Goal: Feedback & Contribution: Leave review/rating

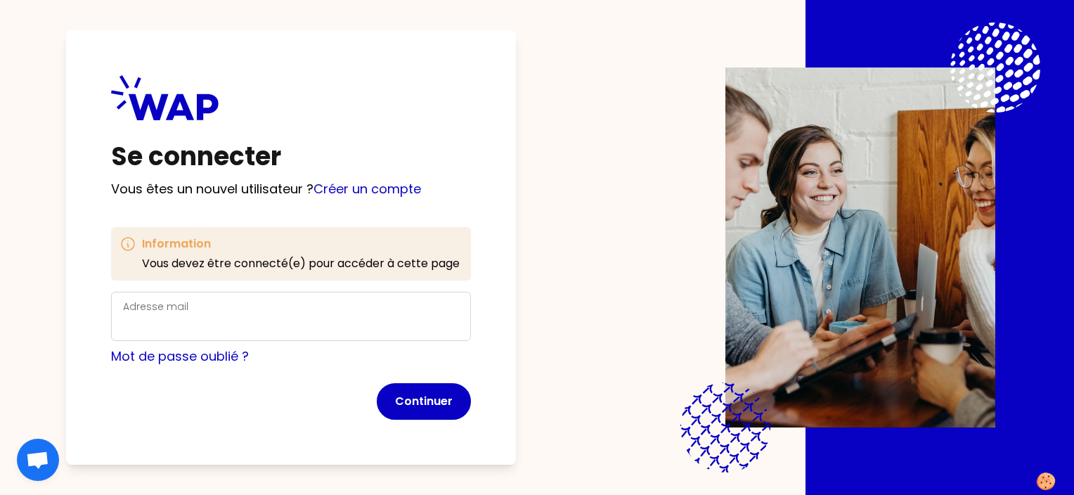
click at [310, 312] on div "Adresse mail" at bounding box center [291, 316] width 336 height 37
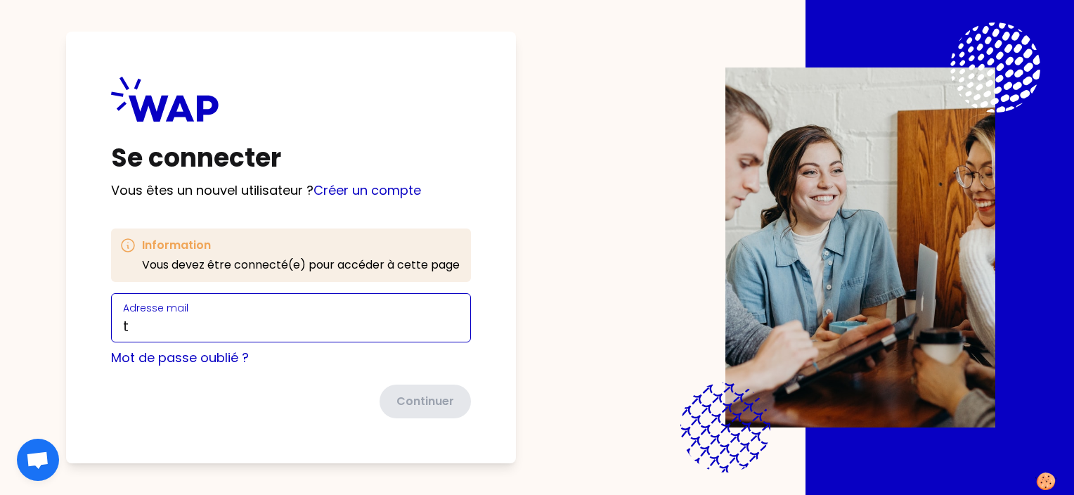
type input "talbot.dorothee@matmut.fr"
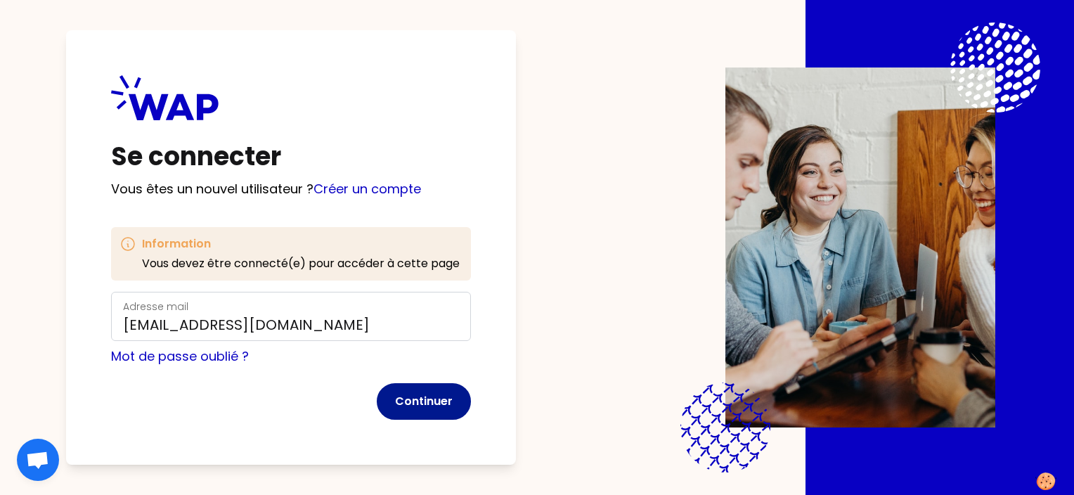
click at [441, 405] on button "Continuer" at bounding box center [424, 401] width 94 height 37
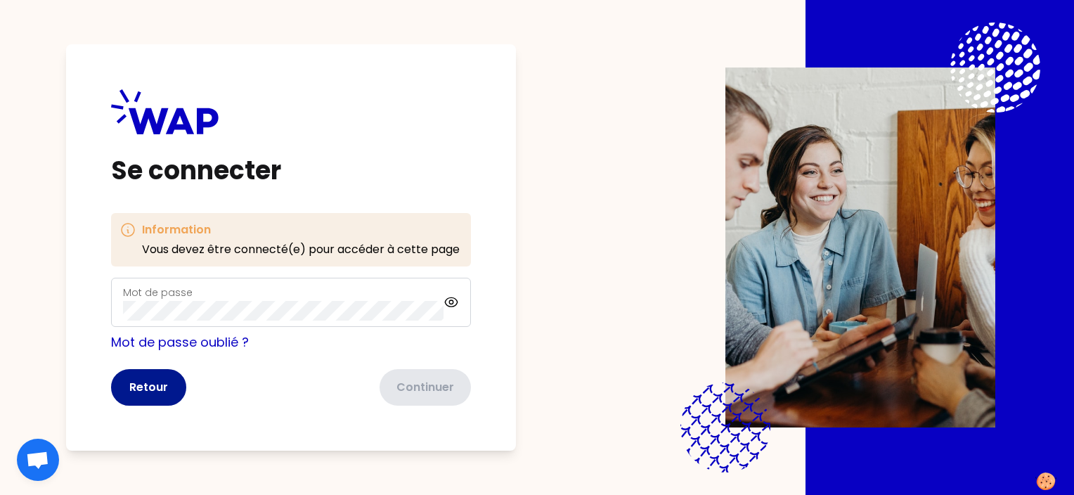
click at [160, 391] on button "Retour" at bounding box center [148, 387] width 75 height 37
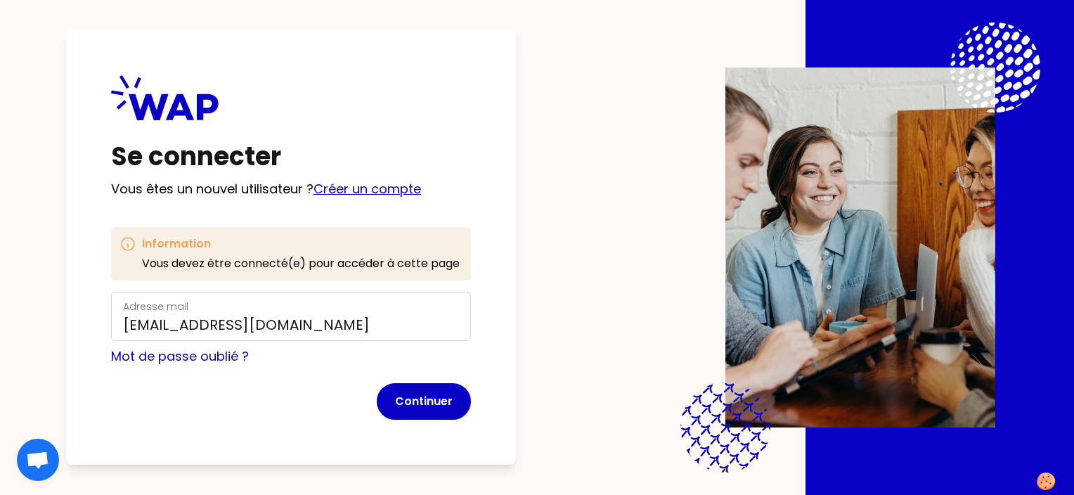
click at [341, 194] on link "Créer un compte" at bounding box center [367, 189] width 108 height 18
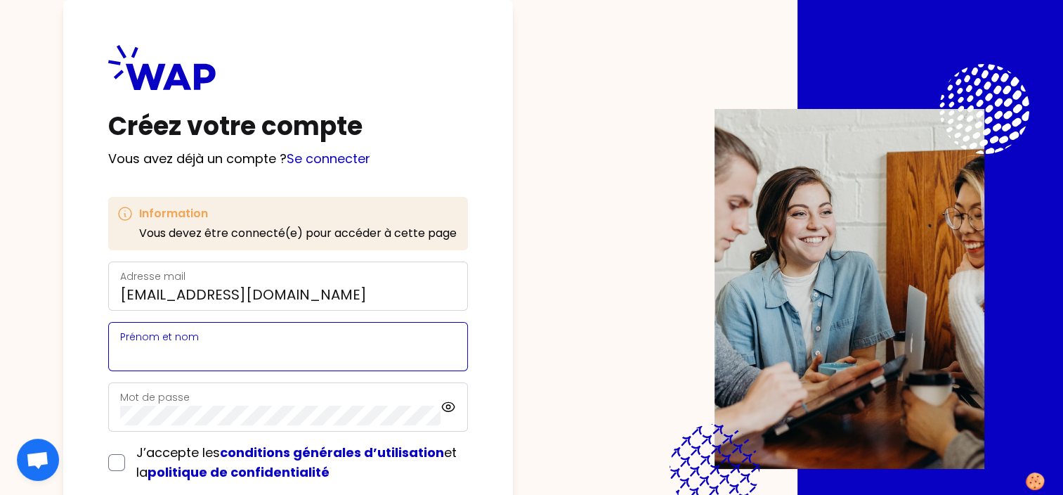
click at [281, 348] on input "Prénom et nom" at bounding box center [288, 355] width 336 height 20
type input "[PERSON_NAME]"
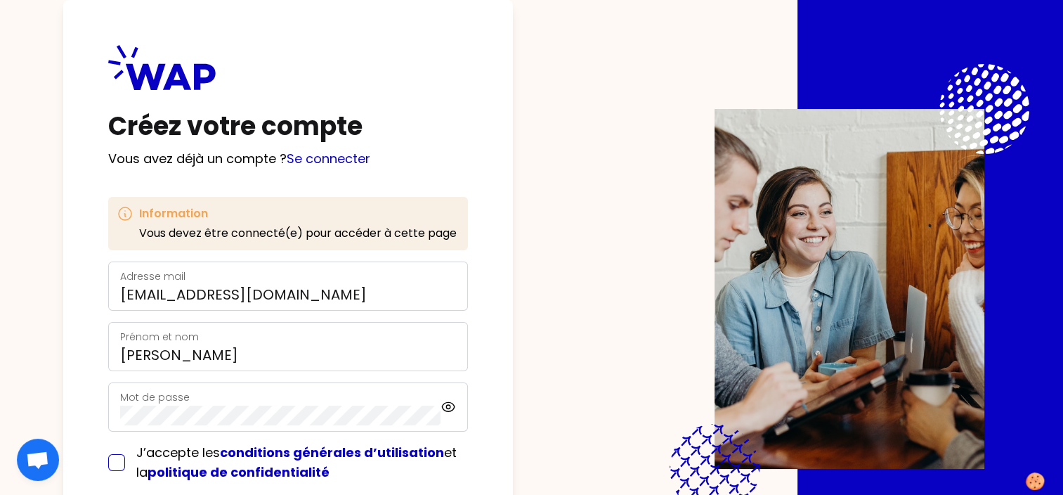
click at [117, 464] on div "J’accepte les conditions générales d’utilisation et la politique de confidentia…" at bounding box center [288, 462] width 360 height 39
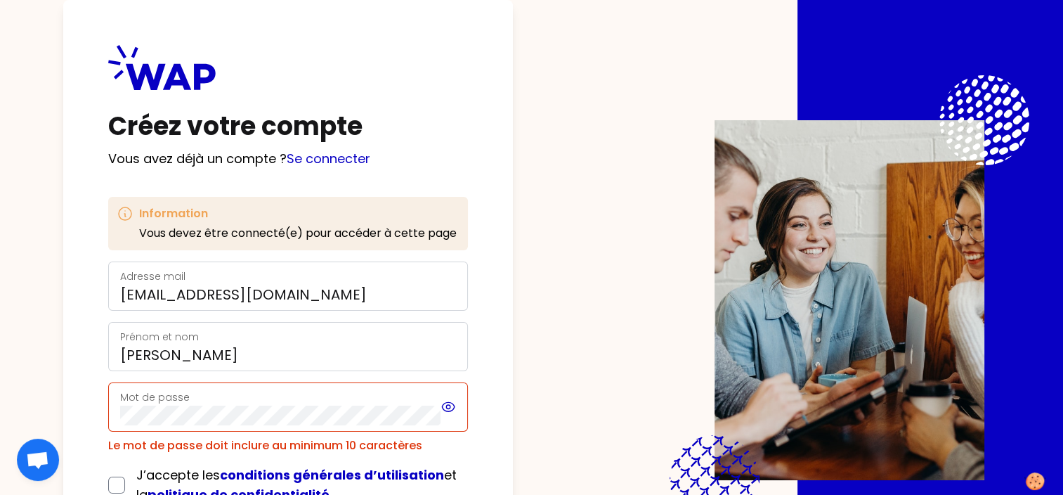
click at [449, 405] on icon at bounding box center [448, 407] width 4 height 4
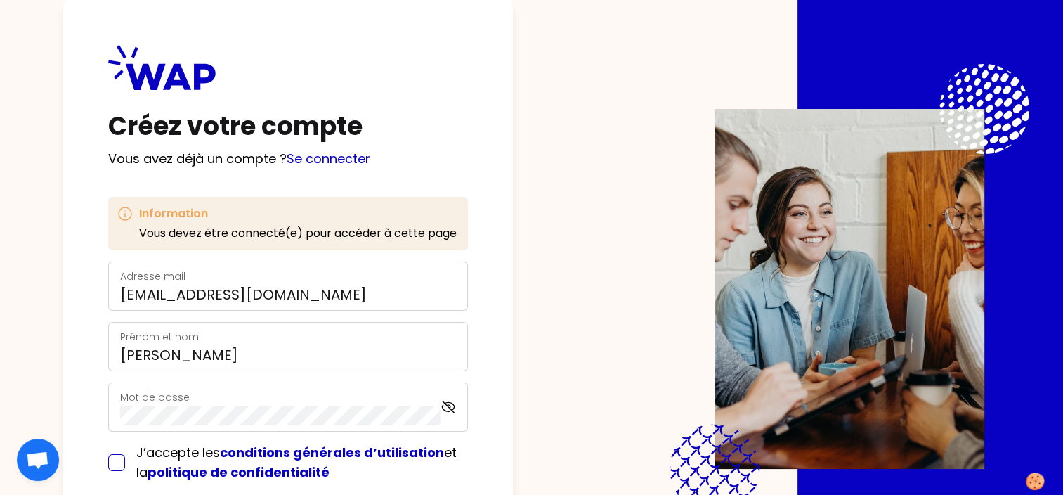
click at [112, 457] on input "checkbox" at bounding box center [116, 462] width 17 height 17
checkbox input "true"
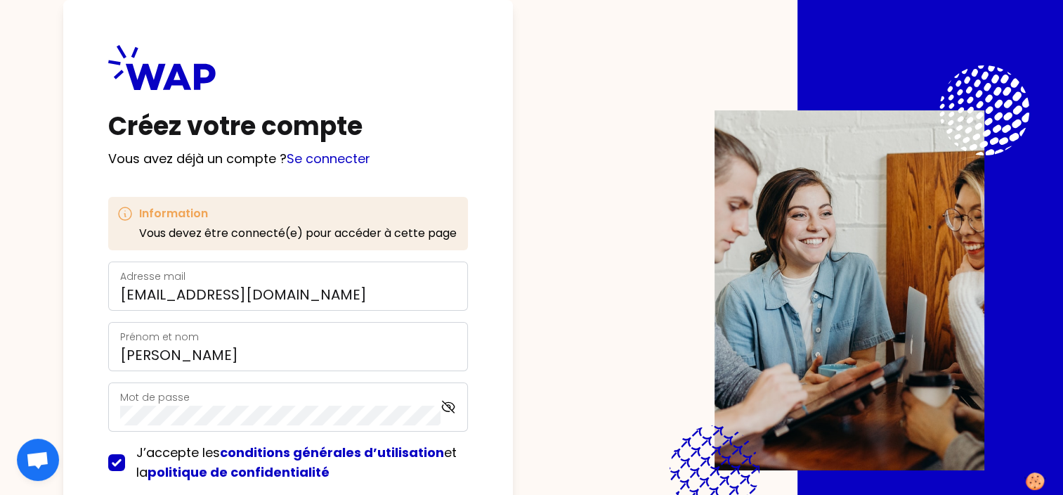
scroll to position [84, 0]
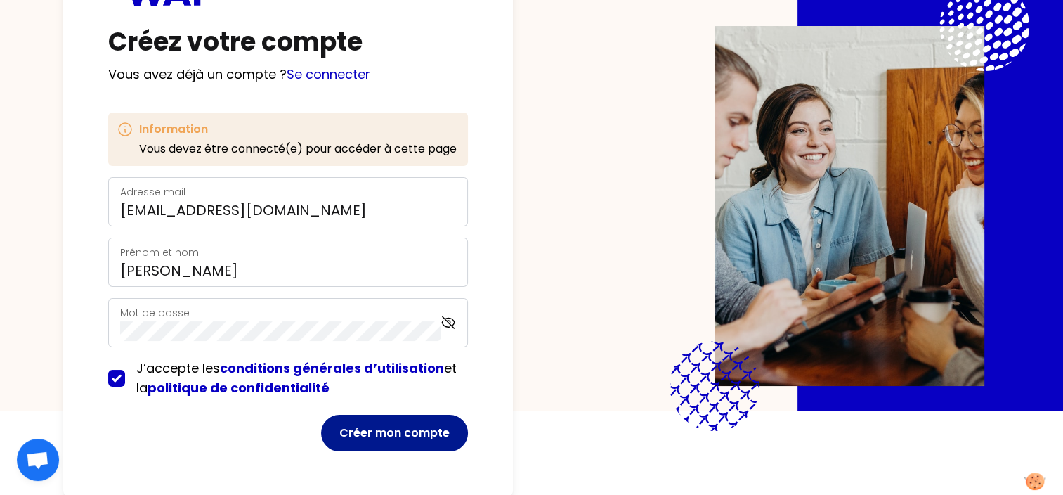
click at [381, 425] on button "Créer mon compte" at bounding box center [394, 433] width 147 height 37
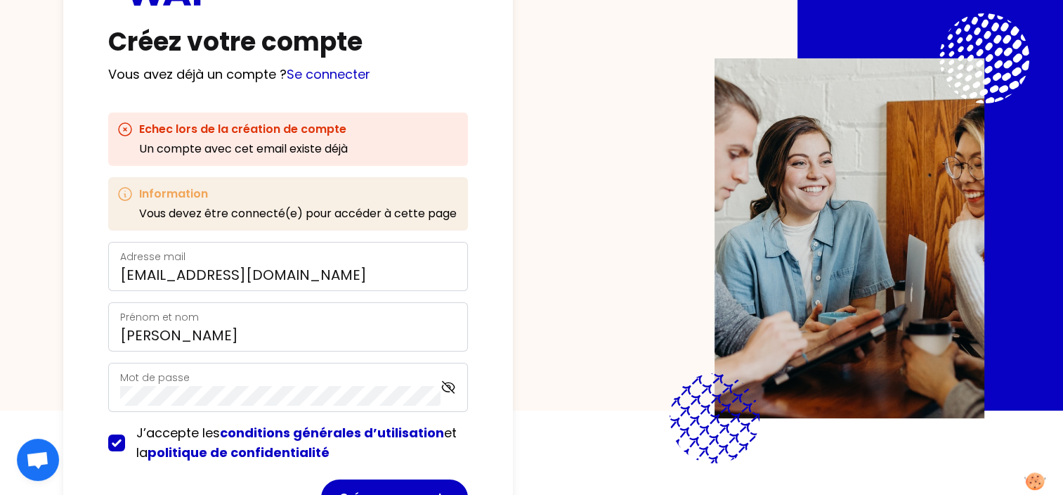
scroll to position [149, 0]
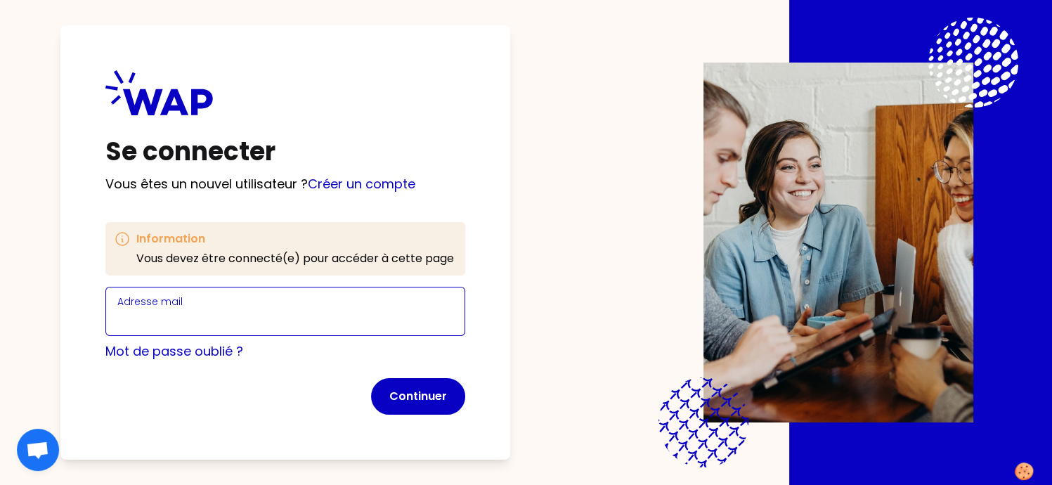
click at [155, 317] on input "Adresse mail" at bounding box center [285, 320] width 336 height 20
type input "[EMAIL_ADDRESS][DOMAIN_NAME]"
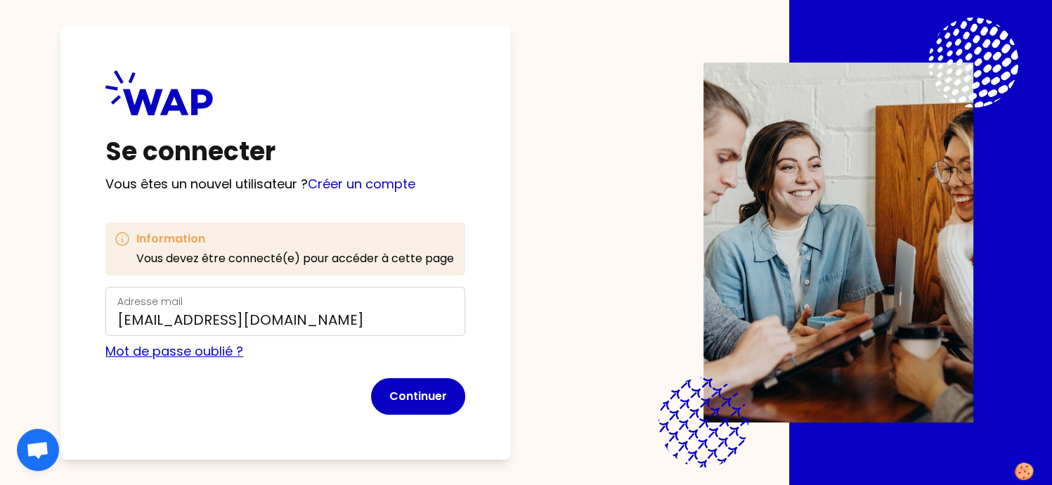
click at [191, 354] on link "Mot de passe oublié ?" at bounding box center [174, 351] width 138 height 18
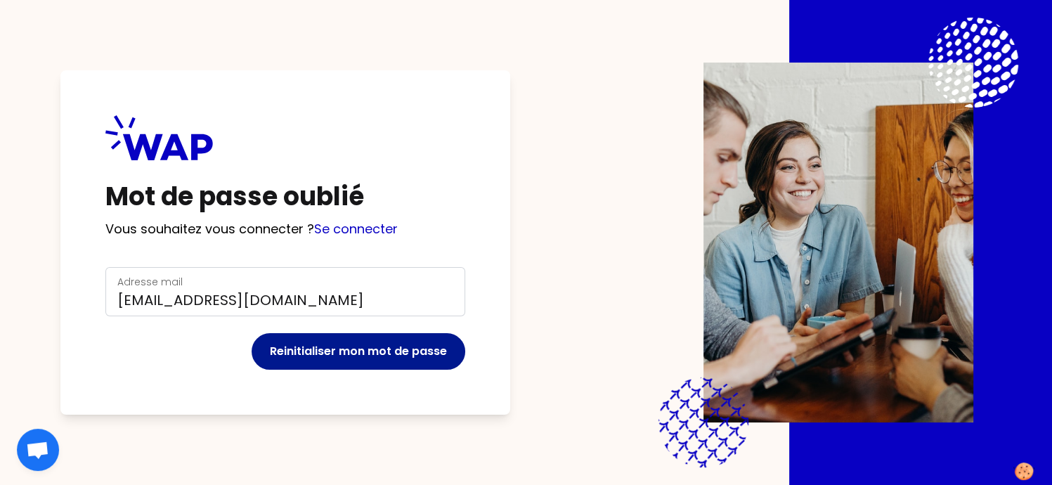
click at [332, 349] on button "Reinitialiser mon mot de passe" at bounding box center [359, 351] width 214 height 37
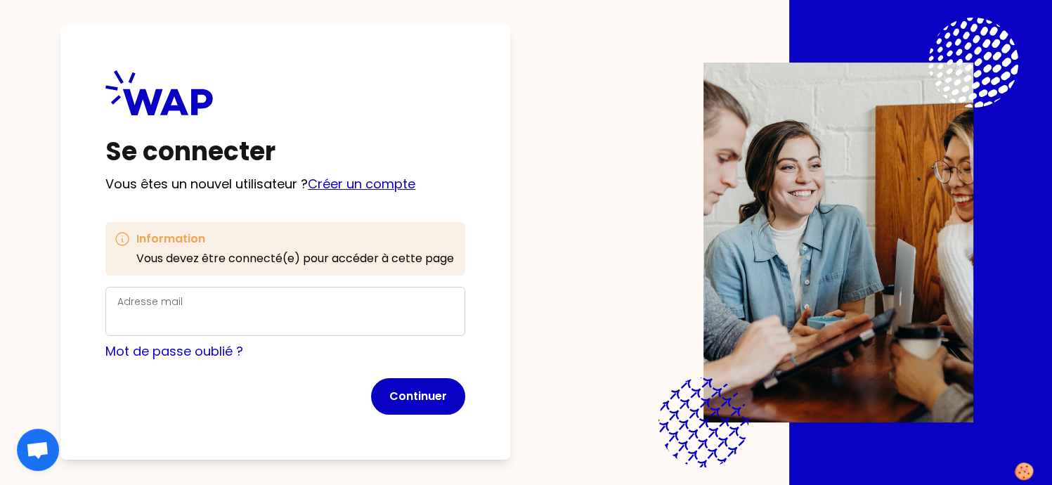
click at [365, 179] on link "Créer un compte" at bounding box center [362, 184] width 108 height 18
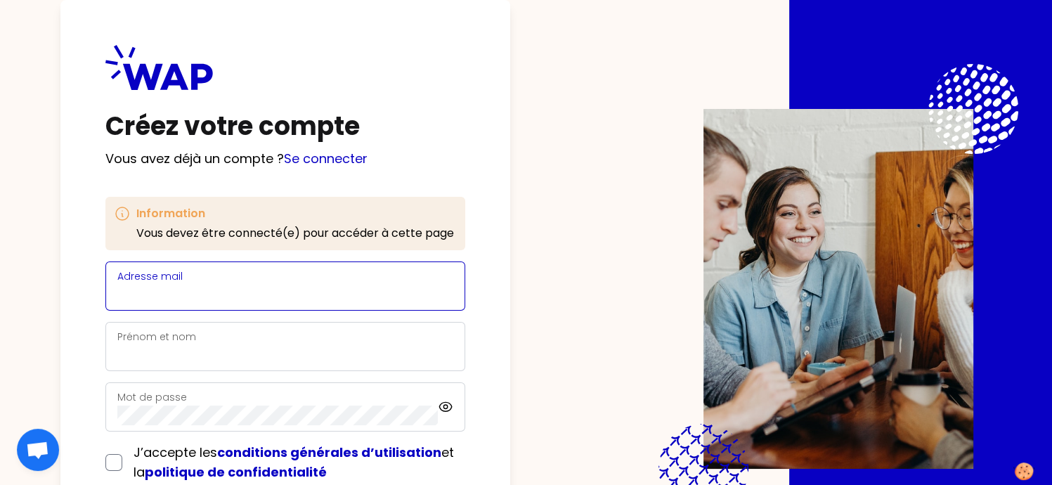
click at [236, 304] on input "Adresse mail" at bounding box center [285, 295] width 336 height 20
type input "[EMAIL_ADDRESS][DOMAIN_NAME]"
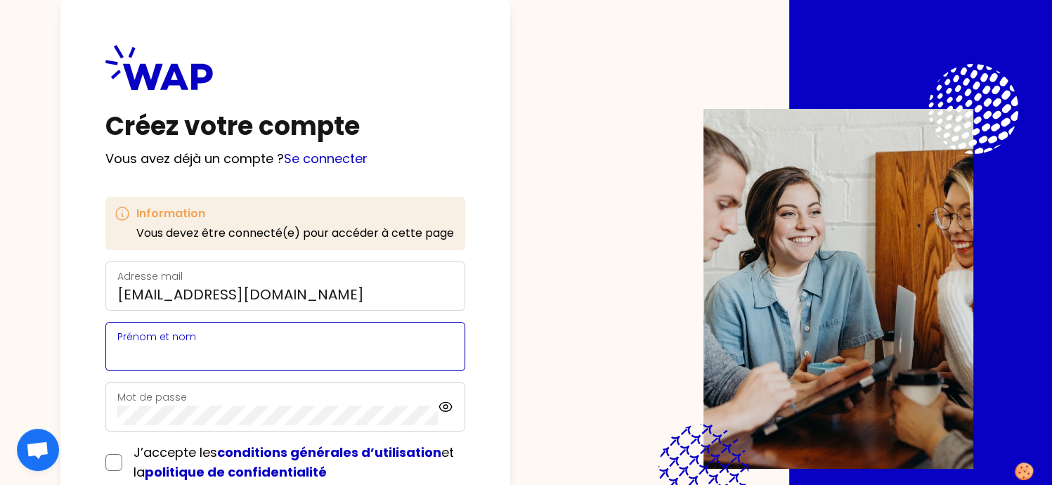
type input "Dorothée Talbot"
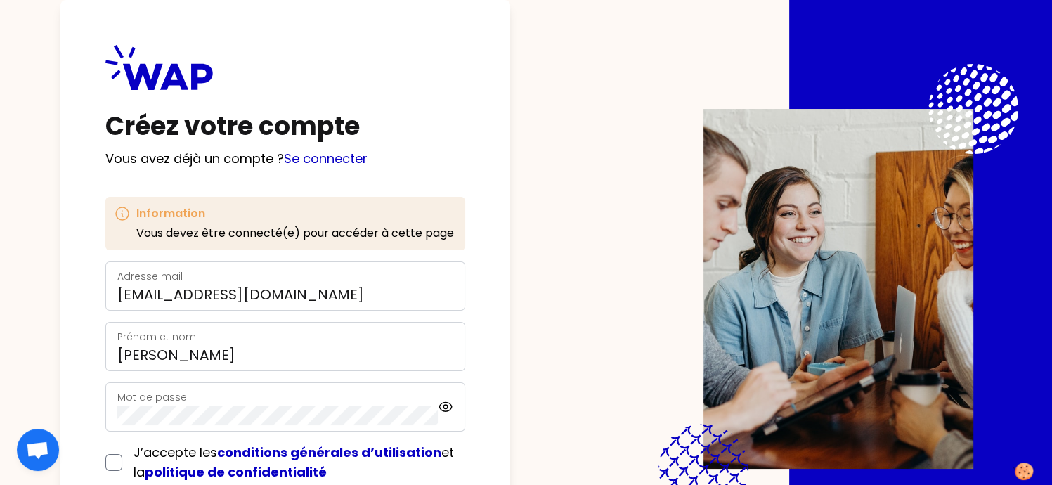
click at [204, 393] on div "Mot de passe" at bounding box center [277, 407] width 321 height 37
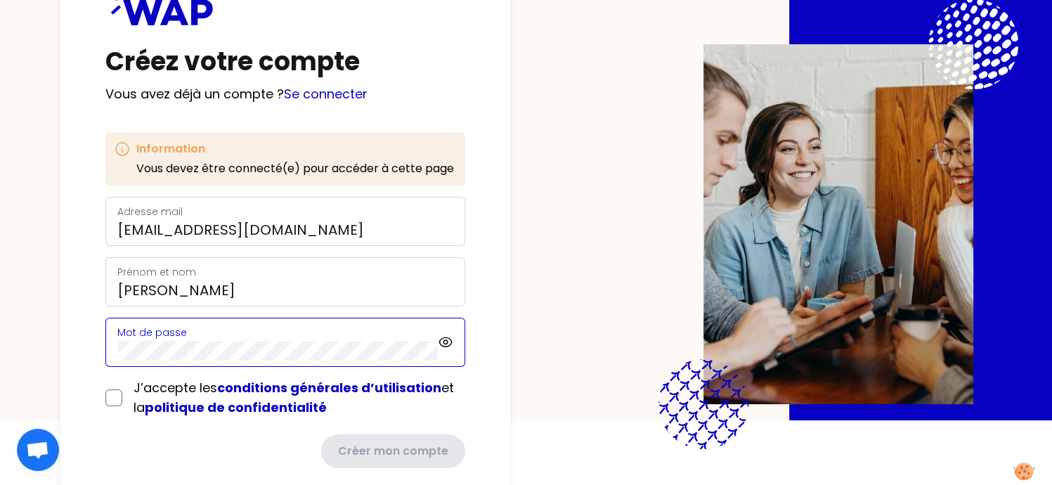
scroll to position [72, 0]
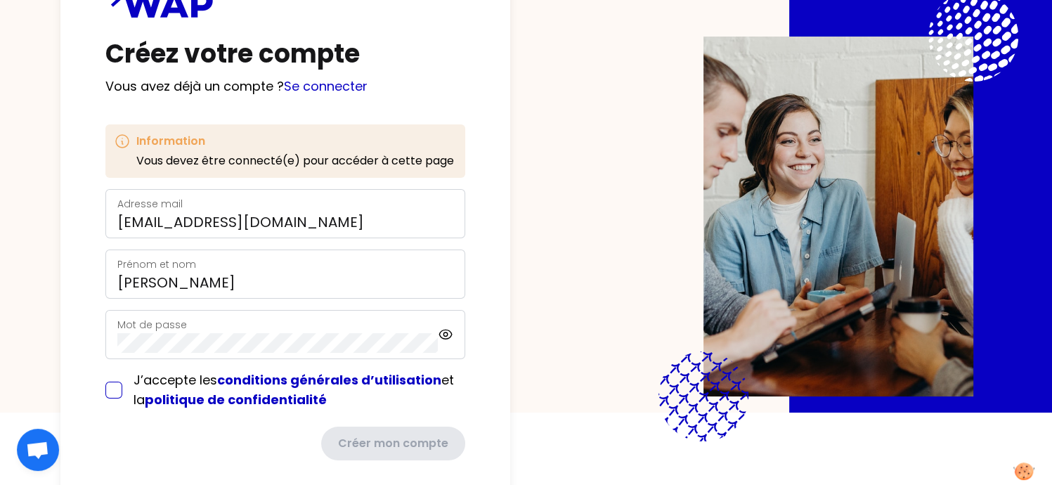
click at [112, 392] on div "J’accepte les conditions générales d’utilisation et la politique de confidentia…" at bounding box center [285, 389] width 360 height 39
click at [447, 335] on icon at bounding box center [446, 334] width 16 height 17
click at [111, 393] on input "checkbox" at bounding box center [113, 390] width 17 height 17
checkbox input "true"
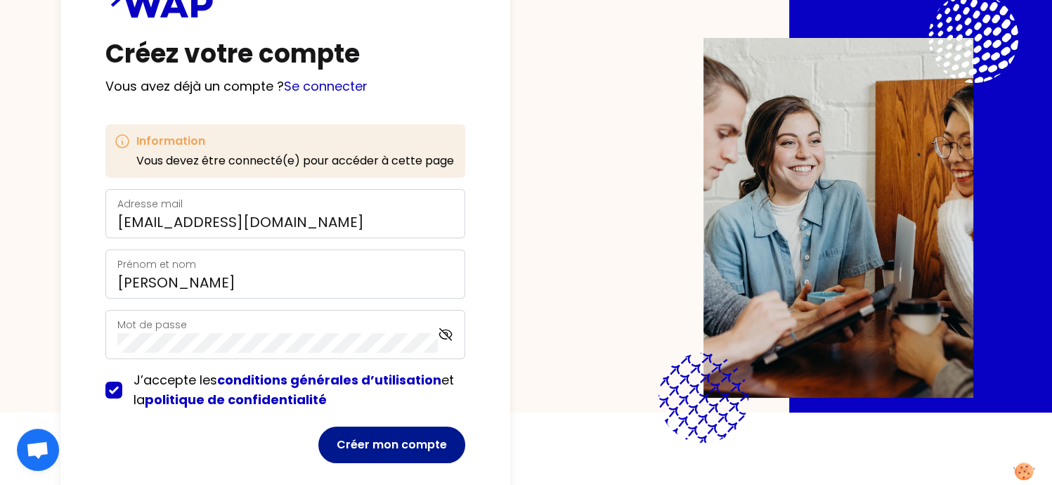
click at [381, 455] on button "Créer mon compte" at bounding box center [391, 445] width 147 height 37
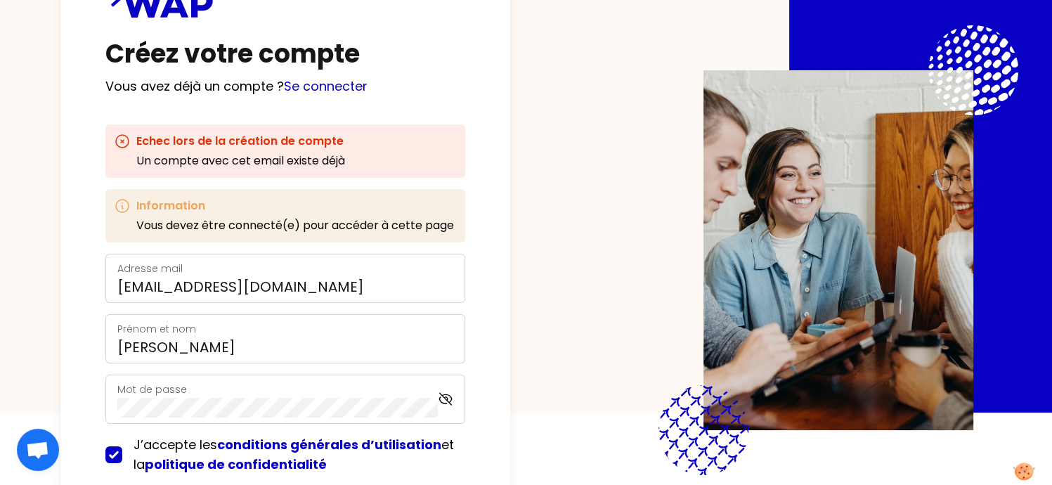
scroll to position [159, 0]
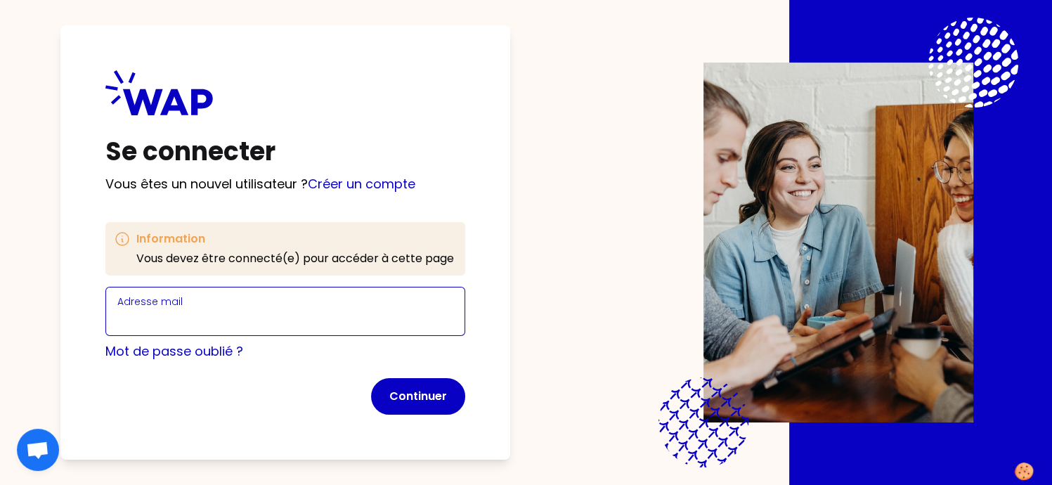
click at [311, 323] on input "Adresse mail" at bounding box center [285, 320] width 336 height 20
type input "[EMAIL_ADDRESS][DOMAIN_NAME]"
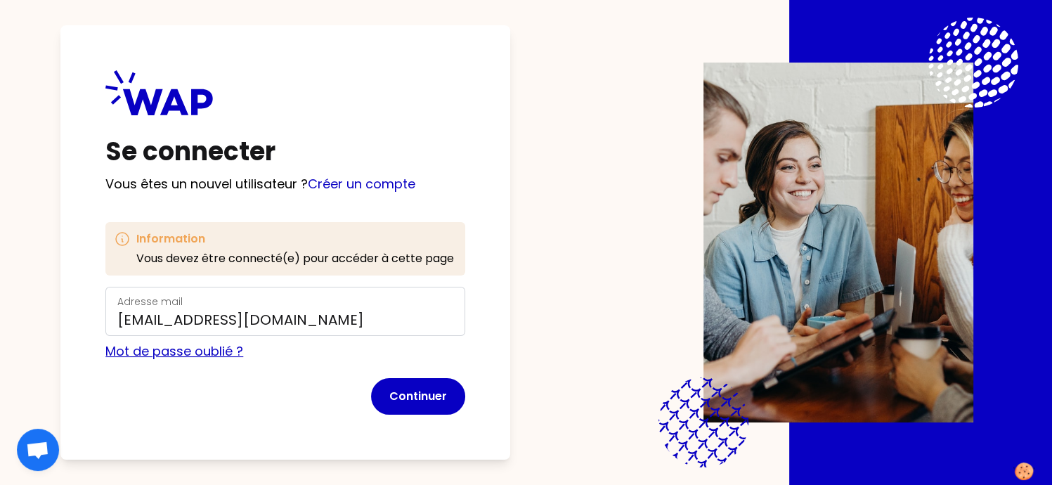
click at [202, 348] on link "Mot de passe oublié ?" at bounding box center [174, 351] width 138 height 18
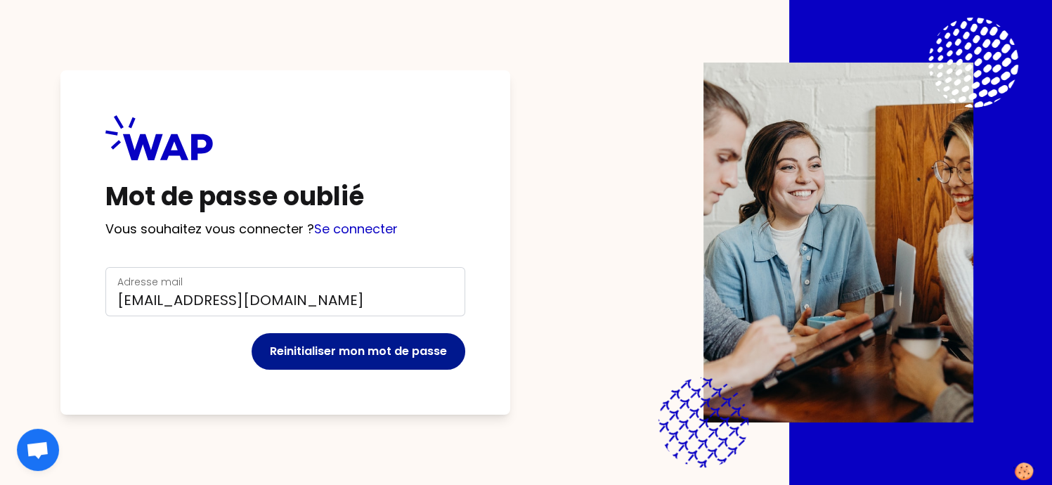
click at [313, 356] on button "Reinitialiser mon mot de passe" at bounding box center [359, 351] width 214 height 37
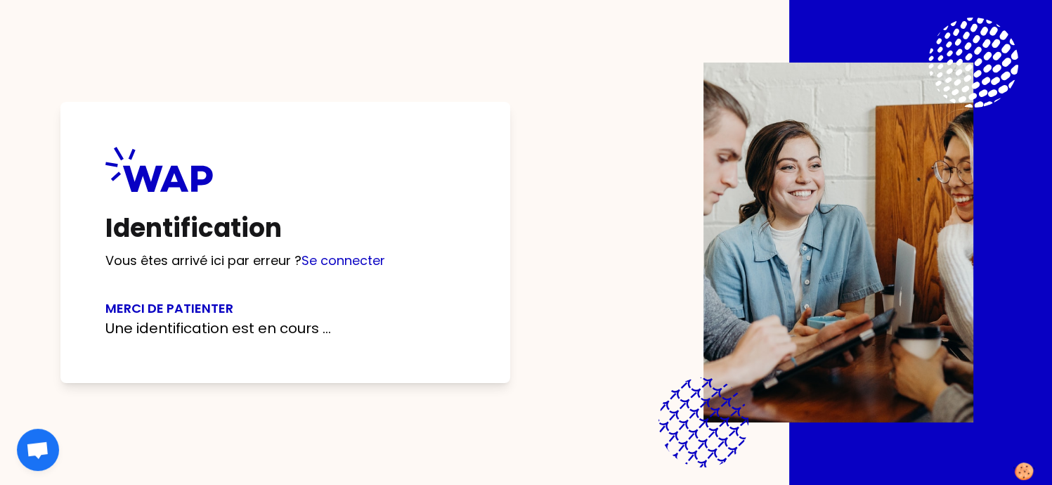
click at [652, 203] on div "Identification Vous êtes arrivé ici par erreur ? Se connecter Merci de patiente…" at bounding box center [526, 242] width 962 height 485
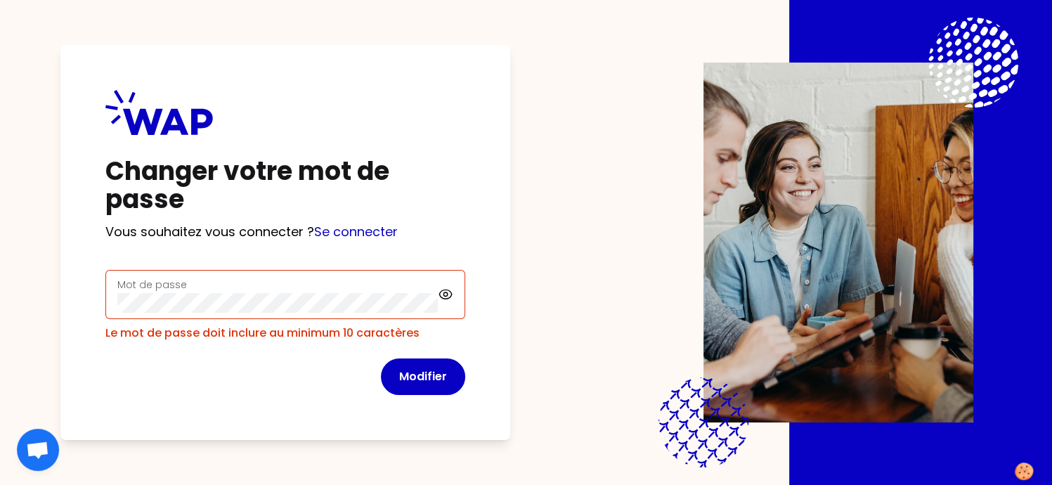
click at [449, 306] on div "Mot de passe" at bounding box center [285, 294] width 360 height 49
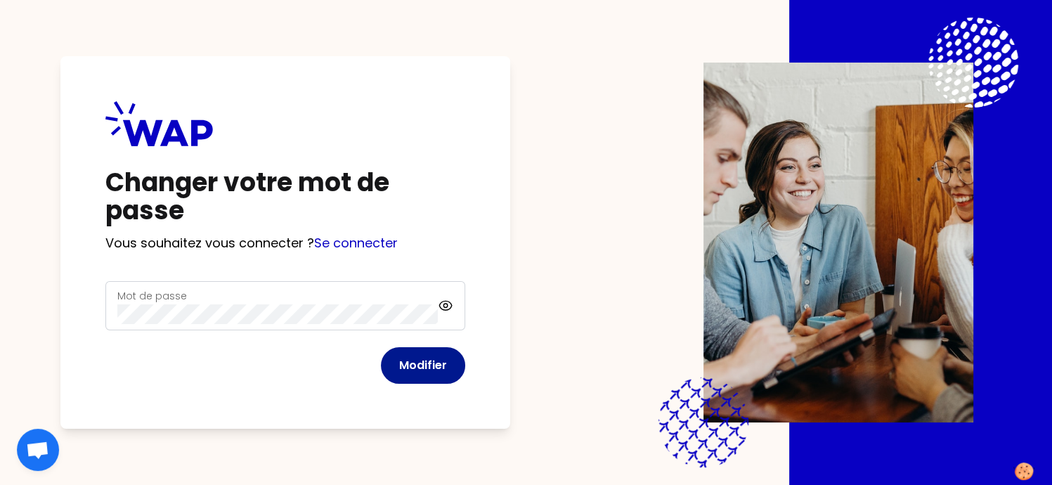
click at [406, 368] on button "Modifier" at bounding box center [423, 365] width 84 height 37
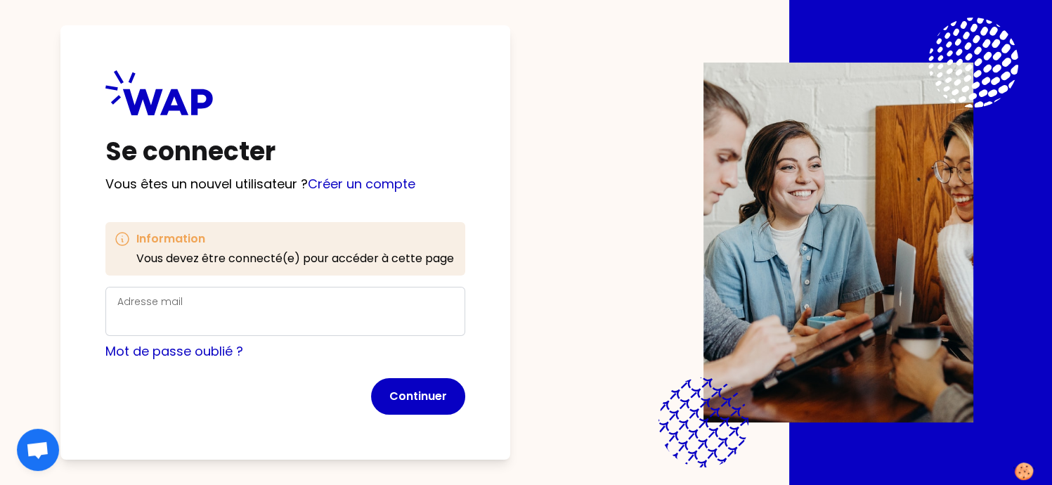
click at [327, 331] on div "Adresse mail" at bounding box center [285, 311] width 360 height 49
click at [325, 325] on input "Adresse mail" at bounding box center [285, 320] width 336 height 20
type input "[EMAIL_ADDRESS][DOMAIN_NAME]"
click at [360, 189] on link "Créer un compte" at bounding box center [362, 184] width 108 height 18
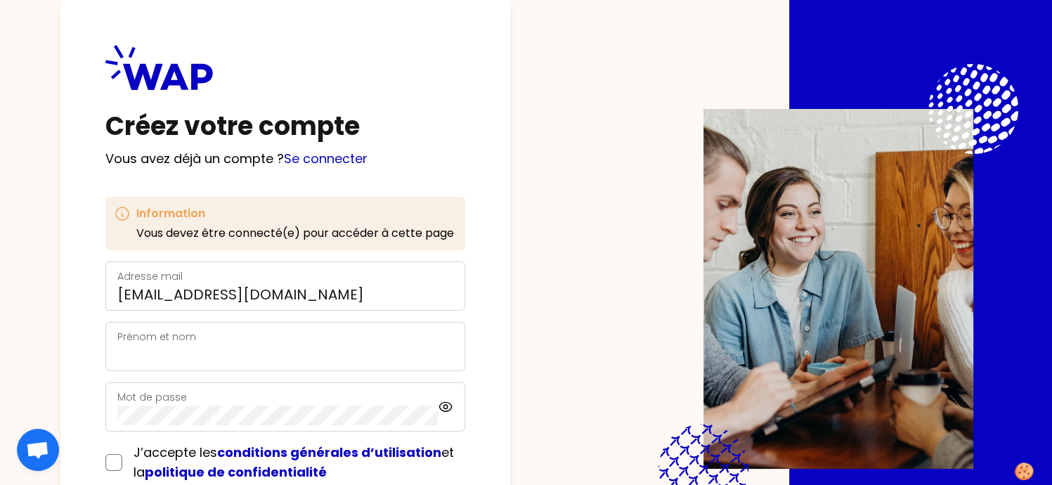
scroll to position [90, 0]
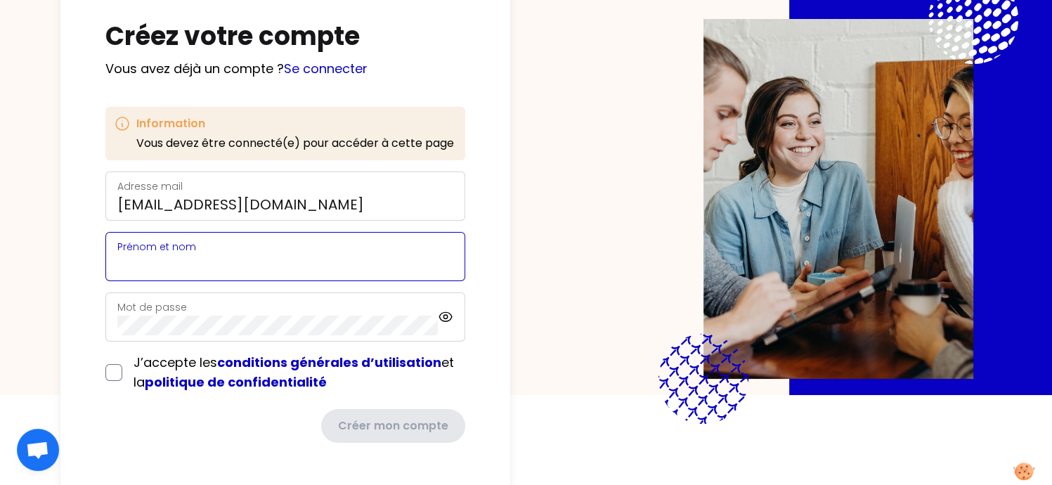
click at [241, 262] on input "Prénom et nom" at bounding box center [285, 265] width 336 height 20
type input "[PERSON_NAME]"
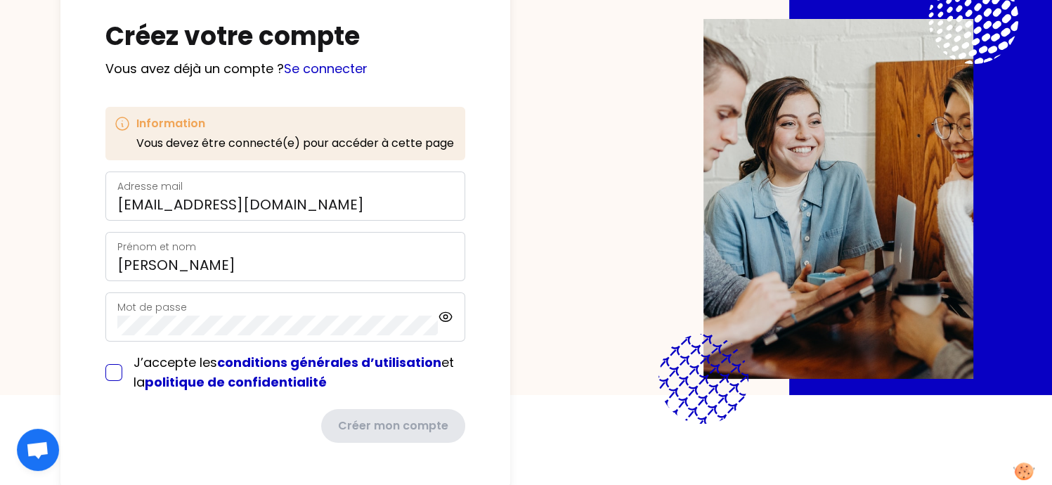
click at [117, 370] on input "checkbox" at bounding box center [113, 372] width 17 height 17
checkbox input "true"
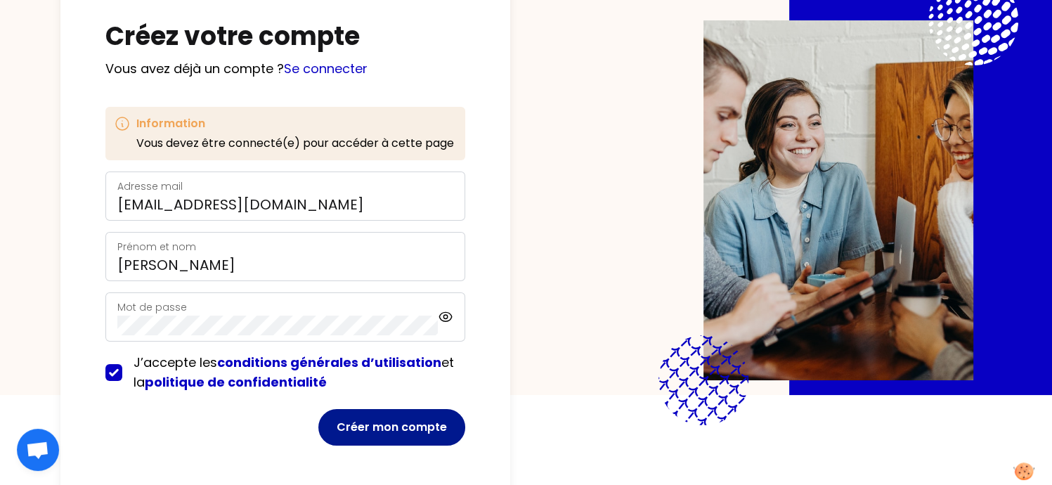
click at [375, 429] on button "Créer mon compte" at bounding box center [391, 427] width 147 height 37
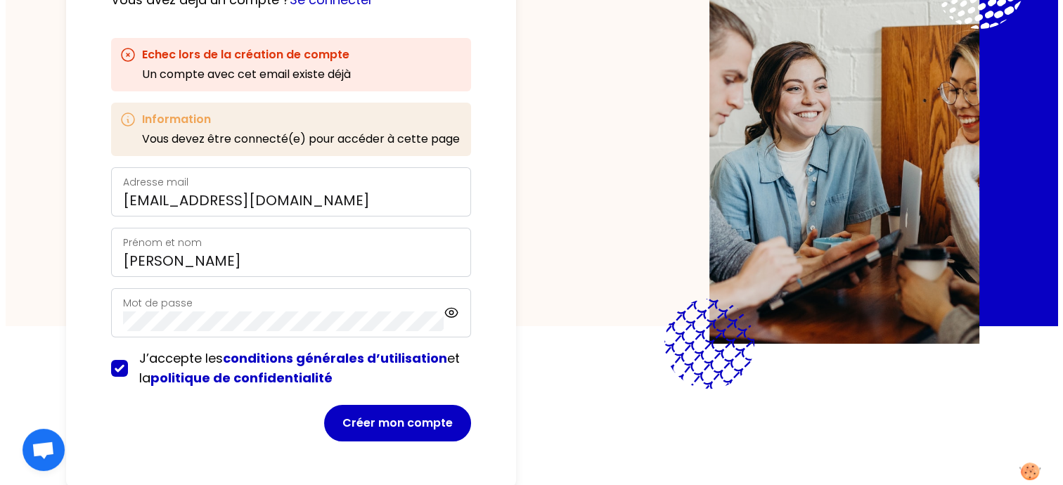
scroll to position [0, 0]
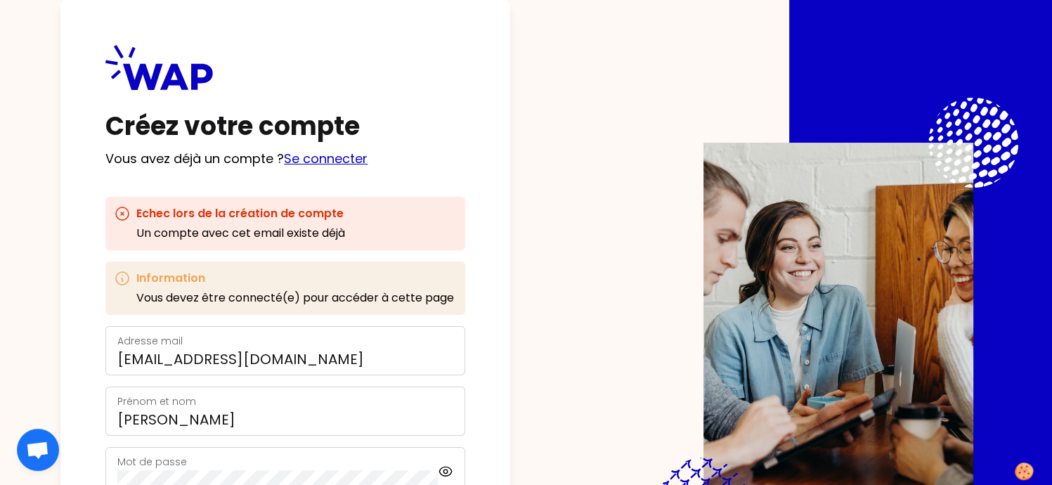
click at [325, 158] on link "Se connecter" at bounding box center [326, 159] width 84 height 18
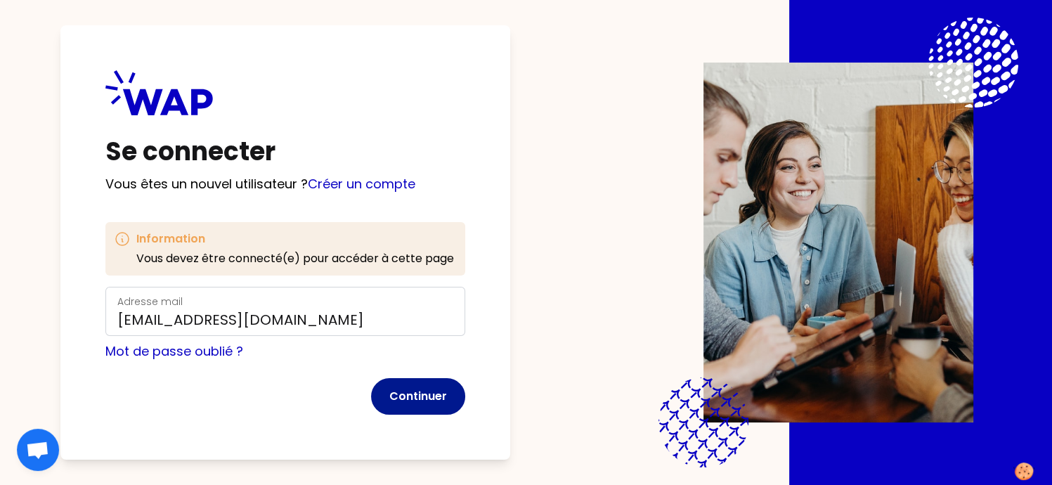
click at [410, 393] on button "Continuer" at bounding box center [418, 396] width 94 height 37
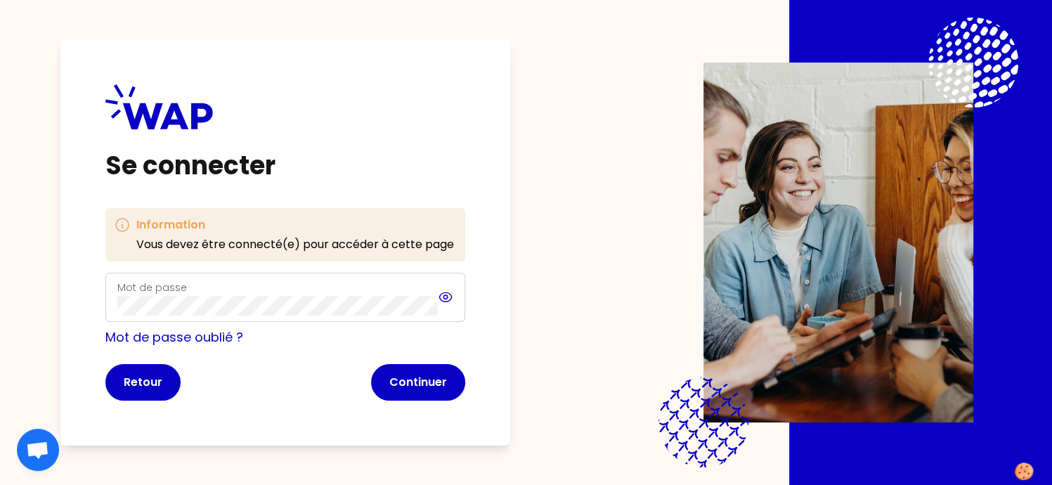
click at [441, 299] on icon at bounding box center [446, 297] width 16 height 17
click at [418, 394] on button "Continuer" at bounding box center [418, 382] width 94 height 37
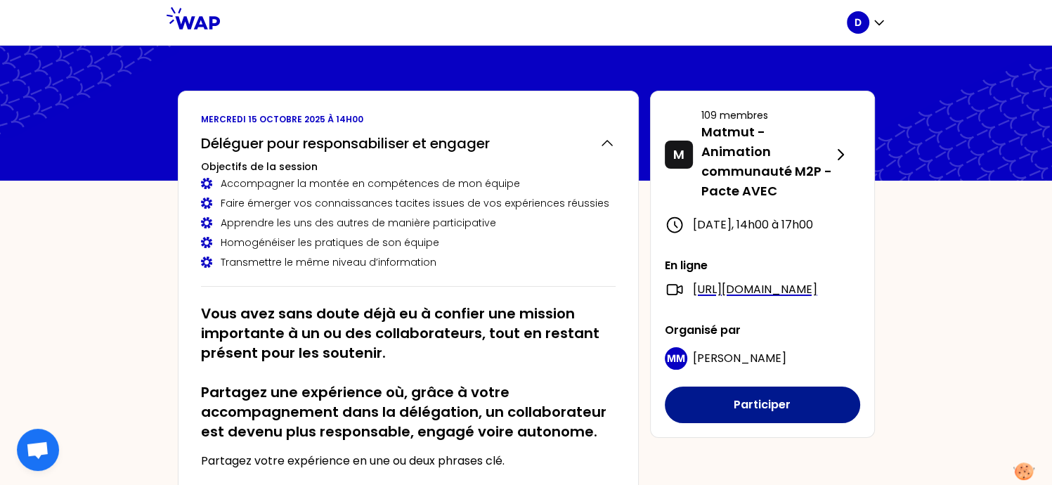
click at [755, 423] on button "Participer" at bounding box center [762, 405] width 195 height 37
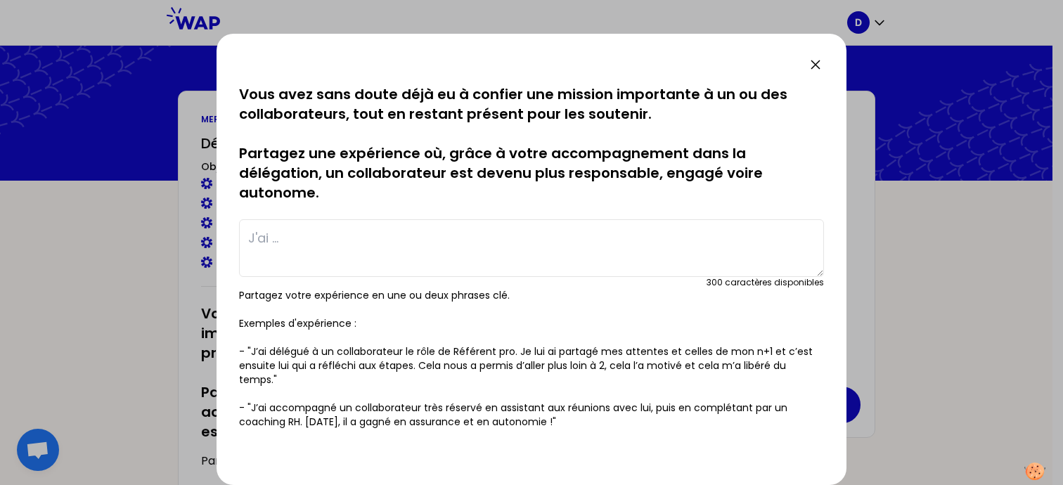
click at [1000, 280] on div at bounding box center [531, 242] width 1063 height 485
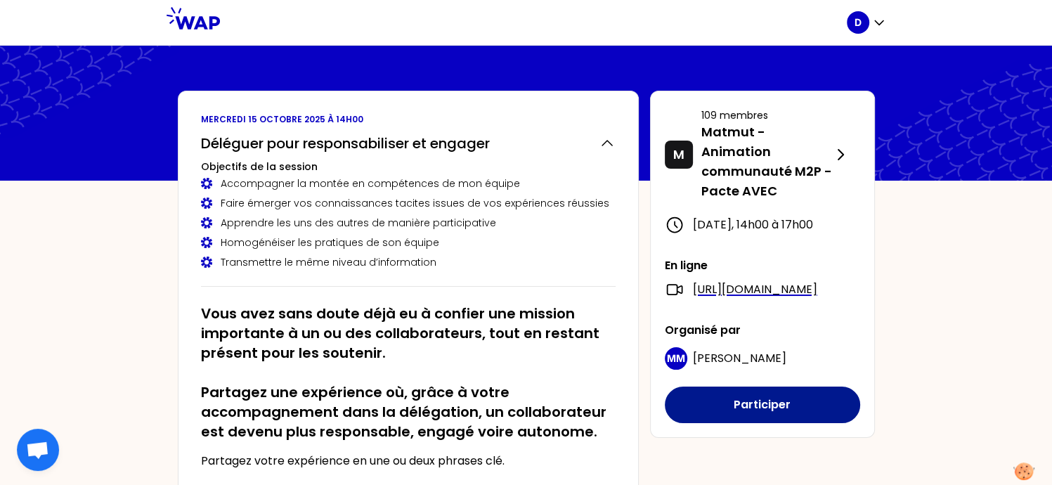
click at [765, 423] on button "Participer" at bounding box center [762, 405] width 195 height 37
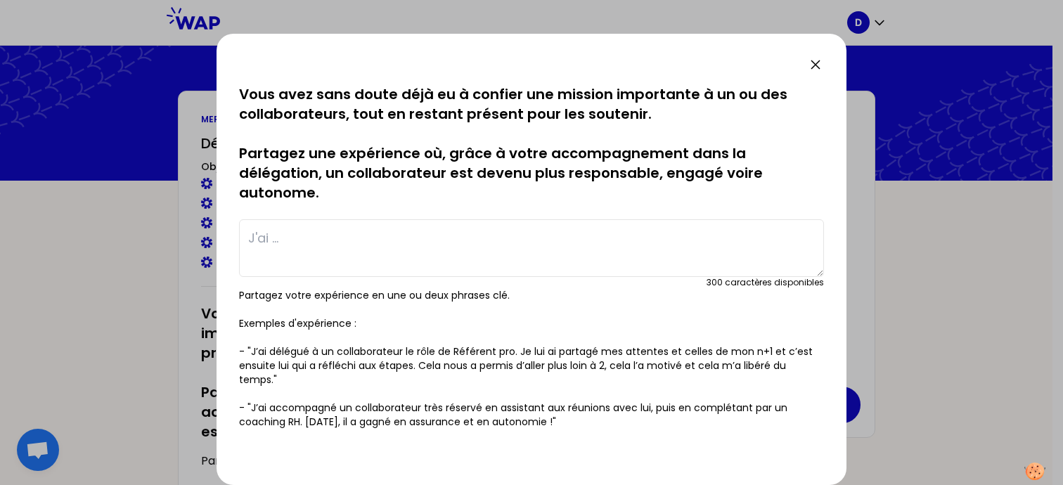
click at [287, 238] on textarea at bounding box center [531, 248] width 585 height 58
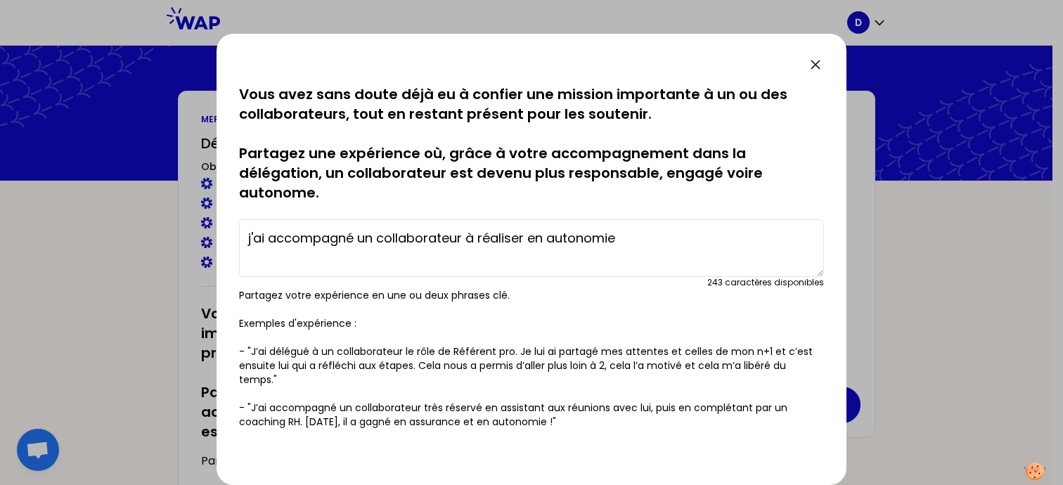
click at [665, 247] on textarea "j'ai accompagné un collaborateur à réaliser en autonomie" at bounding box center [531, 248] width 585 height 58
click at [784, 238] on textarea "j'ai accompagné un collaborateur à réaliser en autonomie le suivi qualité, ce q…" at bounding box center [531, 248] width 585 height 58
click at [668, 277] on div "192 caractères disponibles" at bounding box center [531, 282] width 585 height 11
click at [479, 265] on textarea "j'ai accompagné un collaborateur à réaliser en autonomie le suivi qualité, ce q…" at bounding box center [531, 248] width 585 height 58
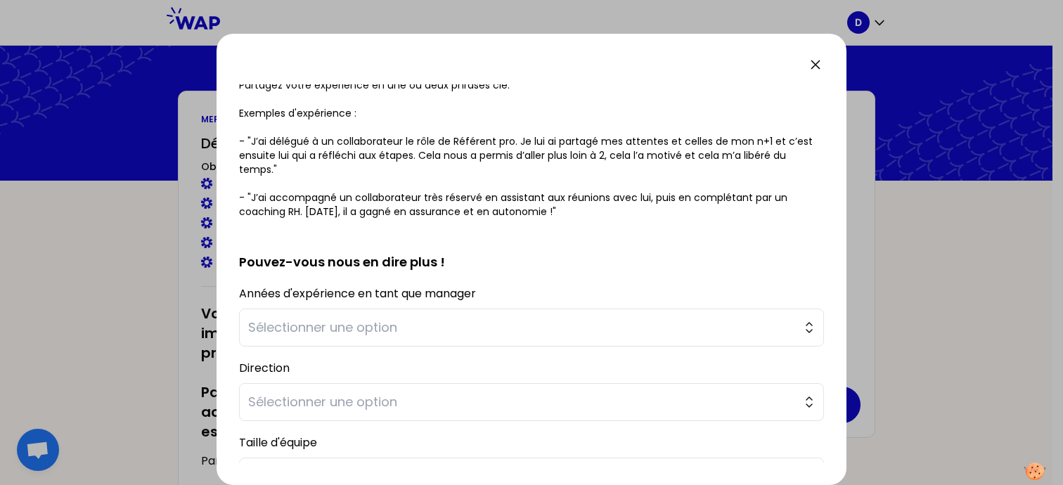
scroll to position [211, 0]
type textarea "j'ai accompagné un collaborateur à réaliser en autonomie le suivi qualité, ce q…"
click at [485, 330] on span "Sélectionner une option" at bounding box center [521, 327] width 547 height 20
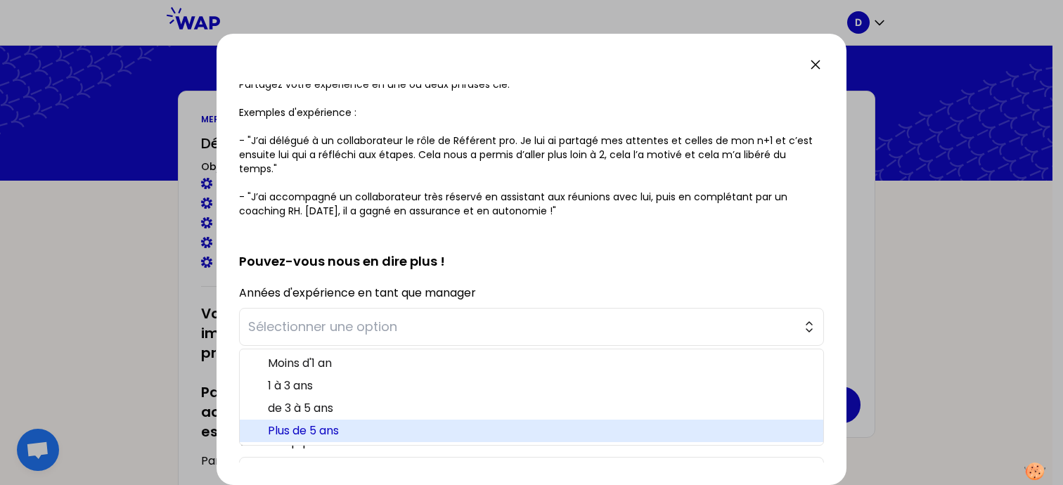
click at [427, 427] on span "Plus de 5 ans" at bounding box center [540, 430] width 544 height 17
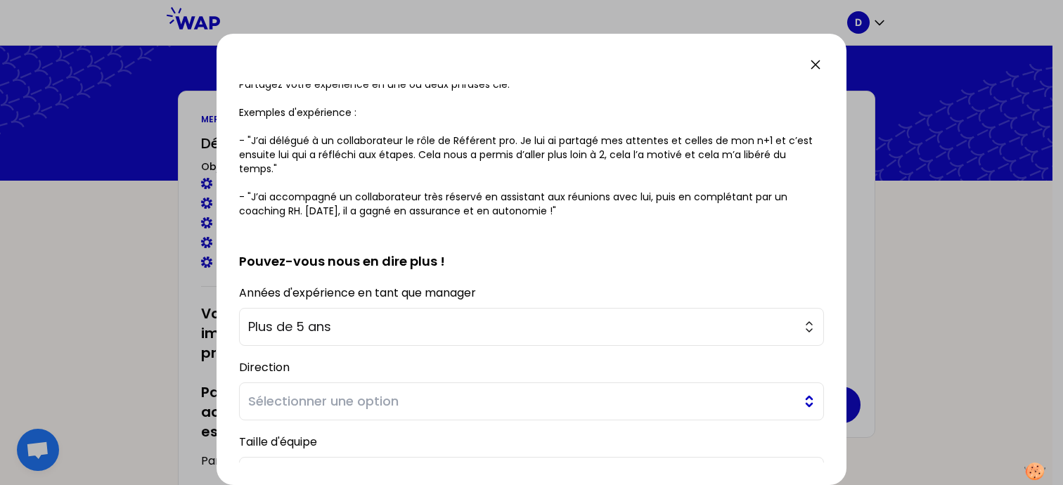
click at [429, 413] on button "Sélectionner une option" at bounding box center [531, 401] width 585 height 38
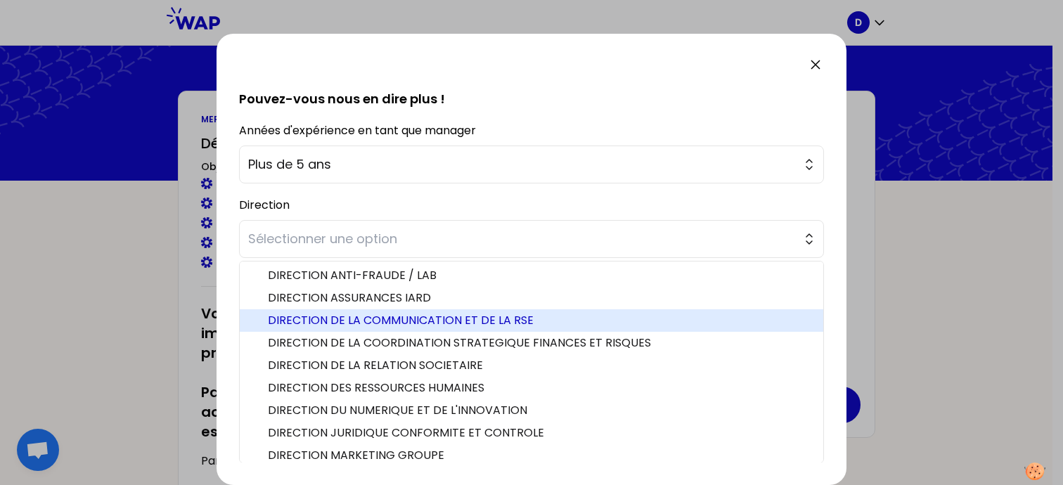
scroll to position [29, 0]
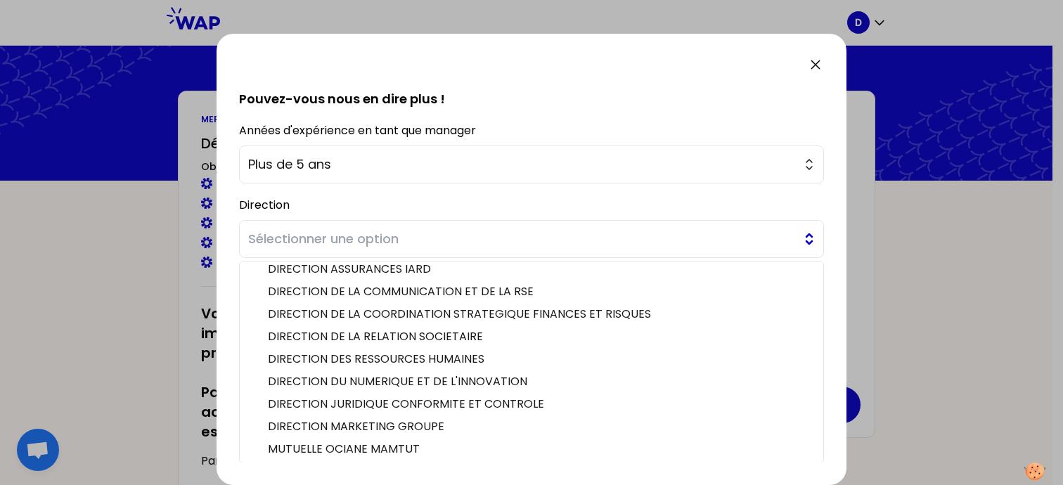
click at [581, 235] on span "Sélectionner une option" at bounding box center [521, 239] width 547 height 20
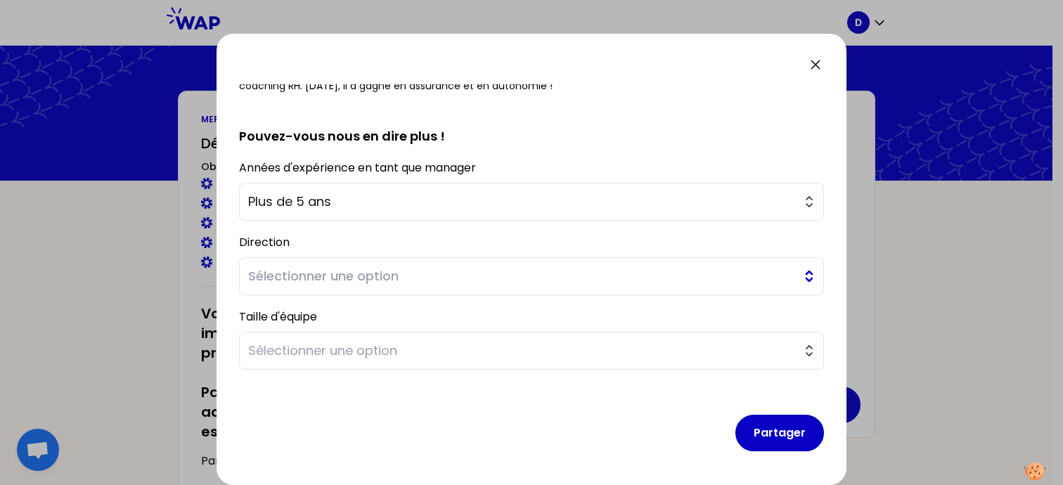
scroll to position [335, 0]
click at [485, 284] on span "Sélectionner une option" at bounding box center [521, 278] width 547 height 20
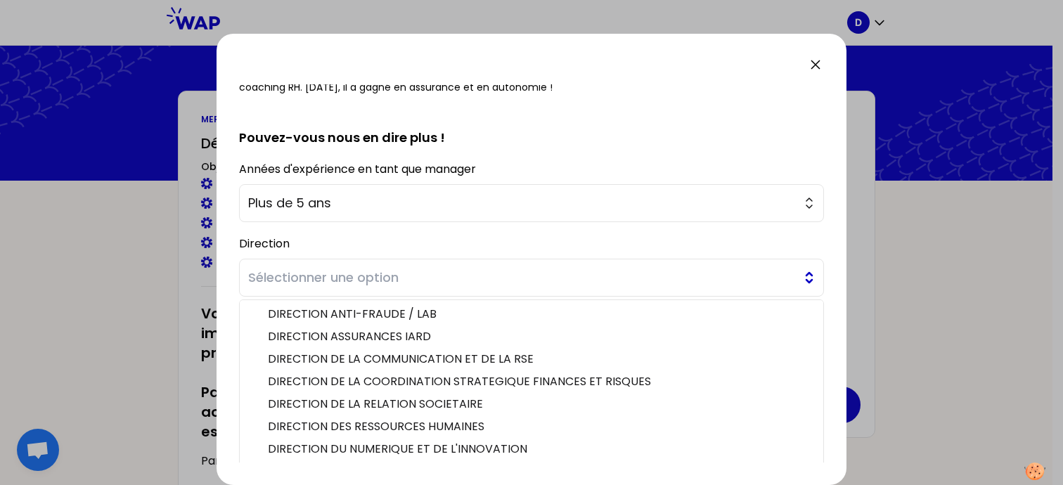
scroll to position [373, 0]
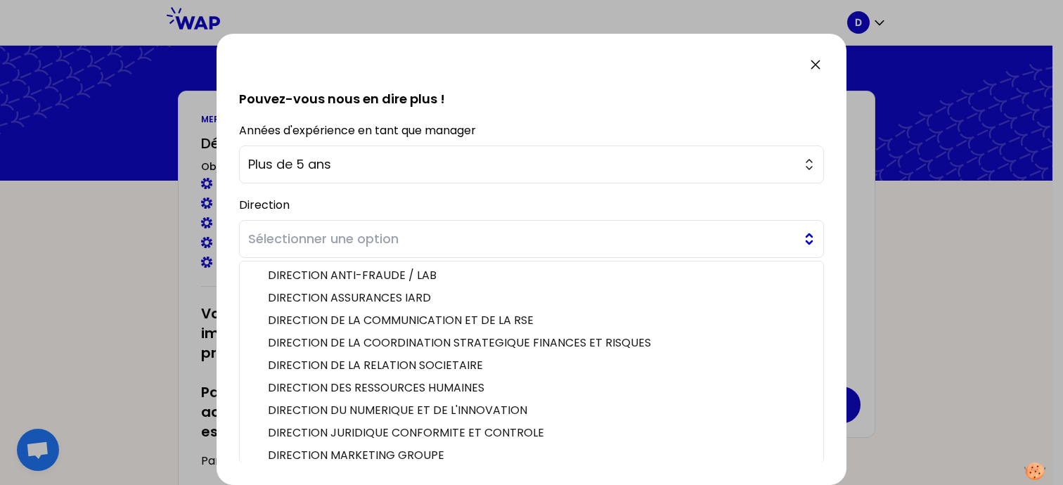
click at [486, 240] on span "Sélectionner une option" at bounding box center [521, 239] width 547 height 20
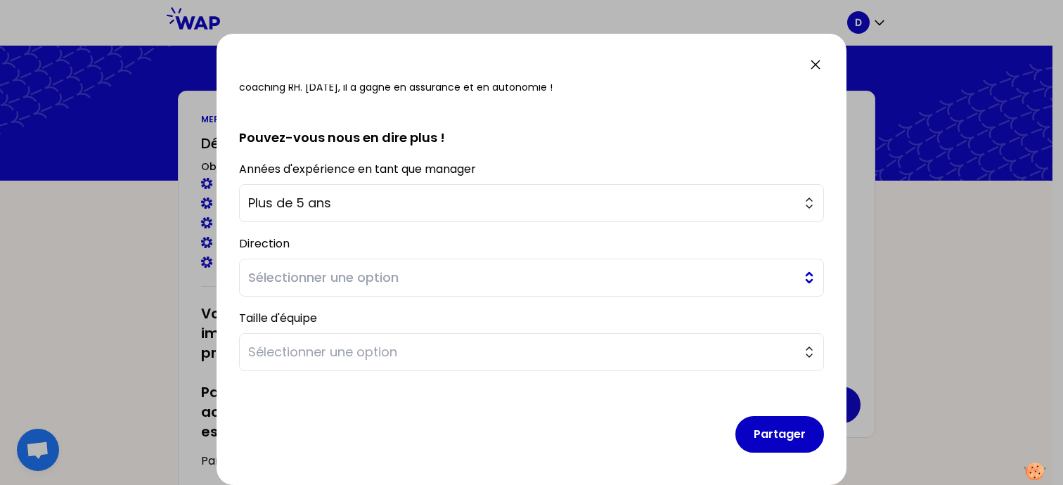
click at [474, 287] on button "Sélectionner une option" at bounding box center [531, 278] width 585 height 38
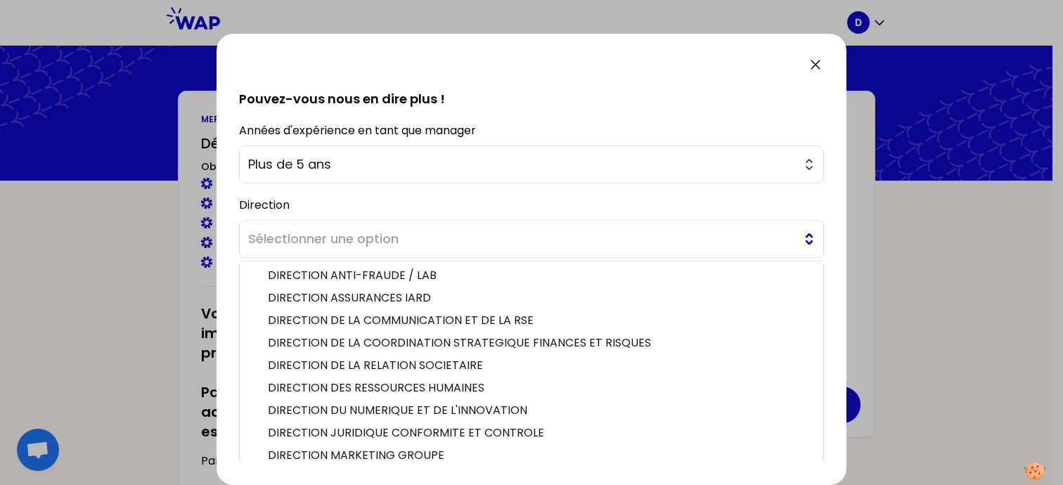
scroll to position [29, 0]
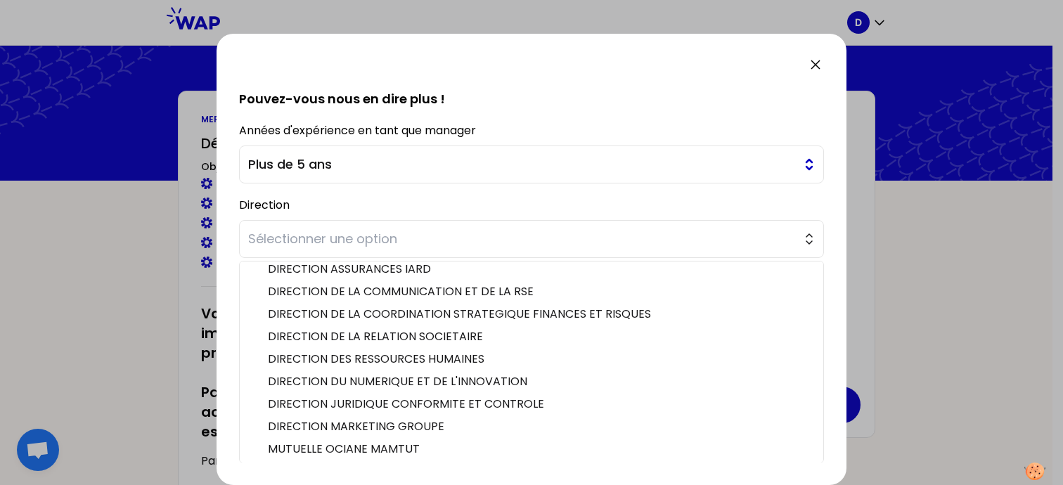
click at [801, 156] on button "Plus de 5 ans" at bounding box center [531, 164] width 585 height 38
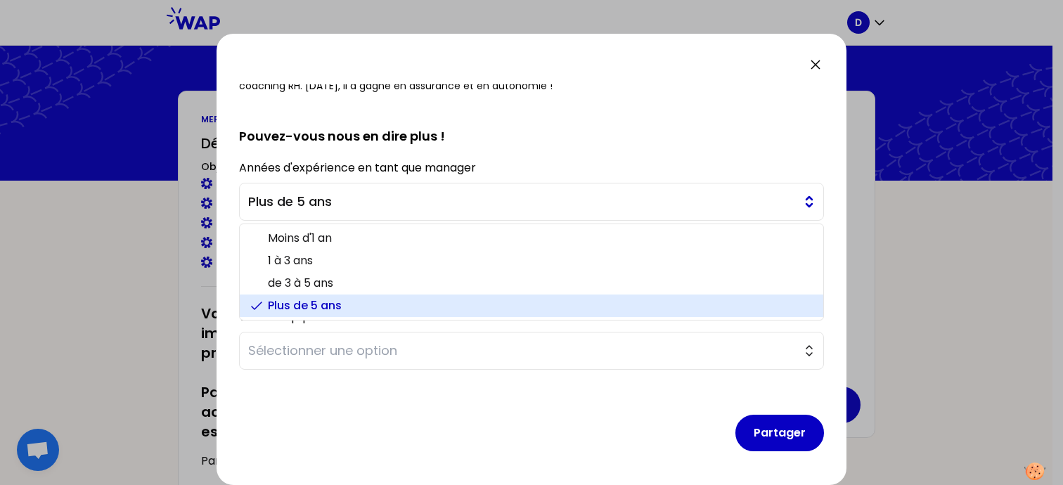
scroll to position [335, 0]
click at [605, 309] on span "Plus de 5 ans" at bounding box center [540, 307] width 544 height 17
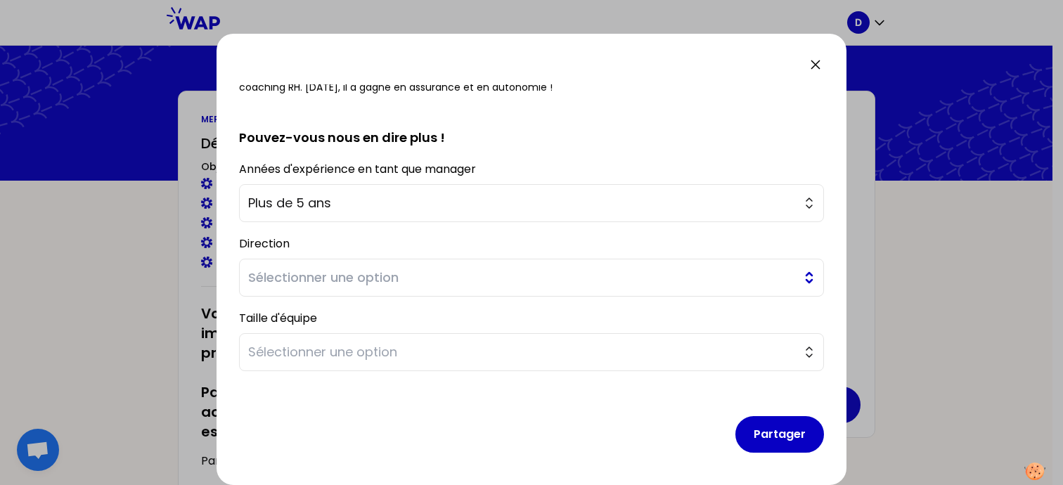
click at [574, 276] on span "Sélectionner une option" at bounding box center [521, 278] width 547 height 20
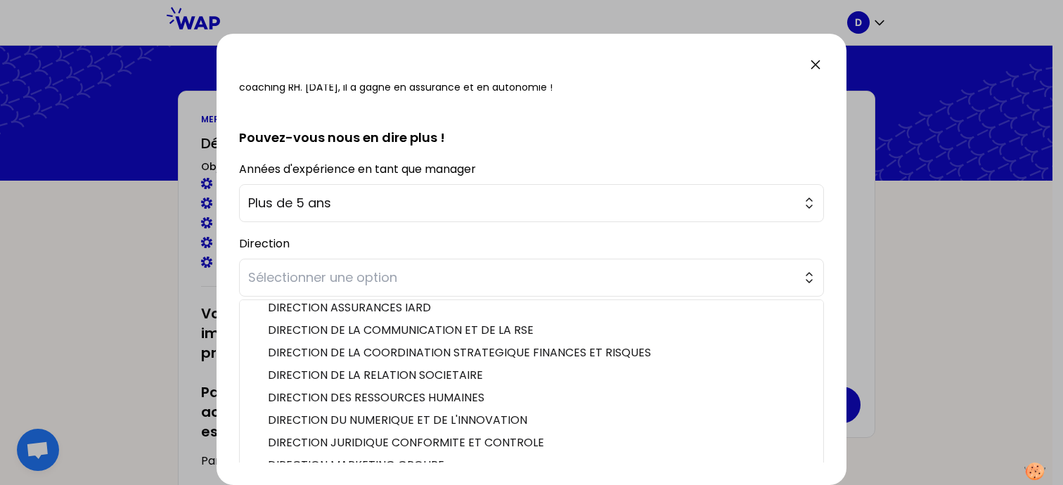
scroll to position [373, 0]
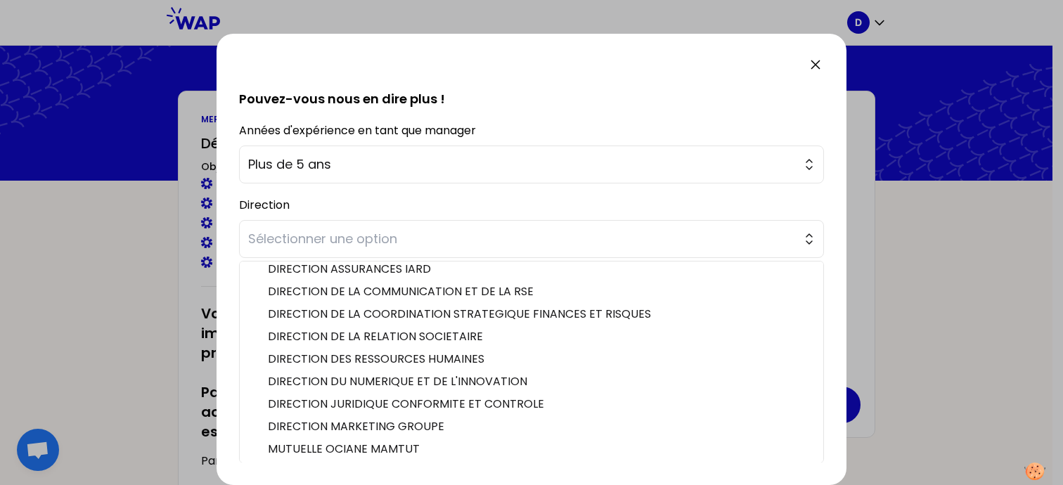
click at [829, 241] on div "sauvegardé Vous avez sans doute déjà eu à confier une mission importante à un o…" at bounding box center [531, 259] width 630 height 451
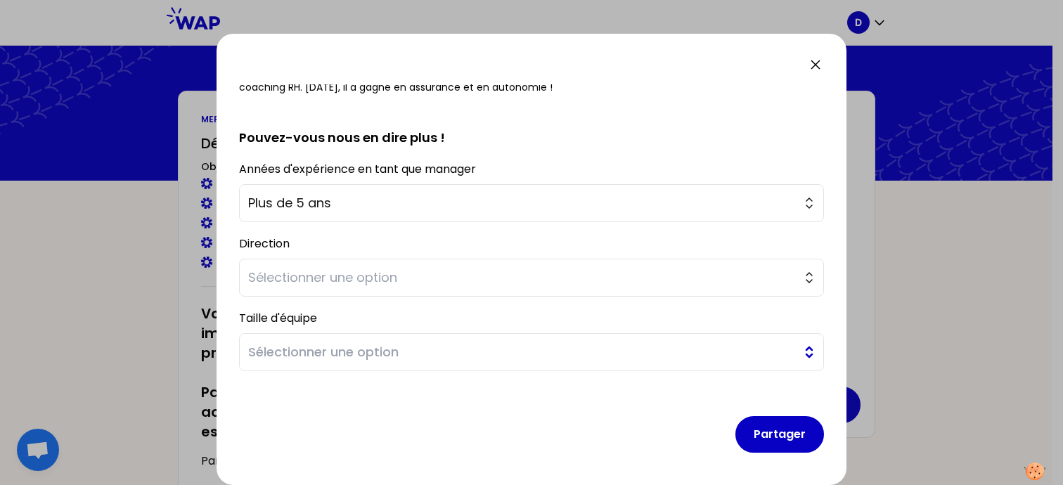
click at [471, 350] on span "Sélectionner une option" at bounding box center [521, 352] width 547 height 20
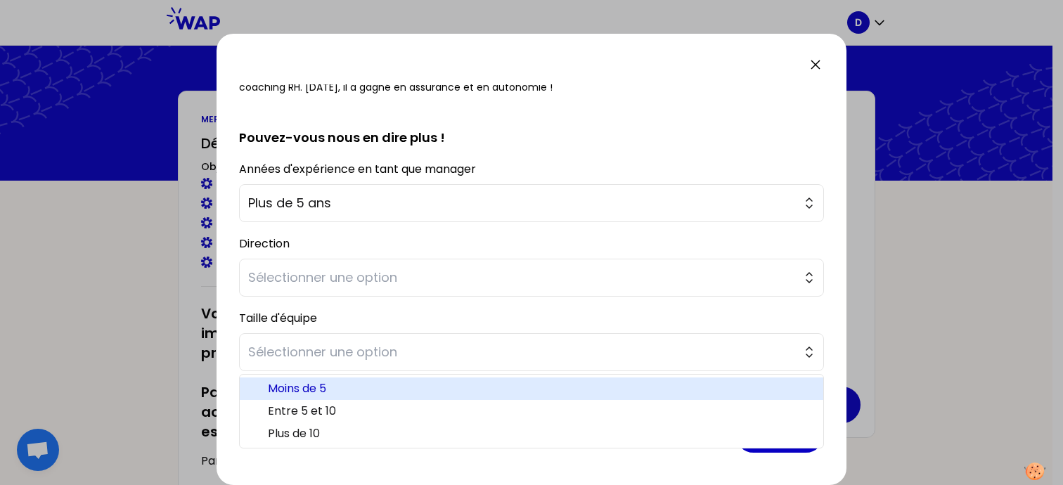
click at [430, 391] on span "Moins de 5" at bounding box center [540, 388] width 544 height 17
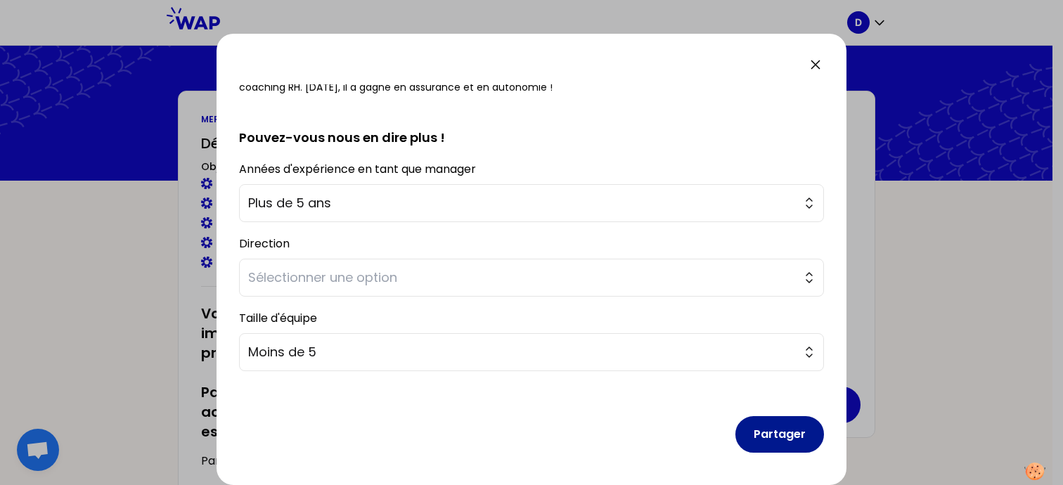
click at [762, 432] on button "Partager" at bounding box center [779, 434] width 89 height 37
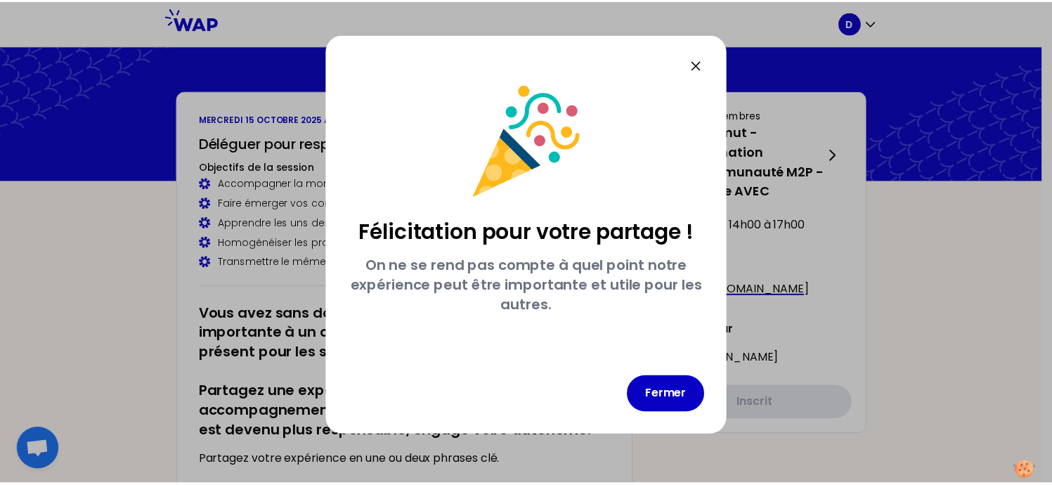
scroll to position [0, 0]
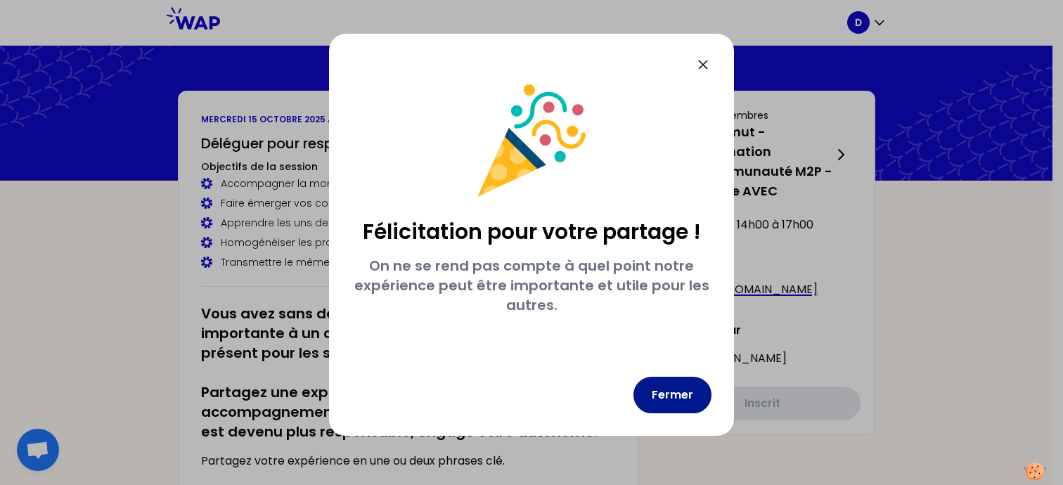
click at [654, 403] on button "Fermer" at bounding box center [672, 395] width 78 height 37
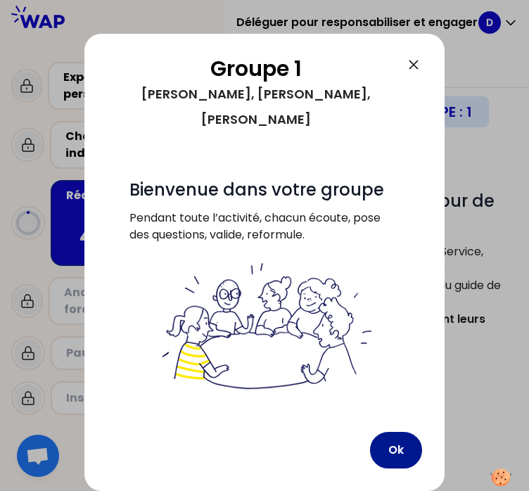
click at [405, 439] on button "Ok" at bounding box center [396, 450] width 52 height 37
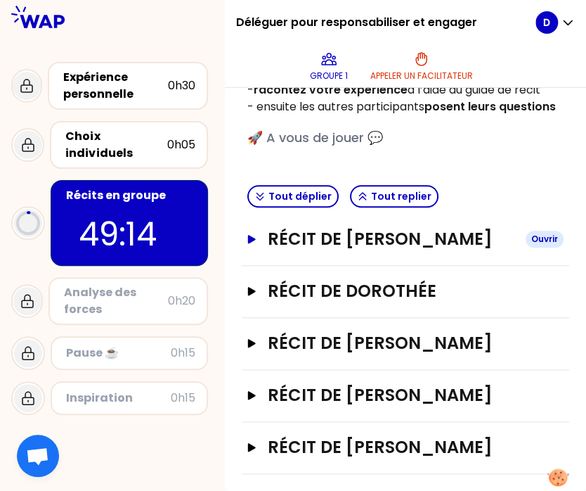
scroll to position [311, 0]
drag, startPoint x: 150, startPoint y: 43, endPoint x: -22, endPoint y: 23, distance: 172.6
click at [0, 23] on html "Déléguer pour responsabiliser et engager Groupe 1 Appeler un facilitateur D Exp…" at bounding box center [293, 245] width 586 height 491
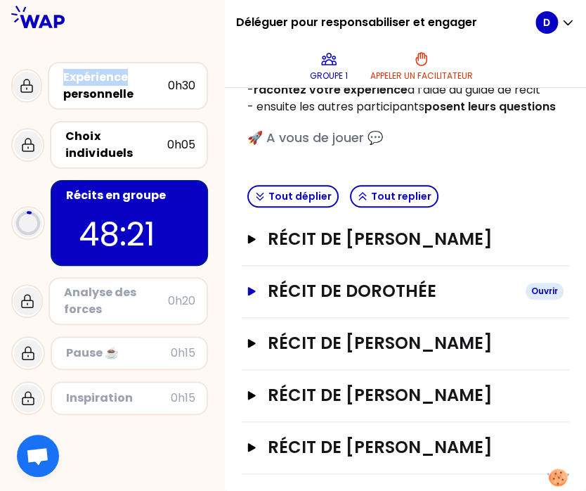
click at [270, 280] on button "Récit de [PERSON_NAME]" at bounding box center [405, 291] width 316 height 22
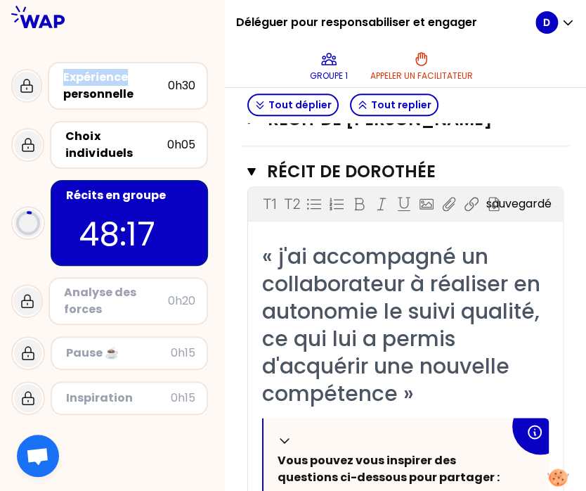
scroll to position [394, 0]
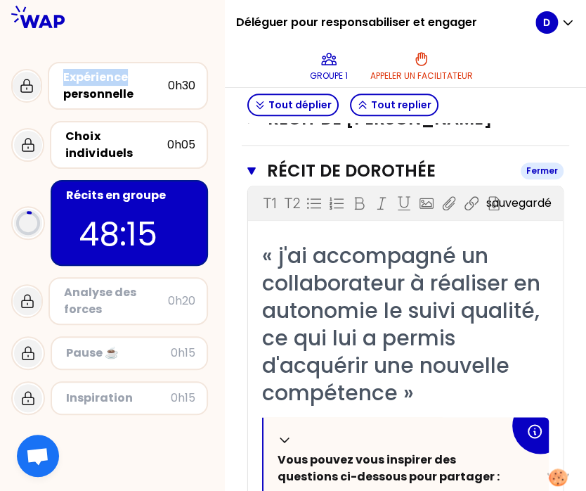
click at [256, 175] on icon "button" at bounding box center [251, 171] width 8 height 8
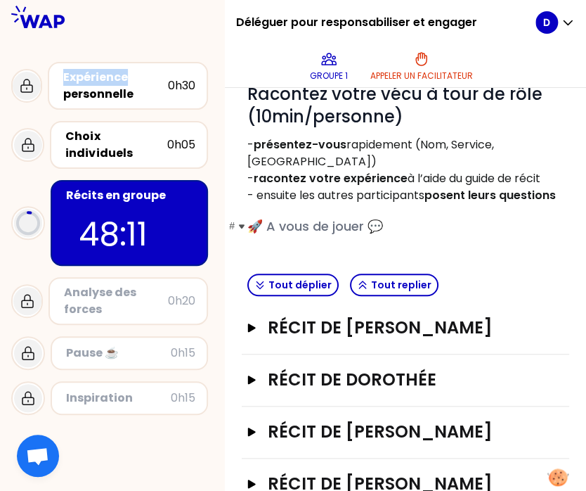
scroll to position [209, 0]
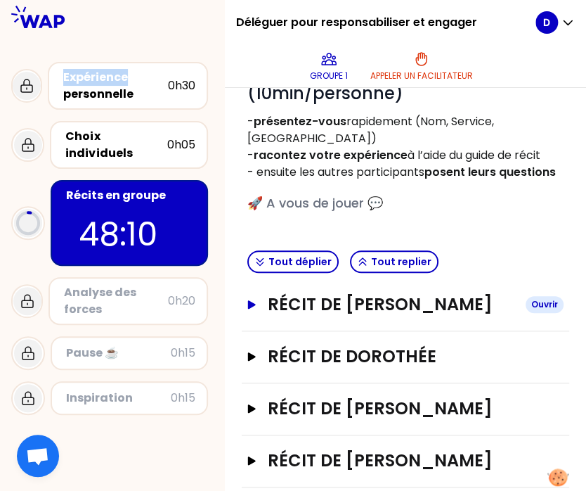
click at [257, 309] on icon "button" at bounding box center [251, 304] width 11 height 9
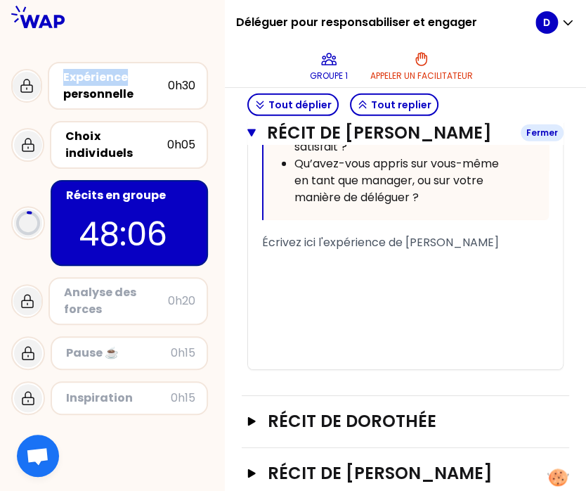
scroll to position [1206, 0]
click at [309, 285] on div "﻿" at bounding box center [405, 276] width 287 height 17
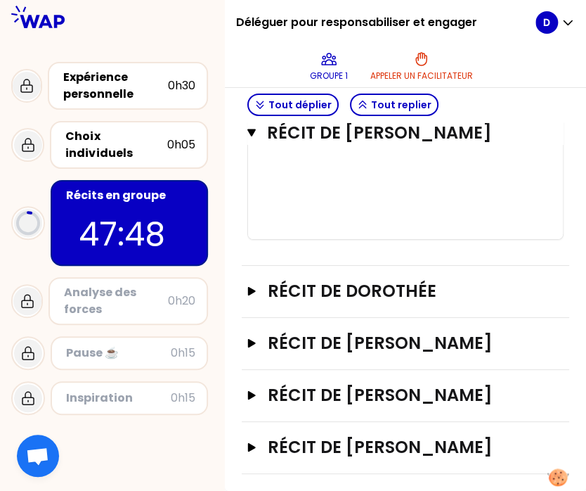
scroll to position [1240, 0]
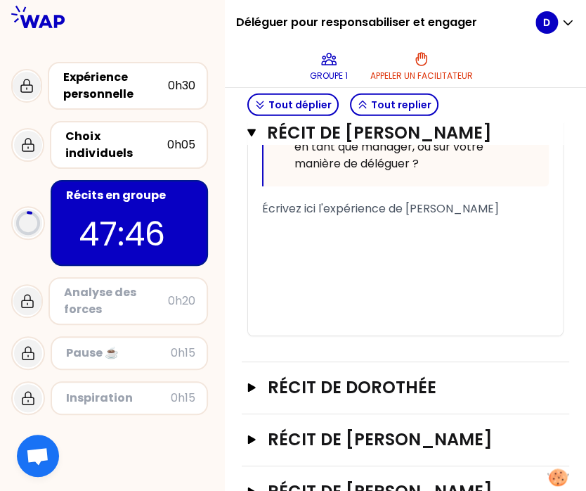
click at [285, 234] on div "﻿" at bounding box center [405, 225] width 287 height 17
click at [281, 251] on div "﻿" at bounding box center [405, 242] width 287 height 17
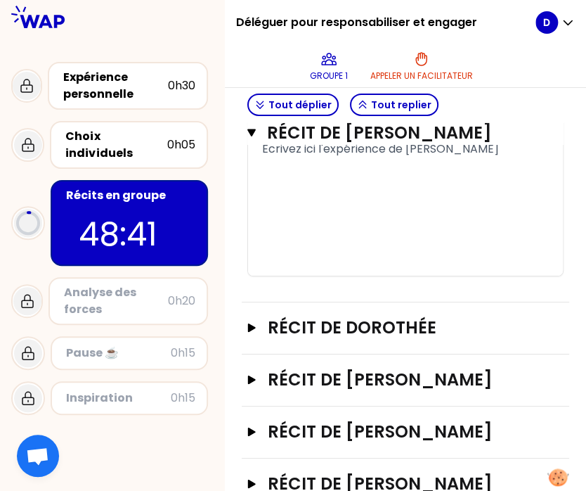
scroll to position [1302, 0]
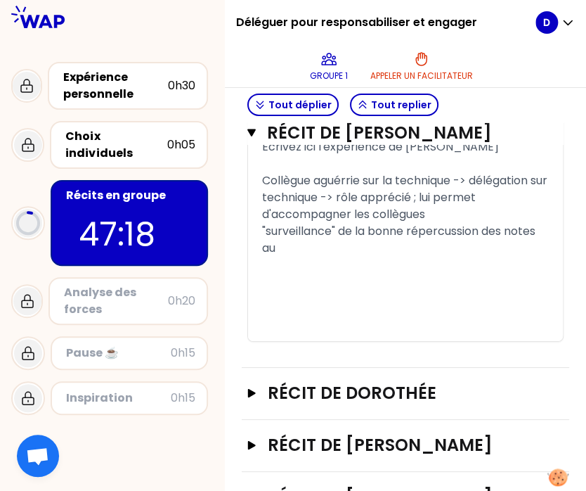
click at [418, 222] on span "Collègue aguérrie sur la technique -> délégation sur technique -> rôle apprécié…" at bounding box center [406, 197] width 288 height 50
click at [372, 257] on div ""surveillance" de la bonne répercussion des notes au" at bounding box center [405, 240] width 287 height 34
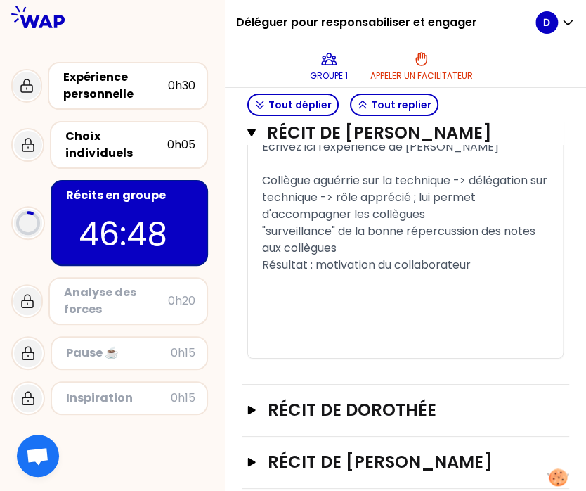
click at [357, 222] on span "Collègue aguérrie sur la technique -> délégation sur technique -> rôle apprécié…" at bounding box center [406, 197] width 288 height 50
click at [326, 273] on span "Résultat : motivation du collaborateur" at bounding box center [366, 265] width 209 height 16
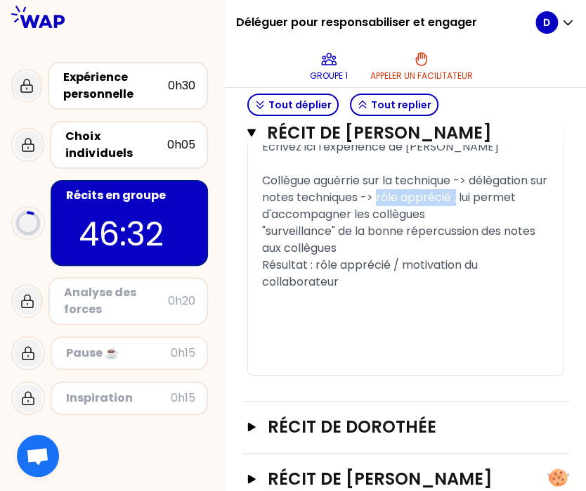
drag, startPoint x: 472, startPoint y: 250, endPoint x: 329, endPoint y: 265, distance: 143.4
click at [329, 222] on span "Collègue aguérrie sur la technique -> délégation sur notes techniques -> rôle a…" at bounding box center [406, 197] width 288 height 50
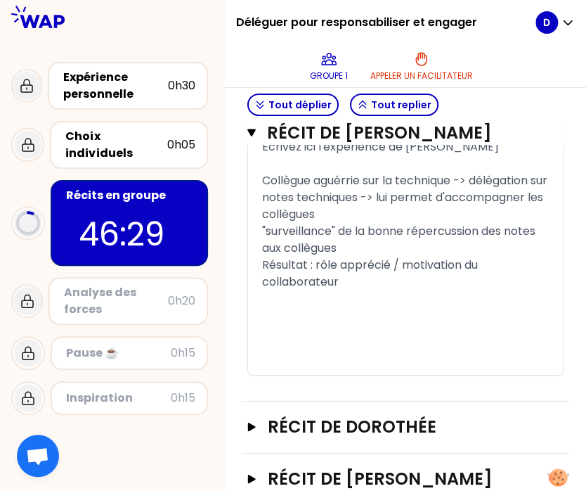
click at [306, 324] on div "﻿" at bounding box center [405, 315] width 287 height 17
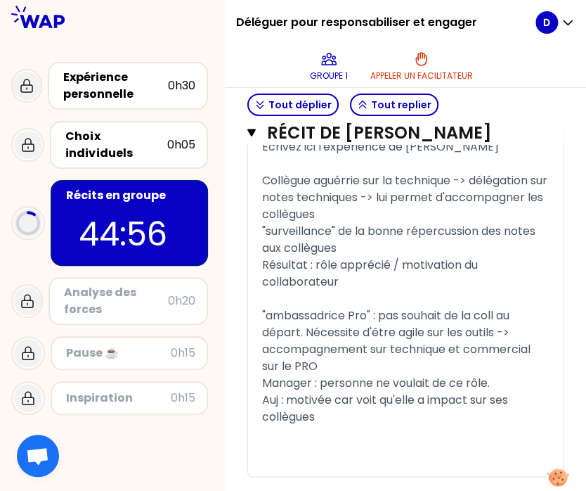
click at [514, 391] on div "Manager : personne ne voulait de ce rôle." at bounding box center [405, 383] width 287 height 17
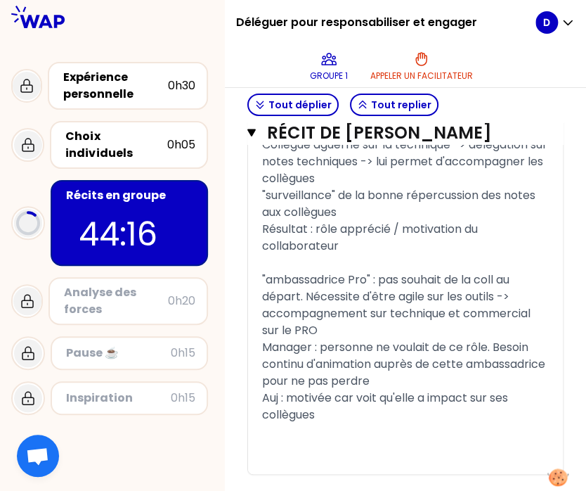
scroll to position [1375, 0]
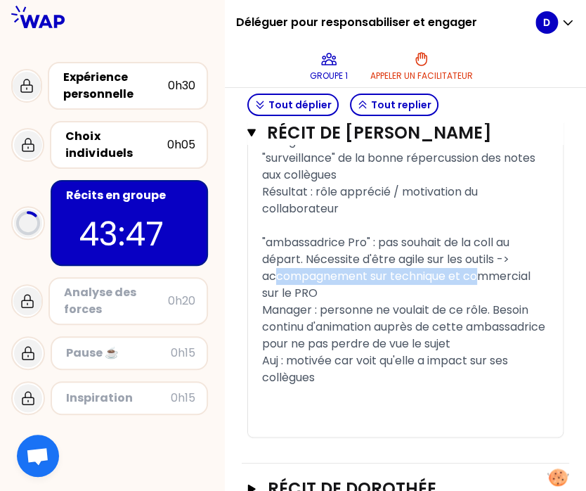
drag, startPoint x: 287, startPoint y: 292, endPoint x: 286, endPoint y: 333, distance: 41.5
click at [286, 302] on div ""ambassadrice Pro" : pas souhait de la coll au départ. Nécessite d'être agile s…" at bounding box center [405, 267] width 287 height 67
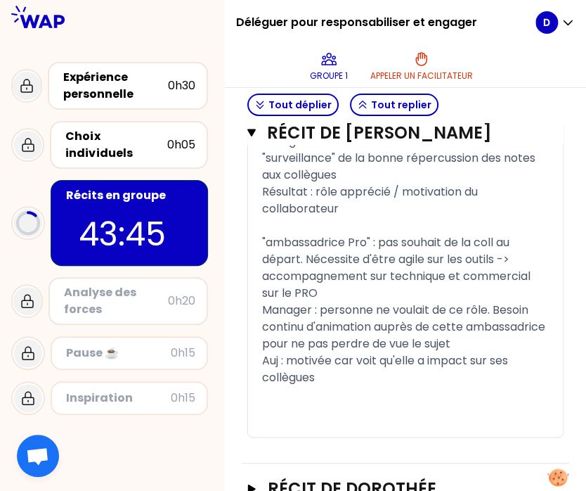
click at [282, 294] on span ""ambassadrice Pro" : pas souhait de la coll au départ. Nécessite d'être agile s…" at bounding box center [397, 267] width 271 height 67
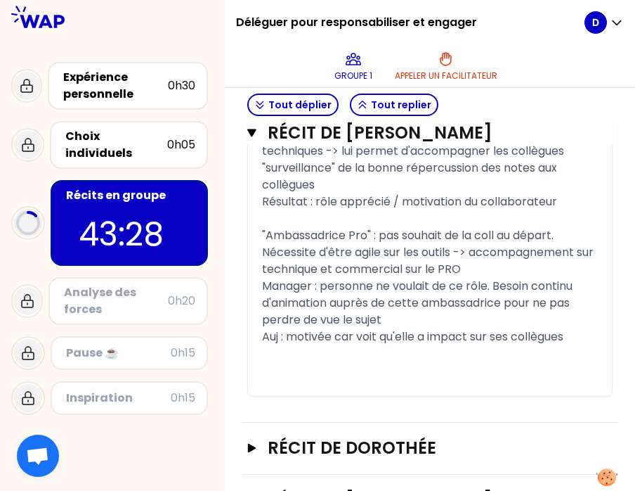
scroll to position [1245, 0]
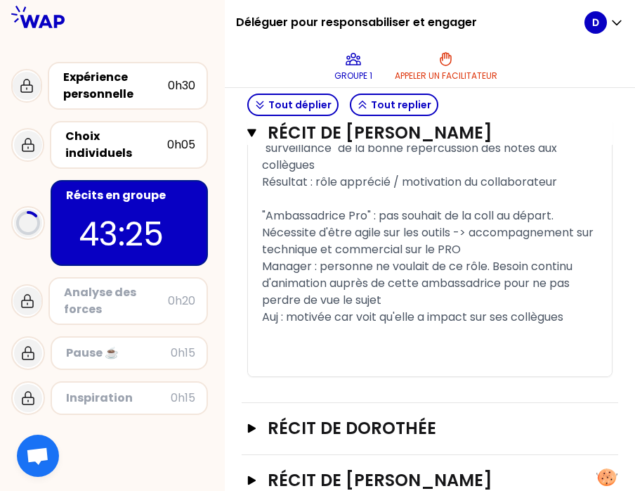
click at [581, 258] on div ""Ambassadrice Pro" : pas souhait de la coll au départ. Nécessite d'être agile s…" at bounding box center [430, 232] width 336 height 51
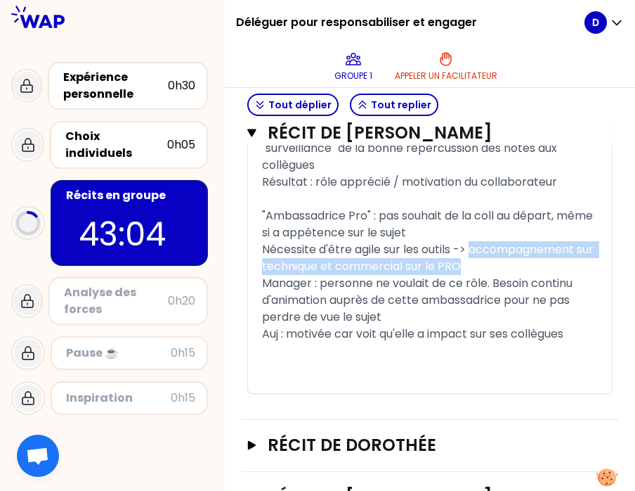
drag, startPoint x: 275, startPoint y: 318, endPoint x: 292, endPoint y: 332, distance: 22.9
click at [292, 274] on span "Nécessite d'être agile sur les outils -> accompagnement sur technique et commer…" at bounding box center [429, 257] width 335 height 33
copy span "accompagnement sur technique et commercial sur le PRO"
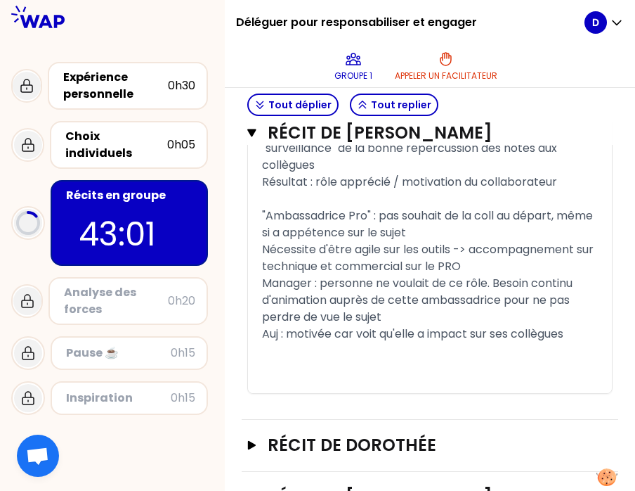
click at [384, 240] on span ""Ambassadrice Pro" : pas souhait de la coll au départ, même si a appétence sur …" at bounding box center [429, 223] width 334 height 33
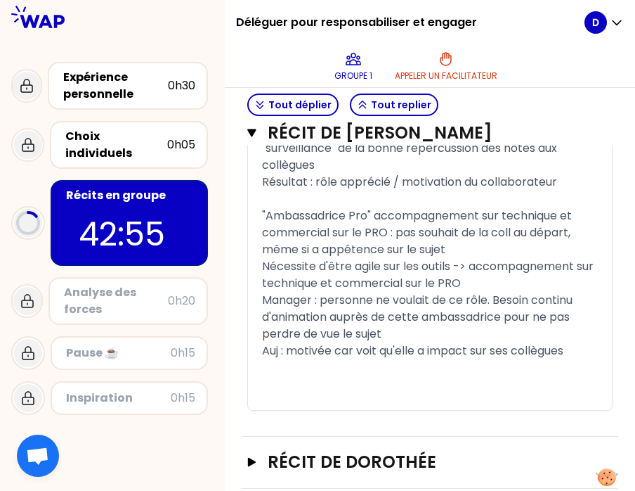
click at [481, 291] on span "Nécessite d'être agile sur les outils -> accompagnement sur technique et commer…" at bounding box center [429, 274] width 335 height 33
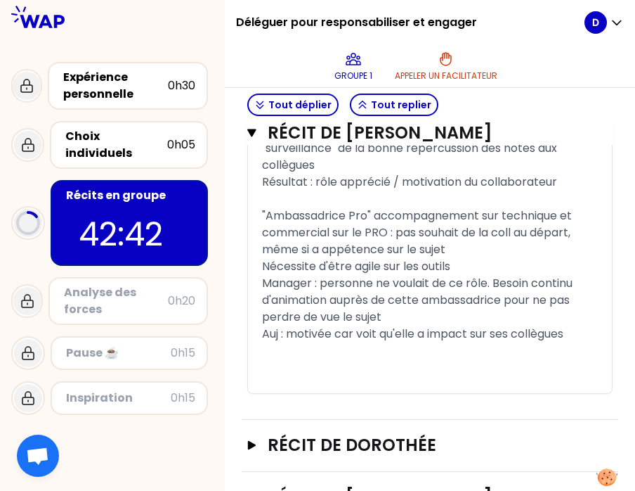
click at [504, 325] on span "Manager : personne ne voulait de ce rôle. Besoin continu d'animation auprès de …" at bounding box center [418, 300] width 313 height 50
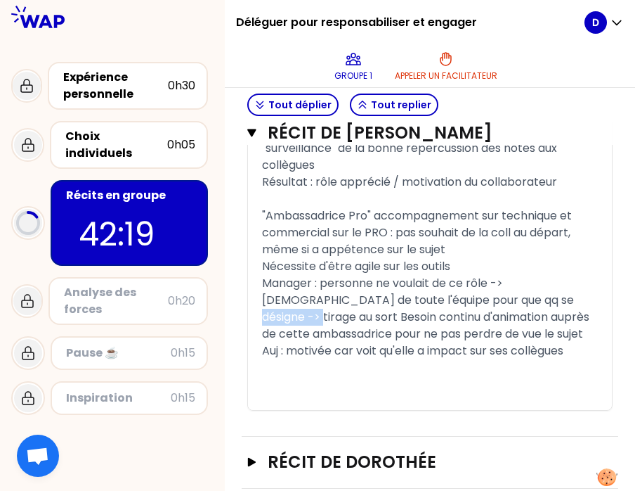
drag, startPoint x: 505, startPoint y: 353, endPoint x: 567, endPoint y: 352, distance: 62.6
click at [567, 342] on span "Manager : personne ne voulait de ce rôle -> [DEMOGRAPHIC_DATA] de toute l'équip…" at bounding box center [427, 308] width 330 height 67
drag, startPoint x: 578, startPoint y: 351, endPoint x: 503, endPoint y: 349, distance: 75.2
click at [503, 342] on span "Manager : personne ne voulait de ce rôle -> [DEMOGRAPHIC_DATA] de toute l'équip…" at bounding box center [427, 308] width 330 height 67
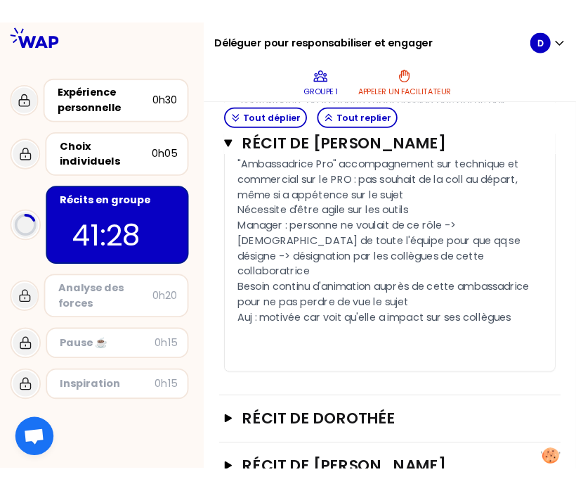
scroll to position [1307, 0]
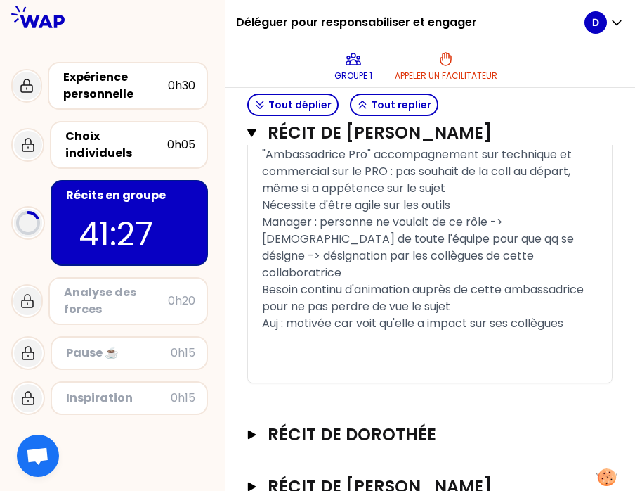
click at [302, 365] on div "﻿" at bounding box center [430, 357] width 336 height 17
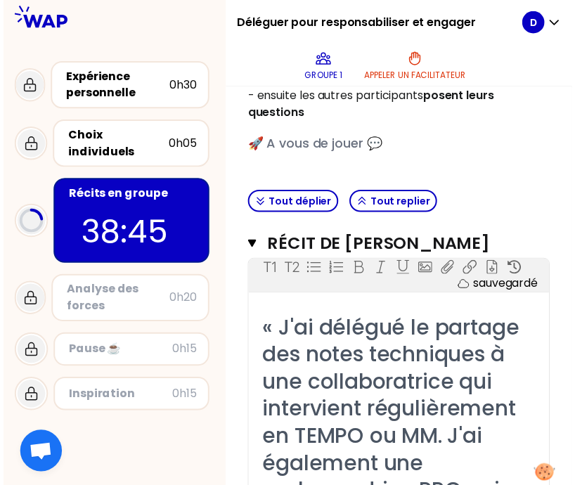
scroll to position [284, 0]
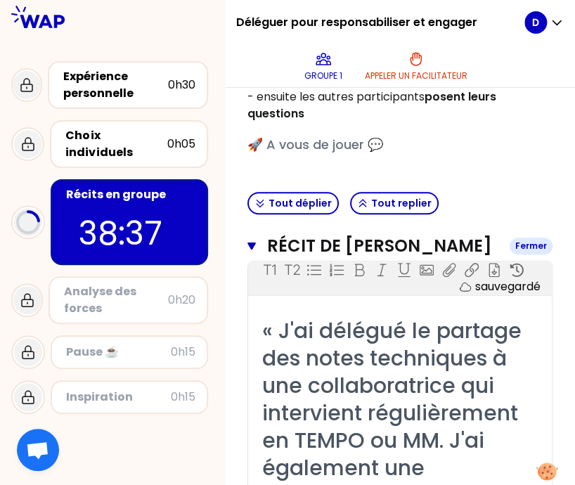
click at [256, 252] on icon "button" at bounding box center [251, 245] width 8 height 11
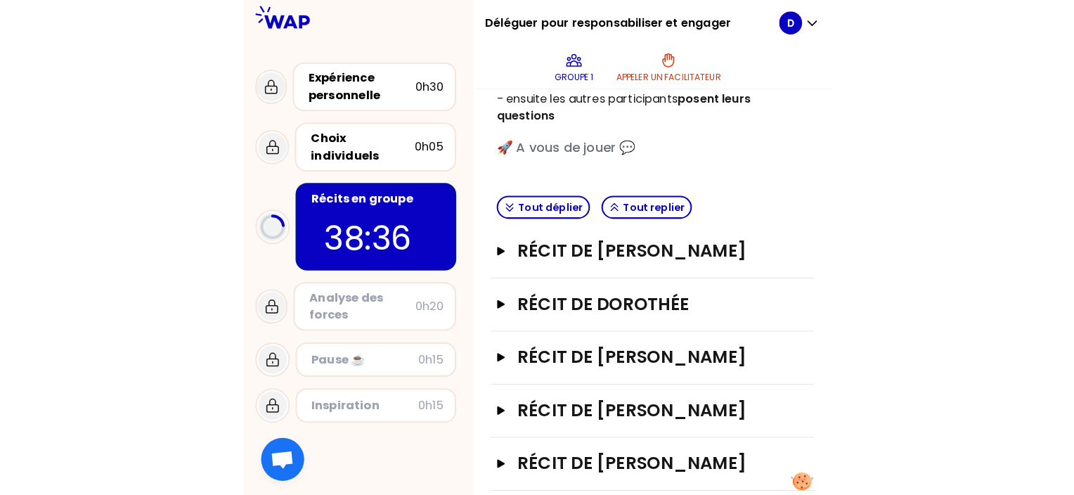
scroll to position [356, 0]
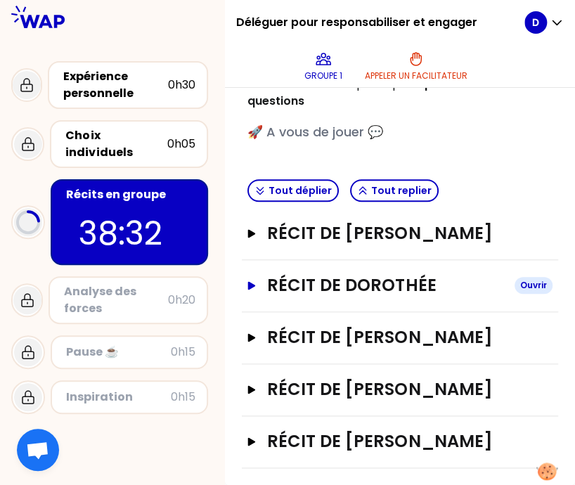
click at [261, 274] on button "Récit de [PERSON_NAME]" at bounding box center [399, 285] width 305 height 22
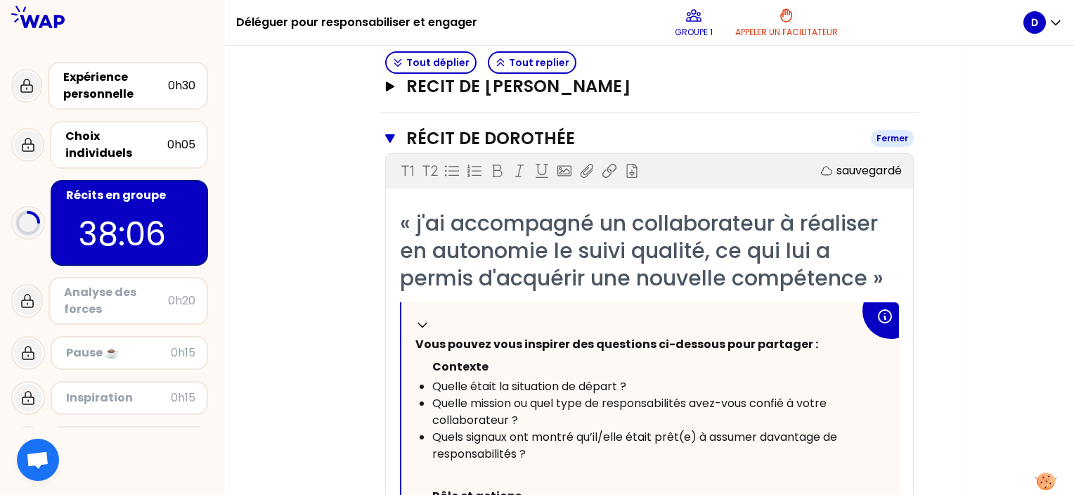
click at [390, 136] on icon "button" at bounding box center [389, 138] width 9 height 8
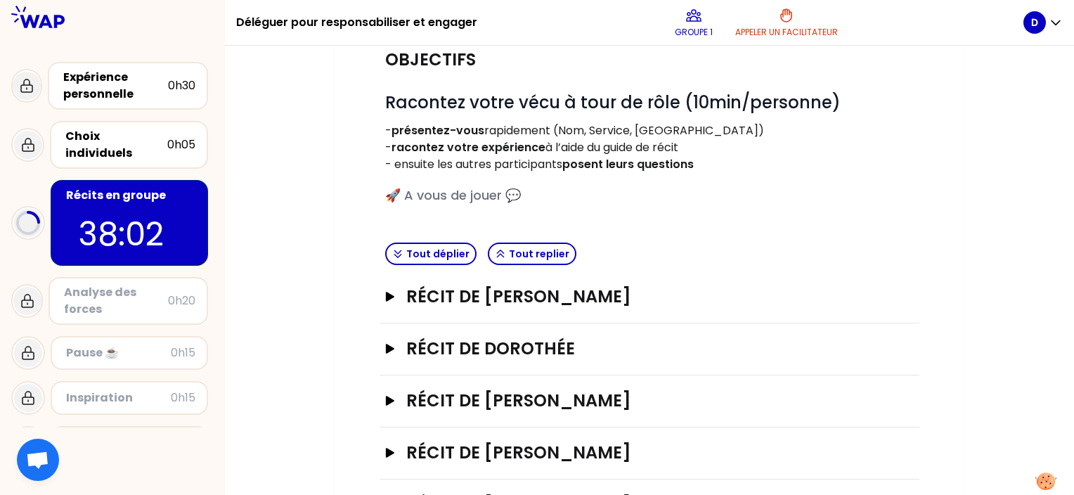
scroll to position [208, 0]
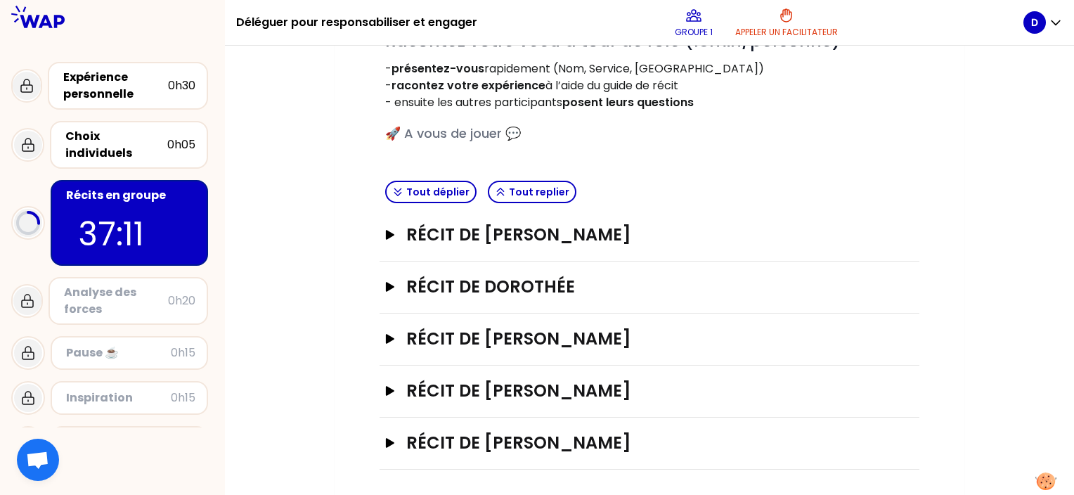
click at [794, 166] on div "Objectifs # Racontez votre vécu à tour de rôle (10min/personne) - présentez-vou…" at bounding box center [650, 74] width 540 height 202
click at [392, 290] on button "Récit de [PERSON_NAME]" at bounding box center [649, 287] width 529 height 22
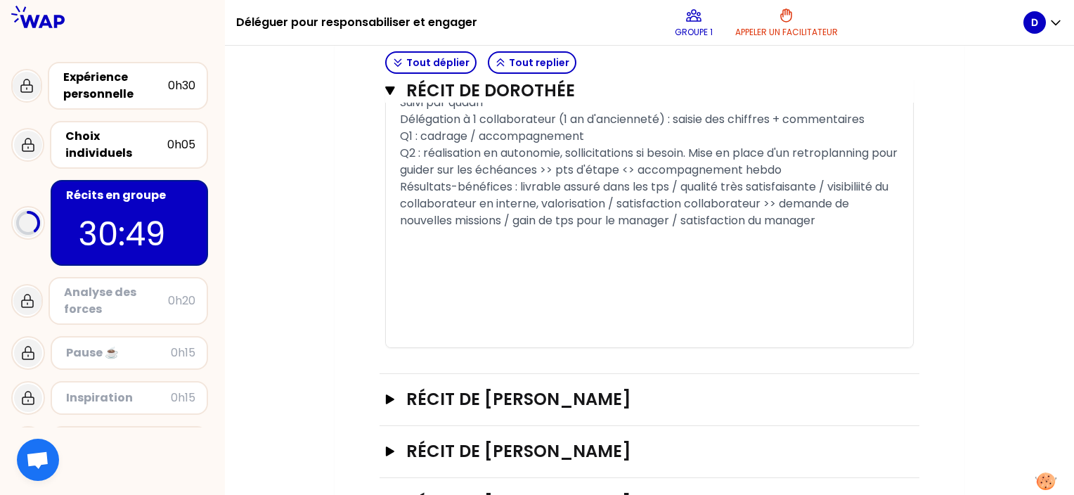
scroll to position [1051, 0]
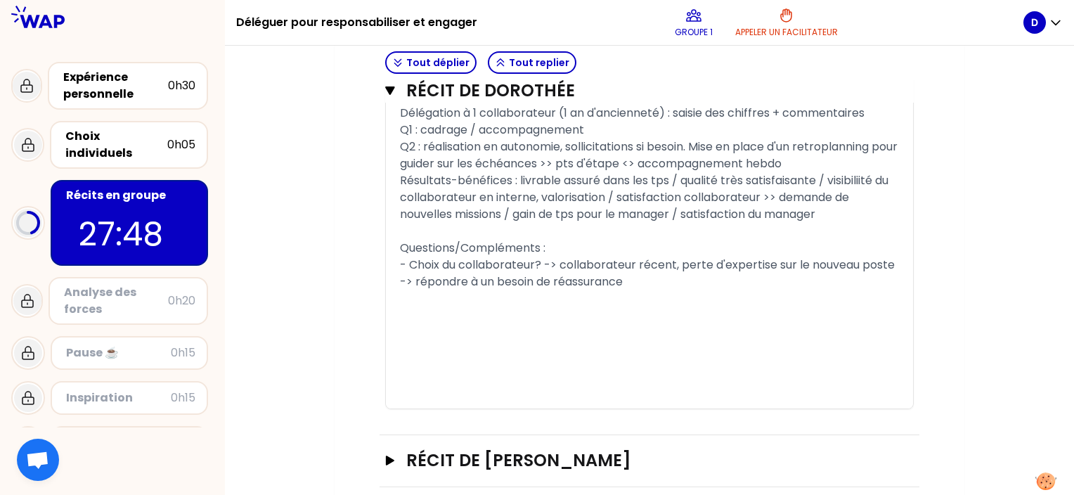
click at [865, 259] on span "- Choix du collaborateur? -> collaborateur récent, perte d'expertise sur le nou…" at bounding box center [649, 273] width 498 height 33
click at [390, 87] on icon "button" at bounding box center [389, 90] width 9 height 8
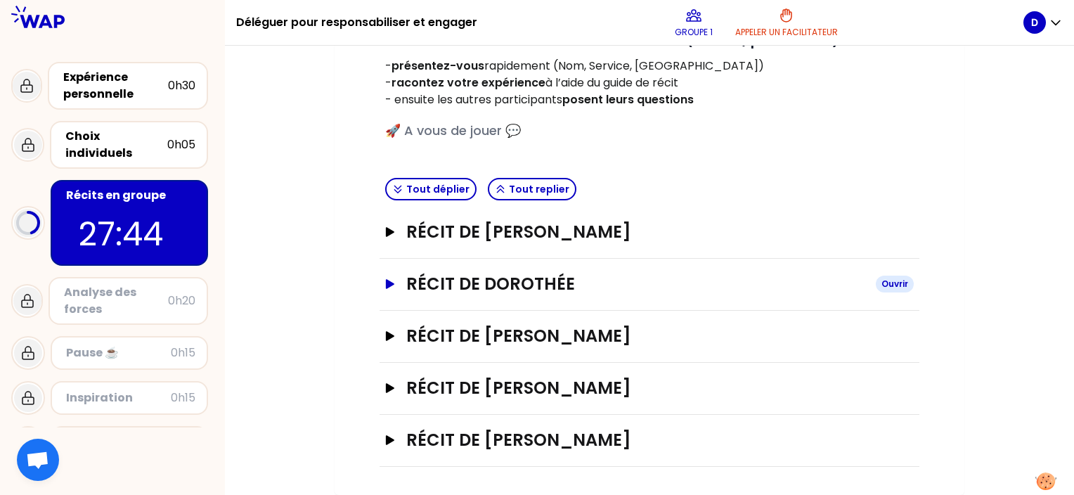
scroll to position [208, 0]
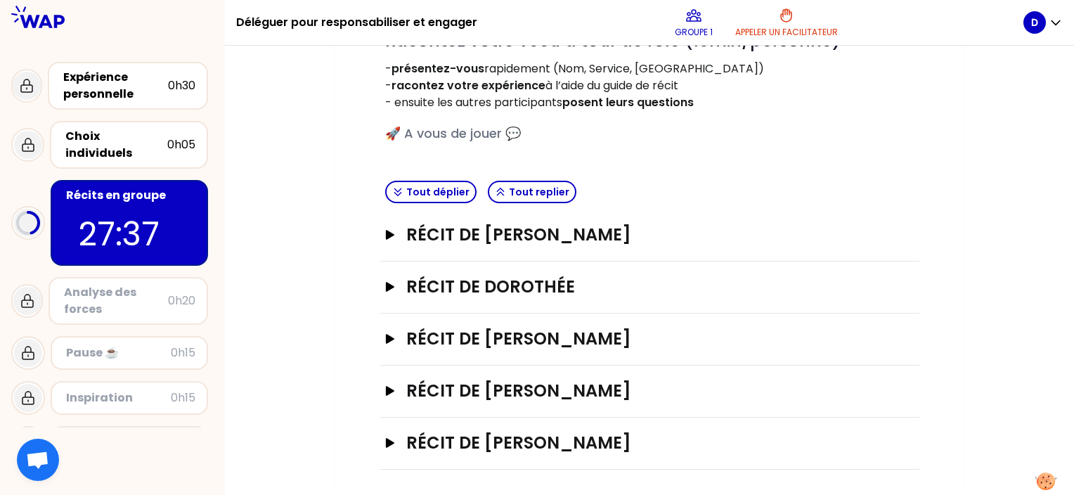
click at [750, 365] on div "Récit de [PERSON_NAME]" at bounding box center [650, 391] width 540 height 52
click at [827, 163] on div "Objectifs # Racontez votre vécu à tour de rôle (10min/personne) - présentez-vou…" at bounding box center [650, 74] width 540 height 202
click at [392, 387] on icon "button" at bounding box center [389, 391] width 11 height 10
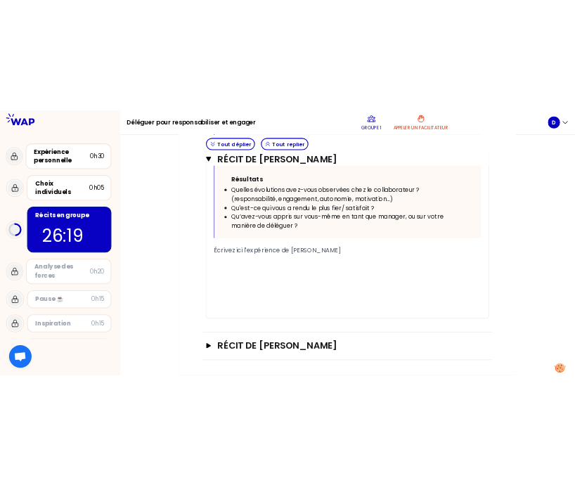
scroll to position [965, 0]
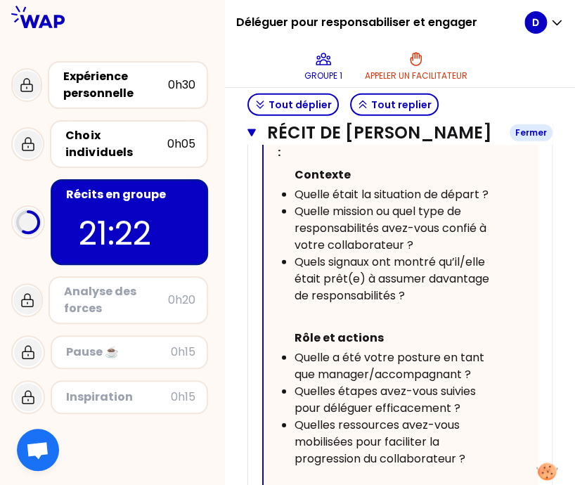
click at [256, 131] on icon "button" at bounding box center [251, 133] width 8 height 8
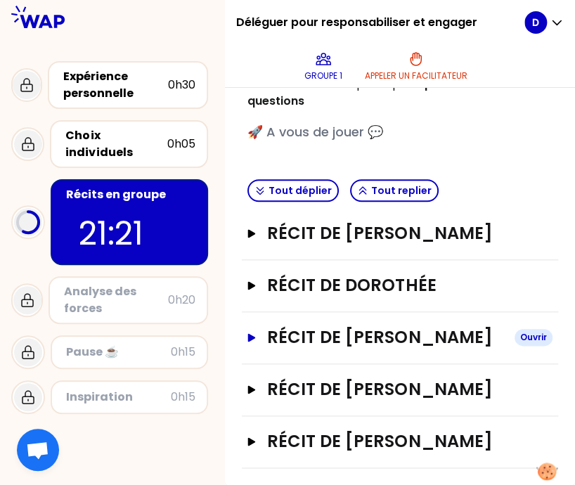
click at [259, 326] on button "Récit de [PERSON_NAME]" at bounding box center [399, 337] width 305 height 22
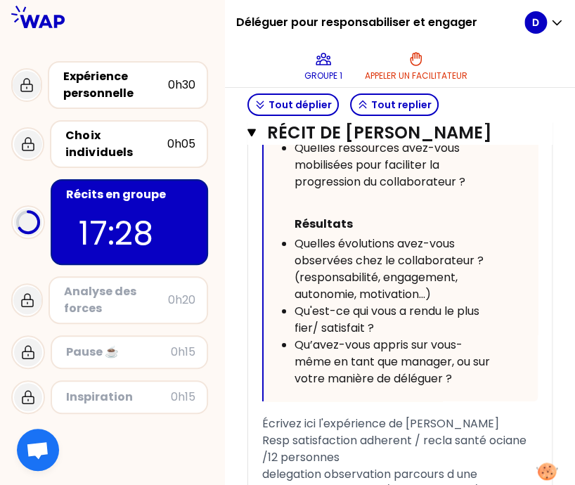
scroll to position [1274, 0]
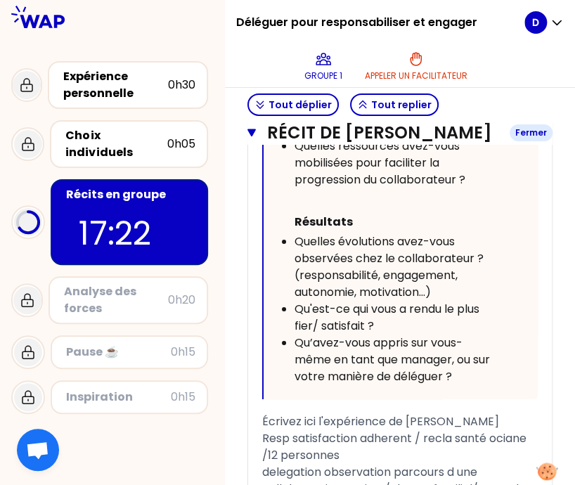
click at [256, 138] on icon "button" at bounding box center [251, 132] width 8 height 11
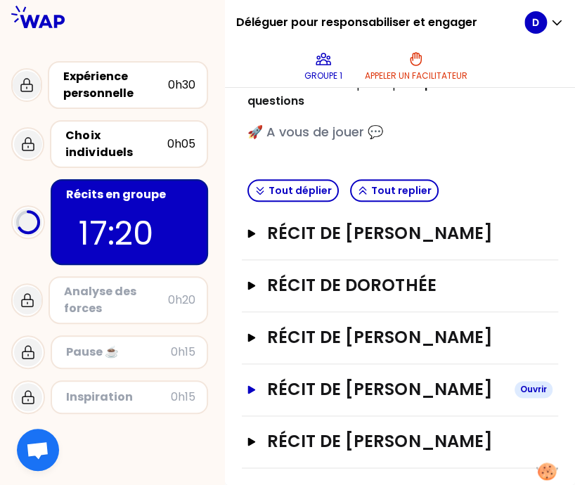
click at [257, 385] on icon "button" at bounding box center [251, 389] width 11 height 8
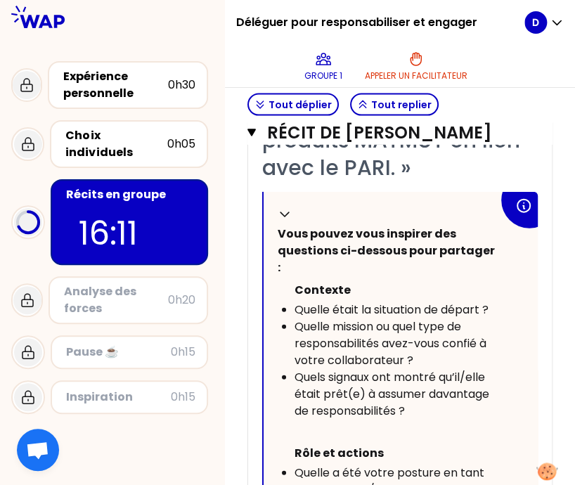
scroll to position [849, 0]
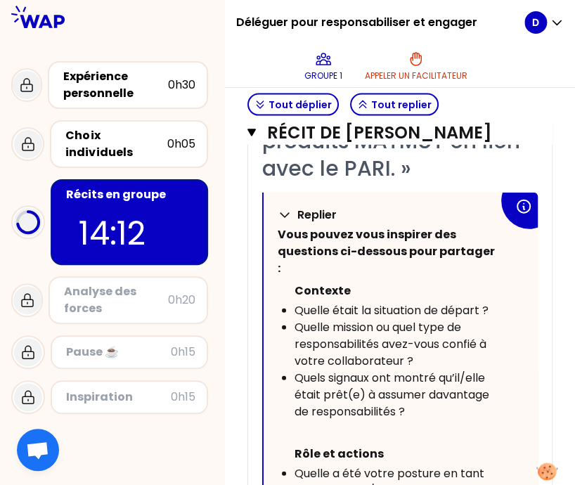
click at [292, 222] on icon at bounding box center [285, 215] width 14 height 14
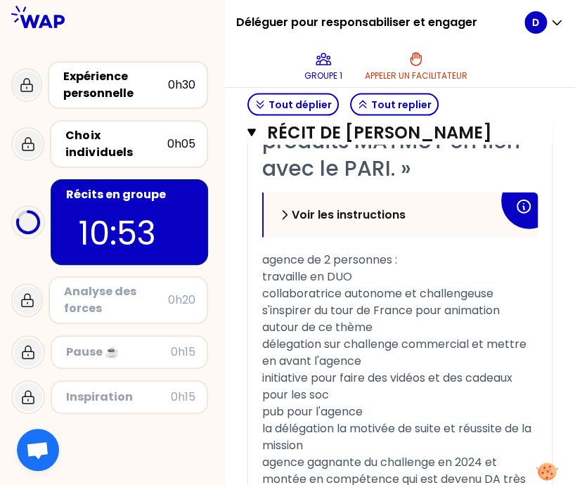
click at [292, 222] on icon at bounding box center [285, 215] width 14 height 14
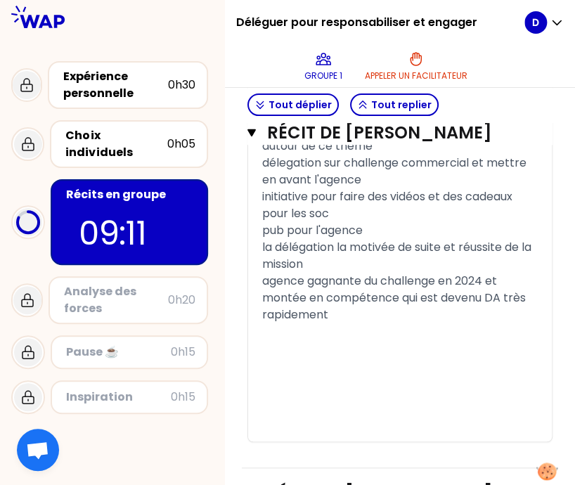
scroll to position [1589, 0]
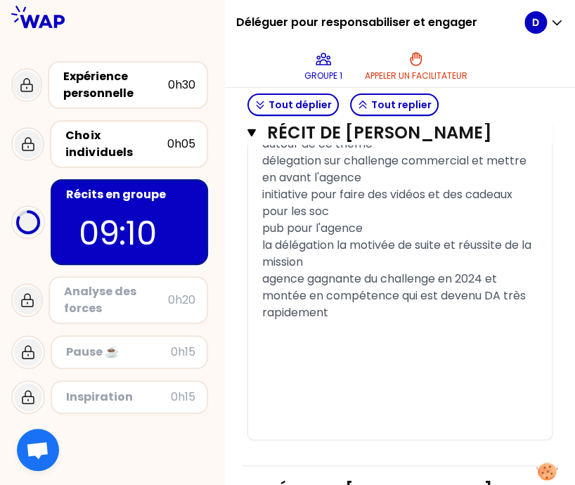
click at [368, 355] on div "﻿" at bounding box center [400, 346] width 276 height 17
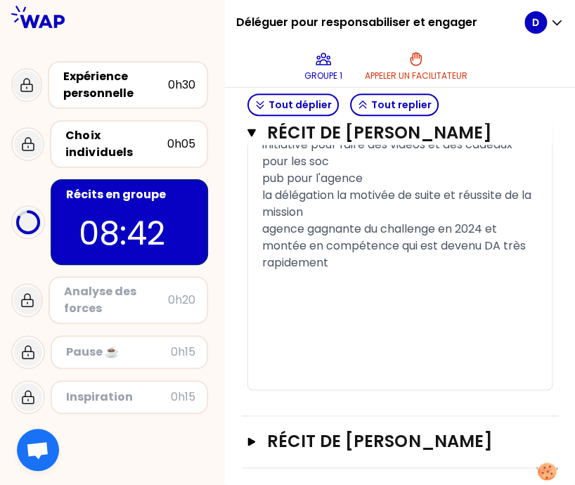
scroll to position [1716, 0]
click at [256, 136] on icon "button" at bounding box center [251, 132] width 8 height 11
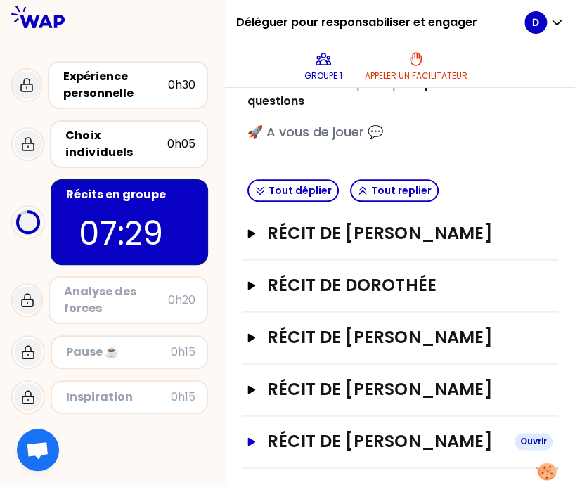
click at [256, 437] on icon "button" at bounding box center [252, 441] width 8 height 8
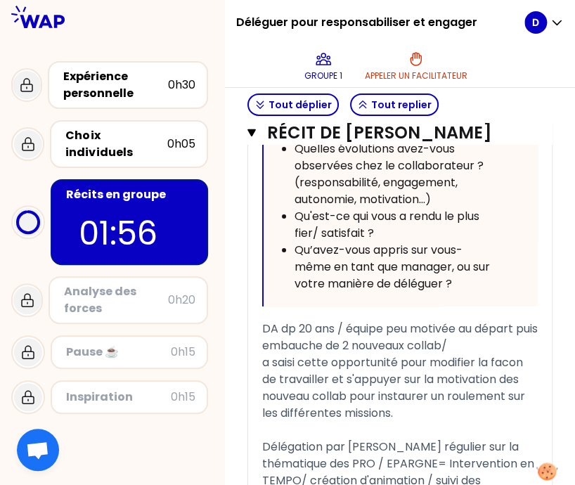
scroll to position [1355, 0]
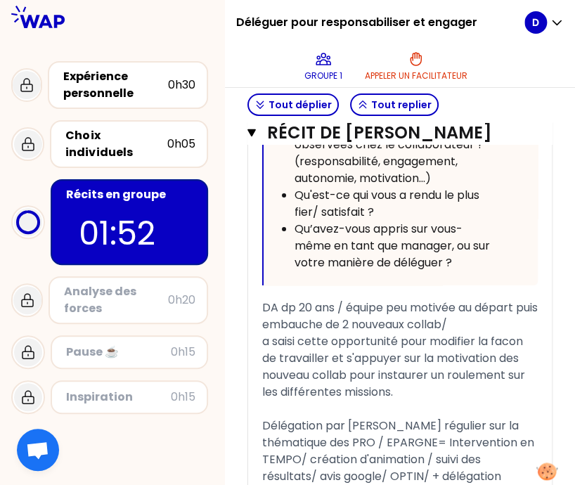
drag, startPoint x: 409, startPoint y: 287, endPoint x: 385, endPoint y: 202, distance: 88.3
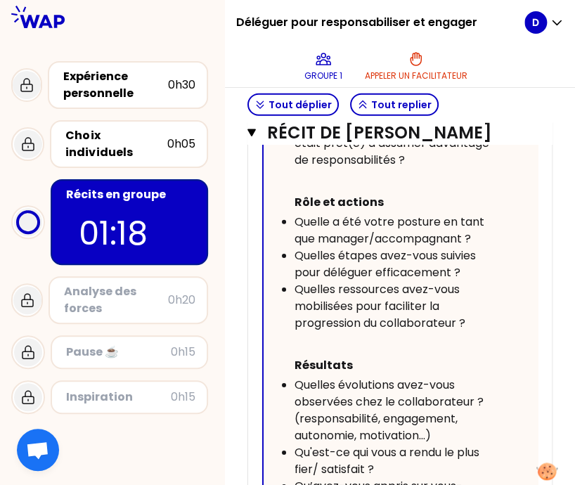
scroll to position [1096, 0]
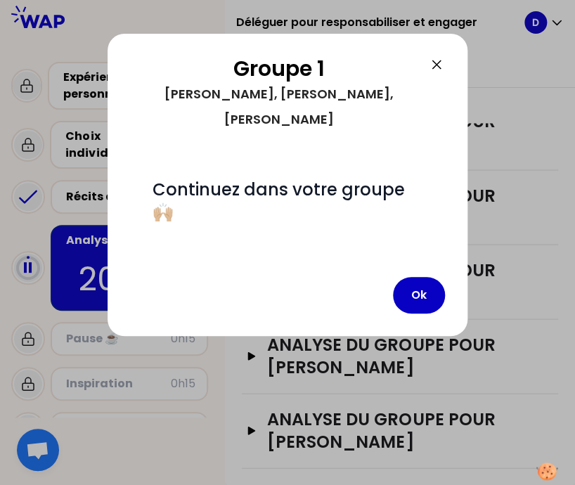
scroll to position [666, 0]
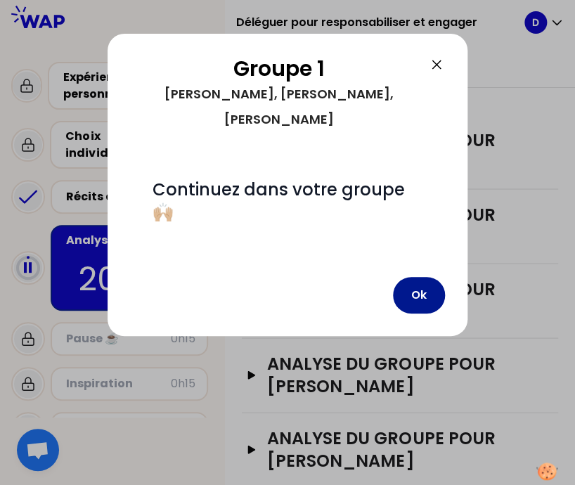
click at [413, 277] on button "Ok" at bounding box center [419, 295] width 52 height 37
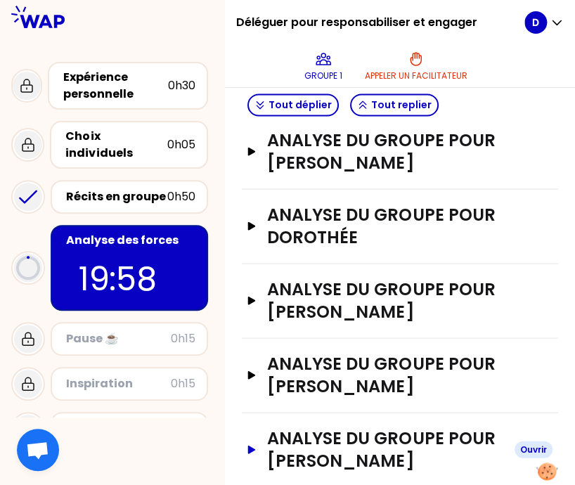
click at [256, 445] on icon "button" at bounding box center [252, 449] width 8 height 8
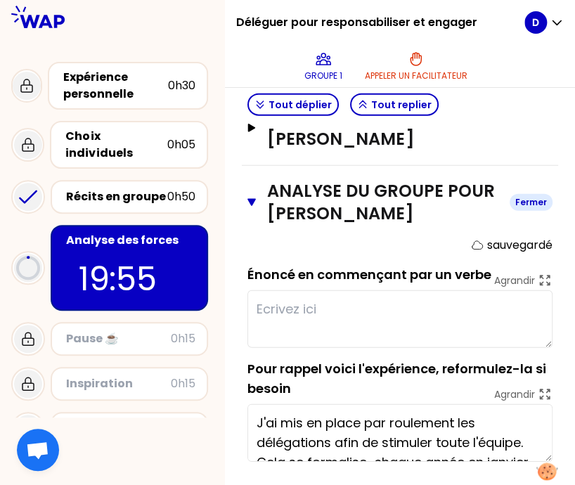
scroll to position [59, 0]
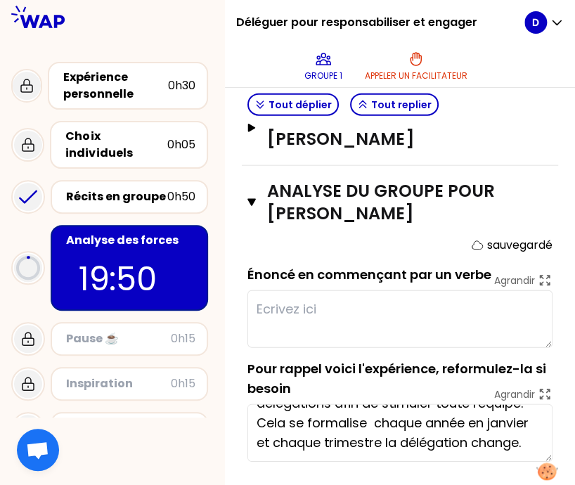
click at [302, 290] on textarea at bounding box center [399, 319] width 305 height 58
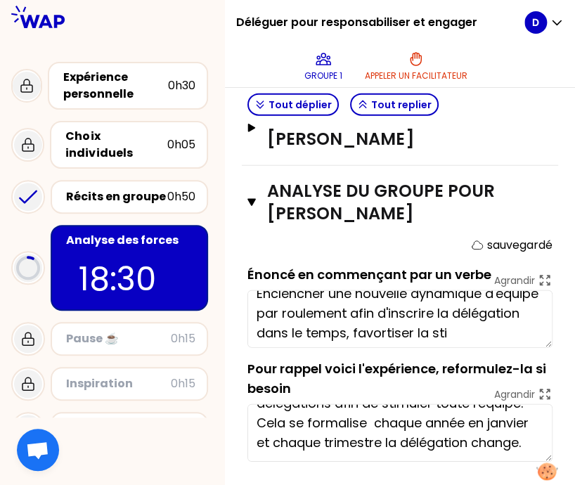
scroll to position [28, 0]
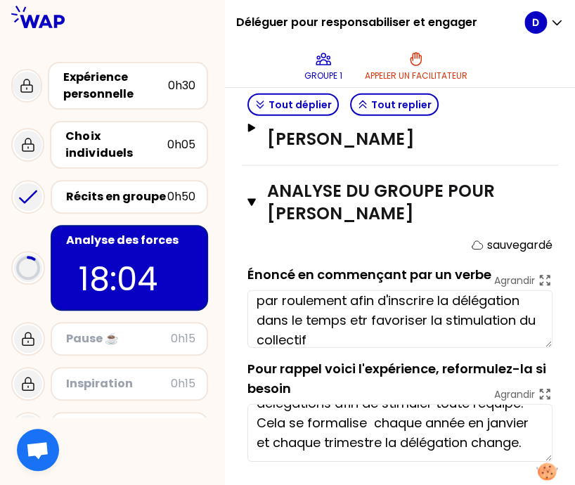
type textarea "Enclencher une nouvelle dynamique d'équipe par roulement afin d'inscrire la dél…"
click at [256, 199] on icon "button" at bounding box center [251, 203] width 8 height 8
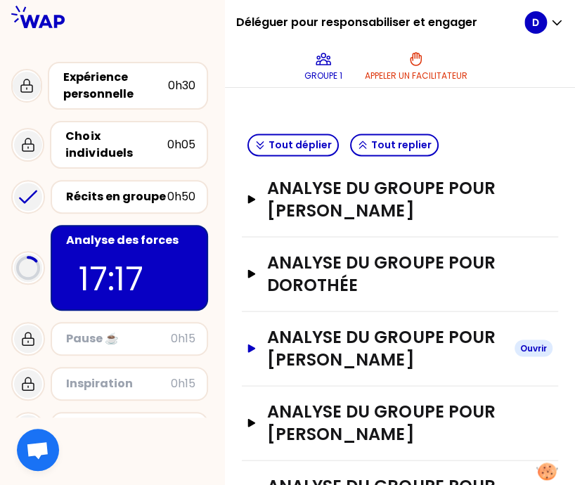
scroll to position [666, 0]
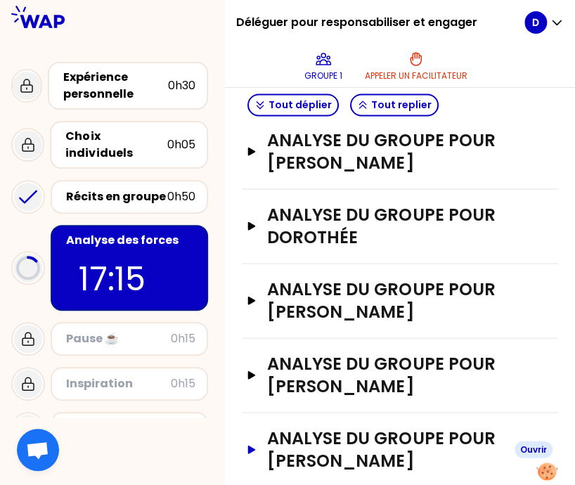
click at [264, 427] on button "ANALYSE DU GROUPE POUR [PERSON_NAME]" at bounding box center [399, 449] width 305 height 45
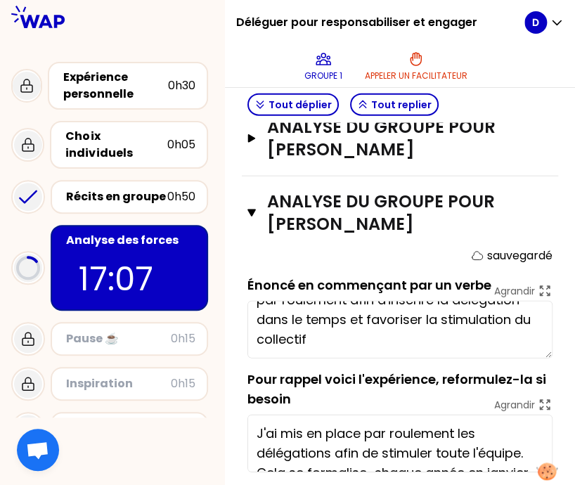
scroll to position [0, 0]
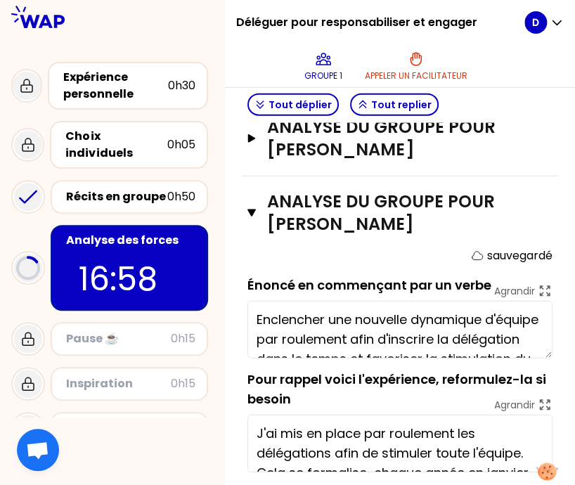
drag, startPoint x: 299, startPoint y: 304, endPoint x: 251, endPoint y: 268, distance: 60.2
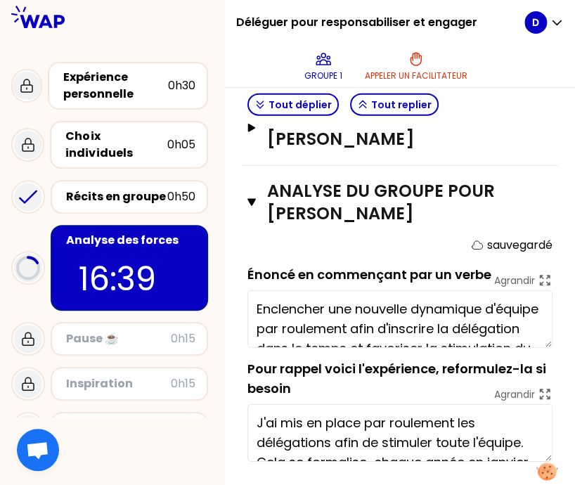
scroll to position [885, 0]
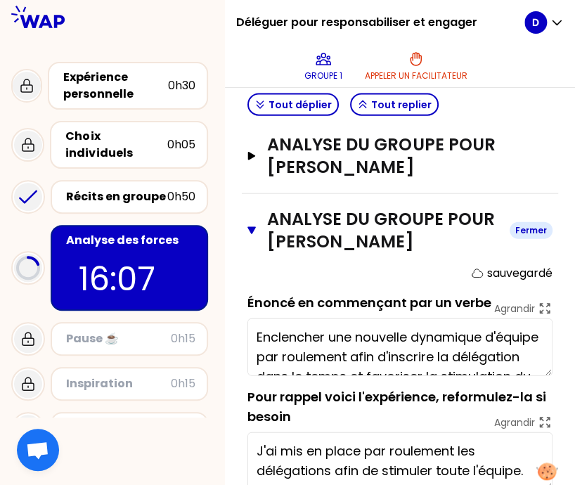
click at [256, 227] on icon "button" at bounding box center [251, 231] width 8 height 8
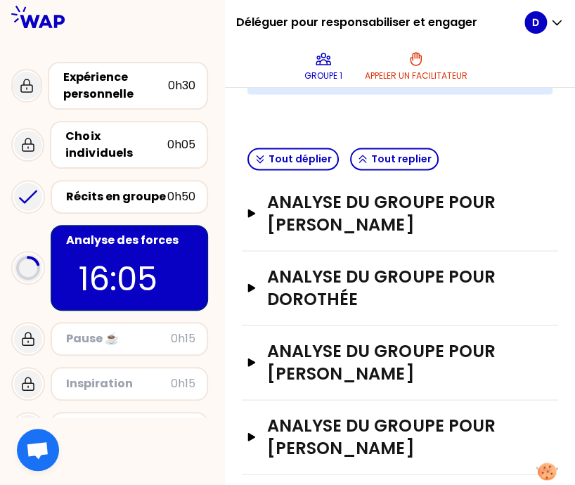
scroll to position [604, 0]
click at [257, 209] on icon "button" at bounding box center [251, 213] width 11 height 8
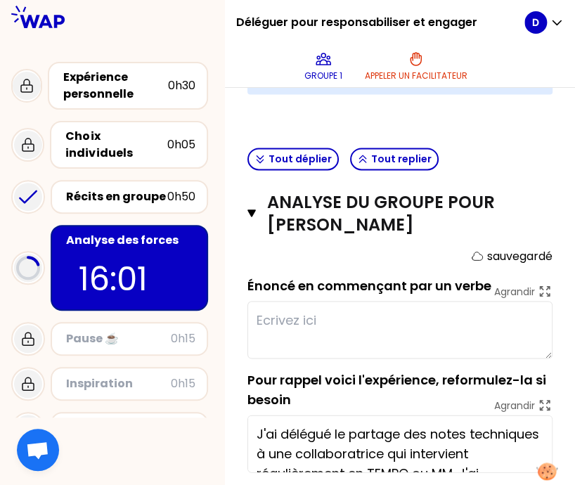
click at [300, 304] on textarea at bounding box center [399, 330] width 305 height 58
click at [299, 302] on textarea at bounding box center [399, 330] width 305 height 58
click at [256, 207] on icon "button" at bounding box center [251, 212] width 8 height 11
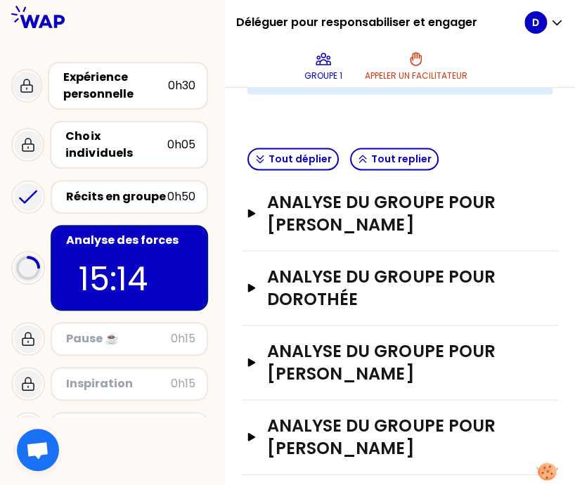
scroll to position [666, 0]
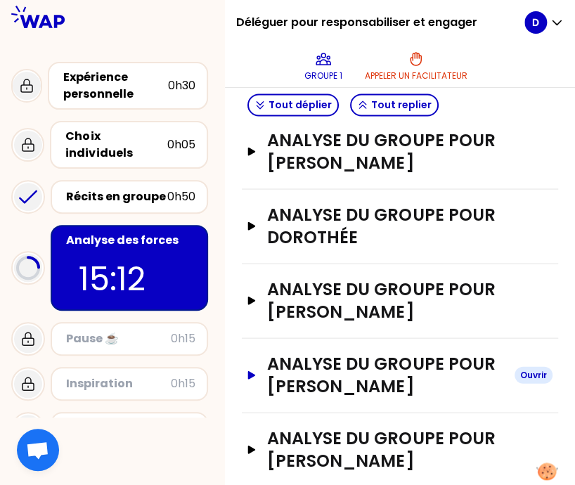
click at [256, 370] on icon "button" at bounding box center [252, 374] width 8 height 8
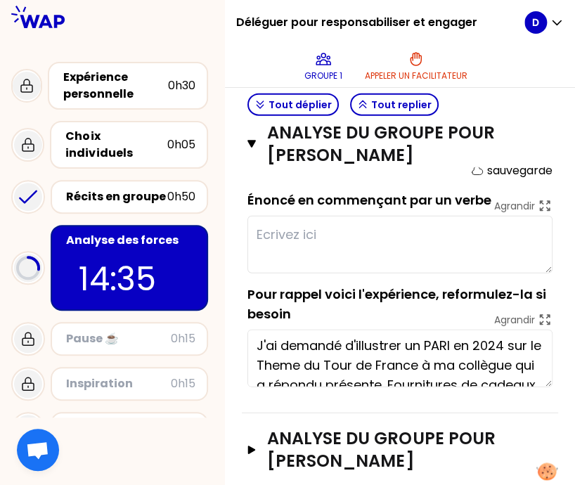
scroll to position [0, 0]
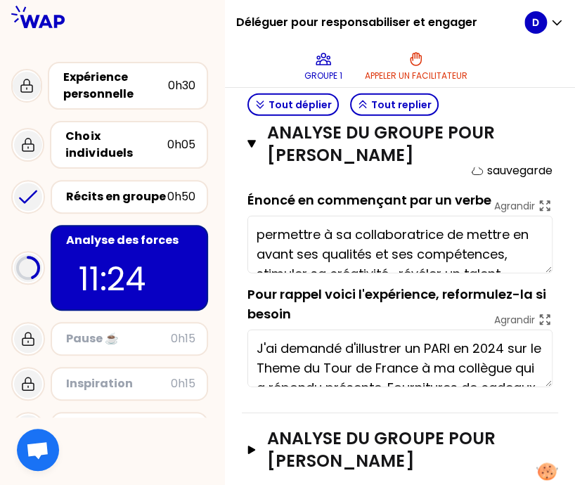
type textarea "permettre à sa collaboratrice de mettre en avant ses qualités et ses compétence…"
click at [267, 144] on button "ANALYSE DU GROUPE POUR [PERSON_NAME]" at bounding box center [399, 144] width 305 height 45
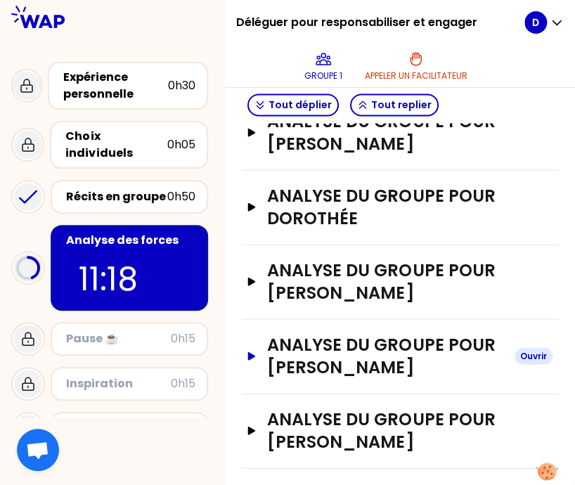
scroll to position [666, 0]
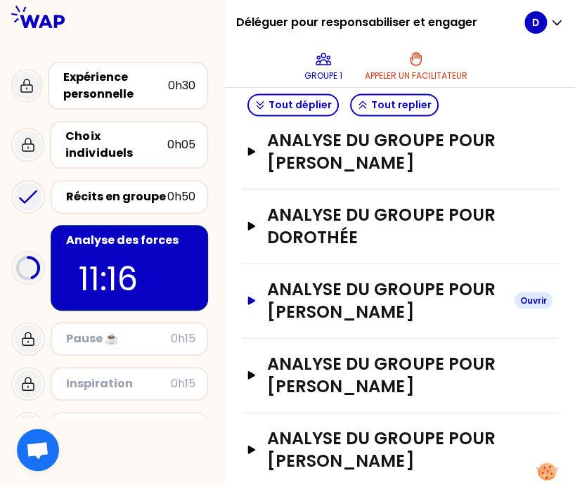
click at [256, 296] on icon "button" at bounding box center [252, 300] width 8 height 8
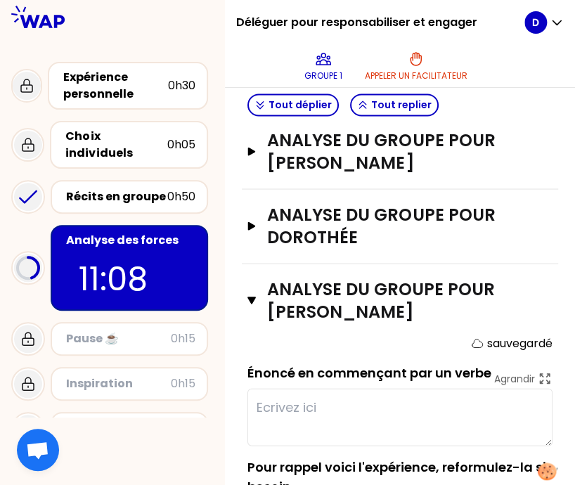
click at [299, 389] on textarea at bounding box center [399, 417] width 305 height 58
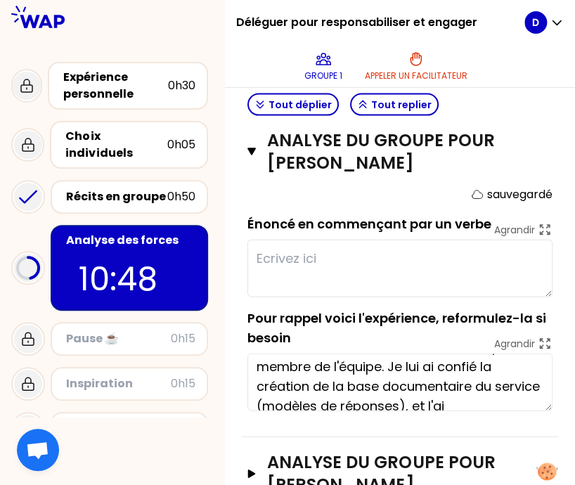
scroll to position [0, 0]
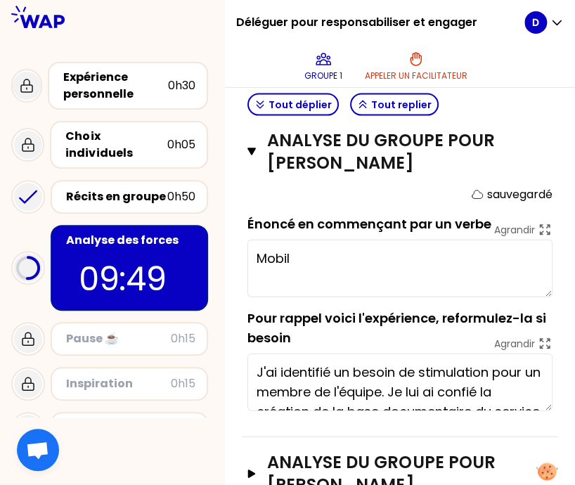
type textarea "Mobi"
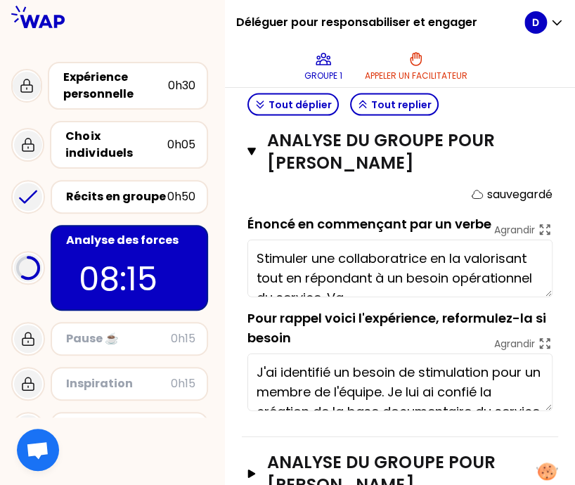
type textarea "Stimuler une collaboratrice en la valorisant tout en répondant à un besoin opér…"
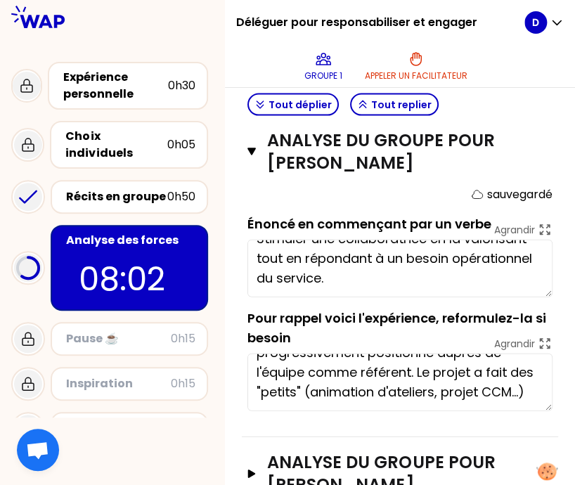
scroll to position [627, 0]
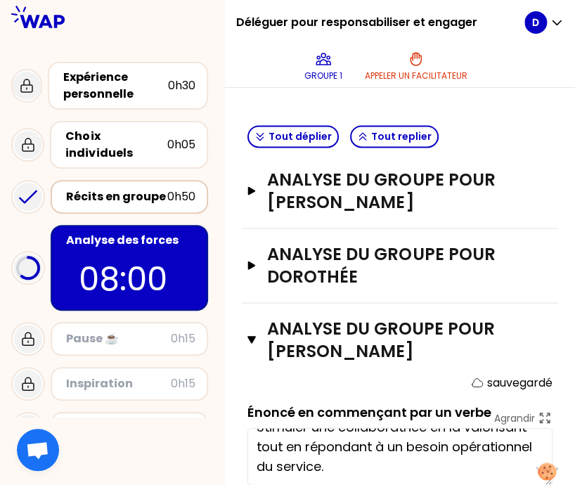
click at [115, 188] on div "Récits en groupe" at bounding box center [116, 196] width 101 height 17
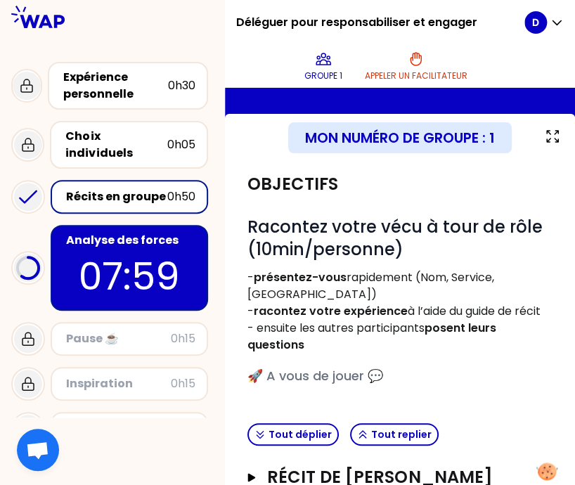
scroll to position [356, 0]
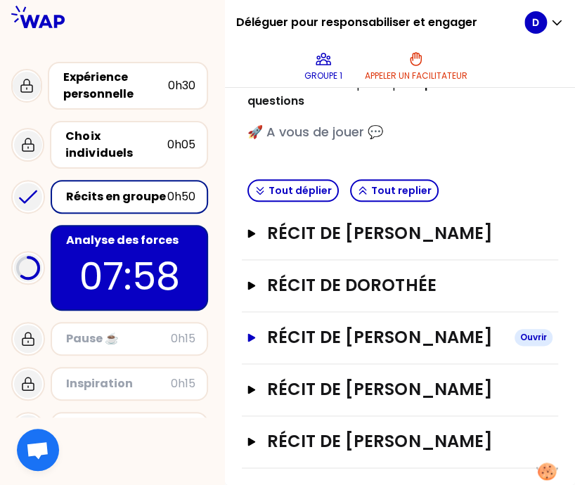
click at [349, 326] on h3 "Récit de [PERSON_NAME]" at bounding box center [385, 337] width 236 height 22
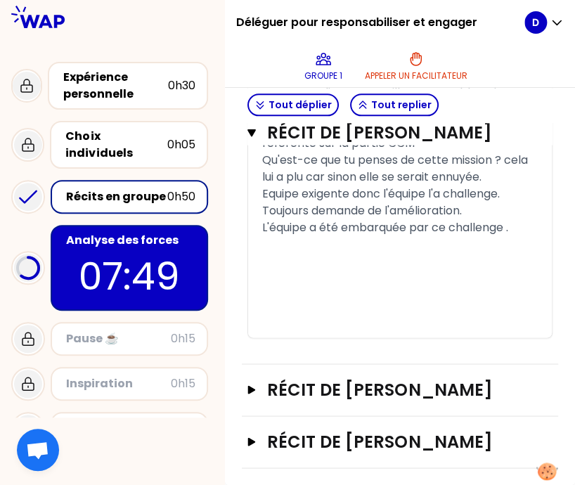
scroll to position [1980, 0]
click at [256, 138] on icon "button" at bounding box center [251, 132] width 8 height 11
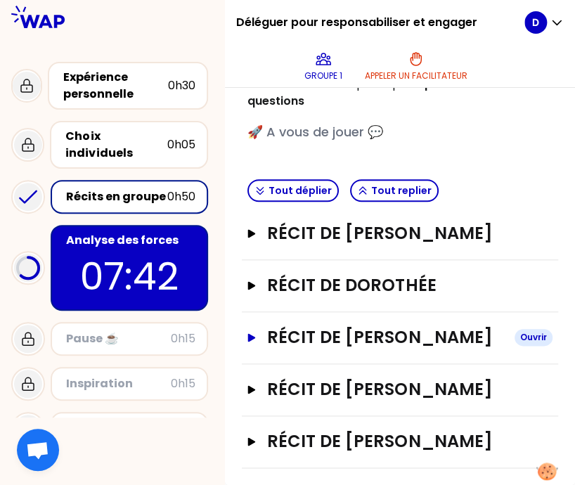
click at [276, 326] on button "Récit de [PERSON_NAME]" at bounding box center [399, 337] width 305 height 22
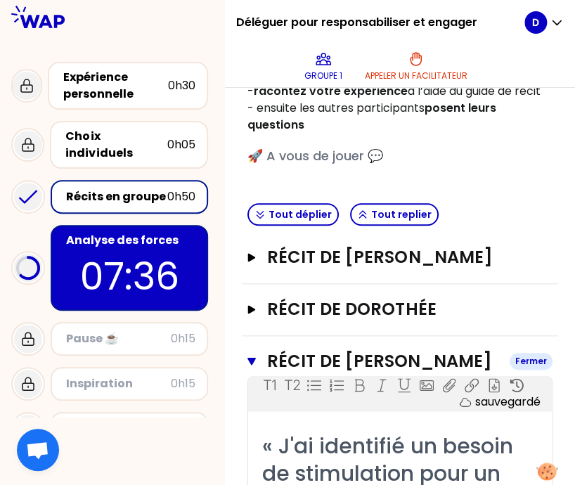
scroll to position [272, 0]
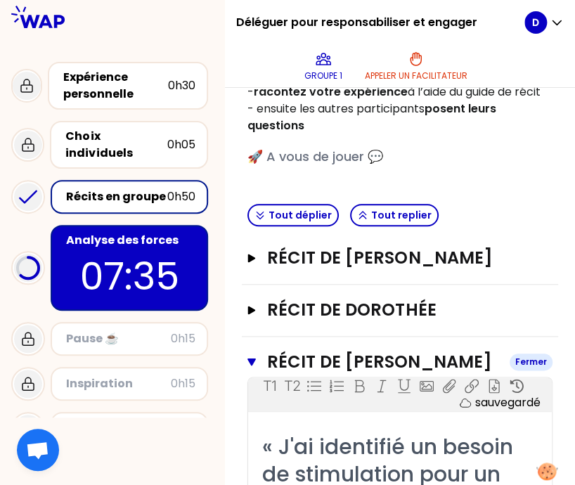
click at [256, 366] on icon "button" at bounding box center [251, 362] width 8 height 8
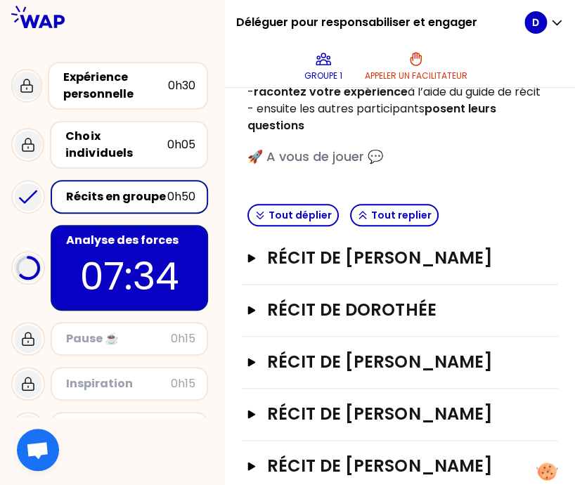
click at [183, 232] on div "Analyse des forces" at bounding box center [130, 240] width 129 height 17
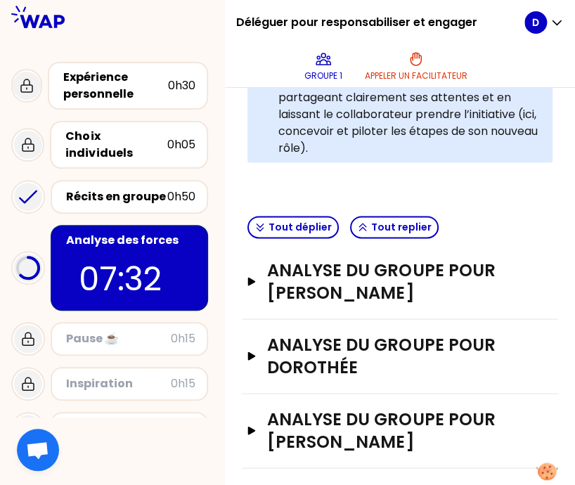
scroll to position [666, 0]
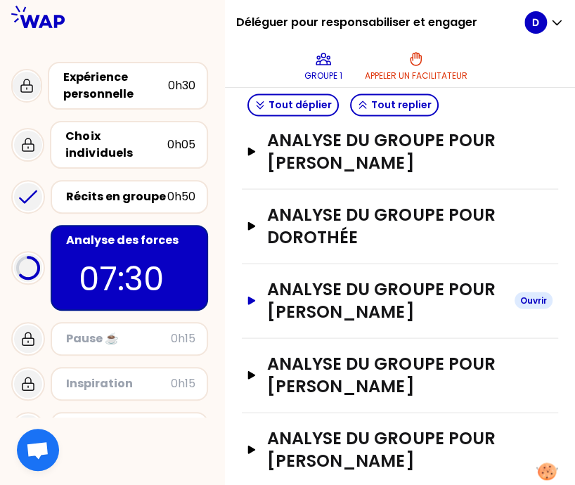
click at [256, 296] on icon "button" at bounding box center [252, 300] width 8 height 8
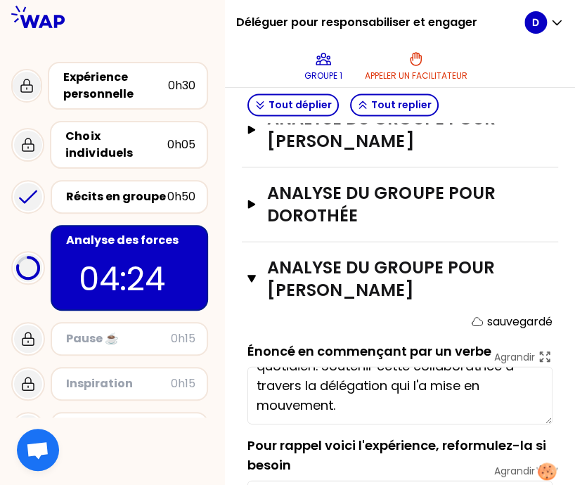
scroll to position [107, 0]
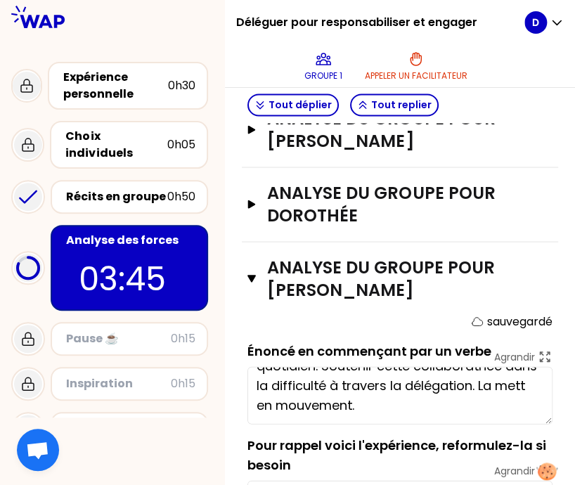
type textarea "Stimuler une collaboratrice en la valorisant tout en répondant à un besoin opér…"
click at [268, 262] on button "ANALYSE DU GROUPE POUR [PERSON_NAME]" at bounding box center [399, 278] width 305 height 45
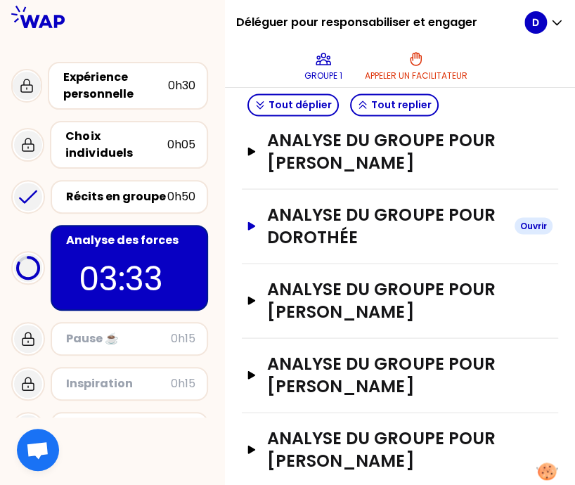
click at [256, 221] on icon "button" at bounding box center [252, 225] width 8 height 8
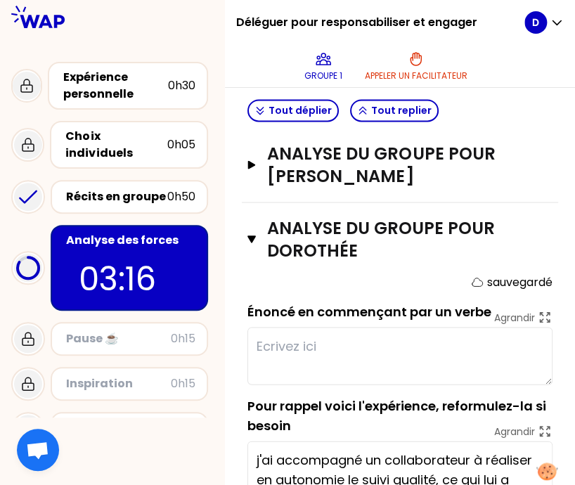
scroll to position [660, 0]
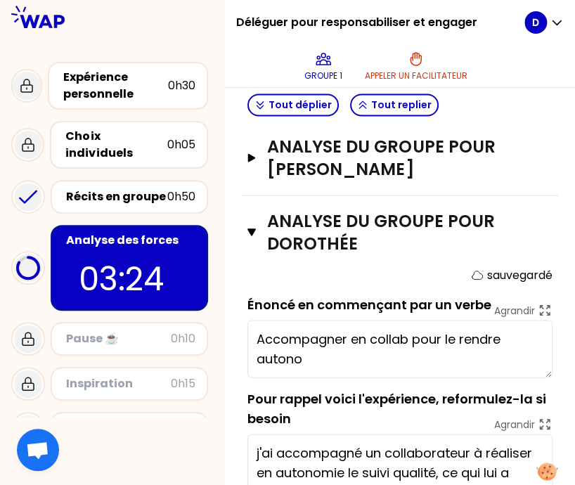
type textarea "Accompagner en collab pour le rendre autonome"
click at [264, 146] on button "ANALYSE DU GROUPE POUR [PERSON_NAME]" at bounding box center [399, 157] width 305 height 45
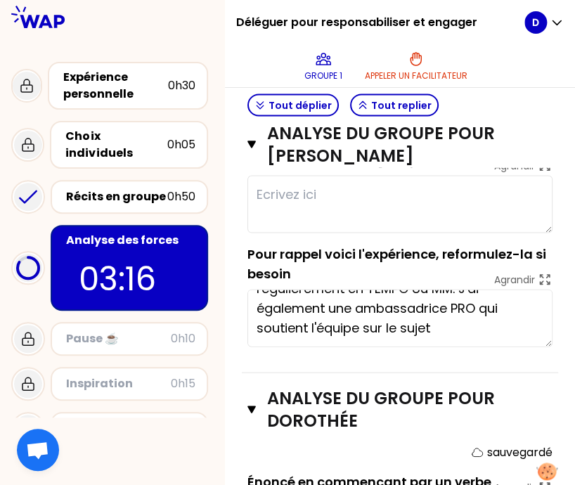
scroll to position [751, 0]
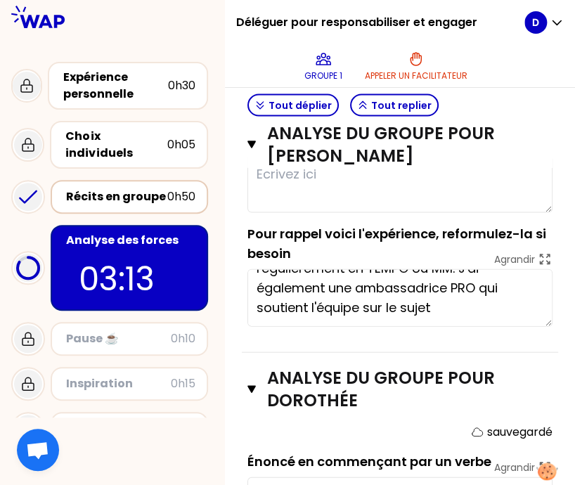
click at [131, 188] on div "Récits en groupe" at bounding box center [116, 196] width 101 height 17
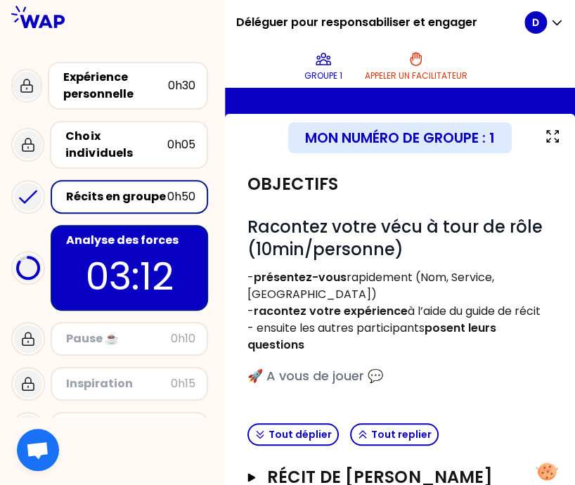
scroll to position [356, 0]
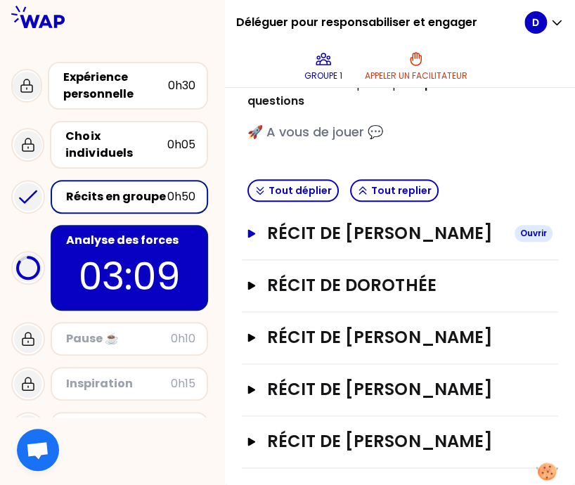
drag, startPoint x: 273, startPoint y: 193, endPoint x: 258, endPoint y: 195, distance: 15.6
click at [258, 222] on button "Récit de [PERSON_NAME]" at bounding box center [399, 233] width 305 height 22
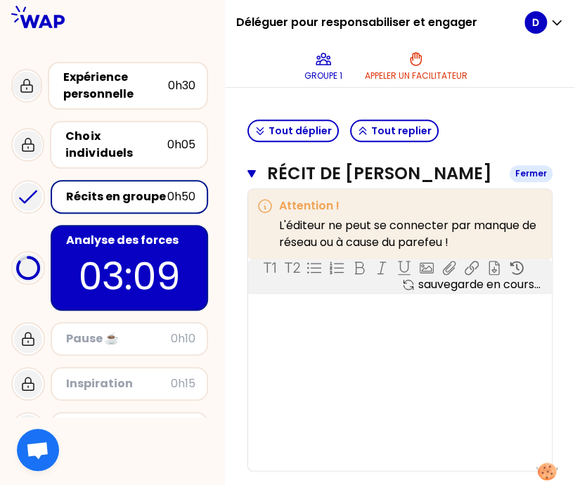
click at [256, 179] on icon "button" at bounding box center [251, 173] width 8 height 11
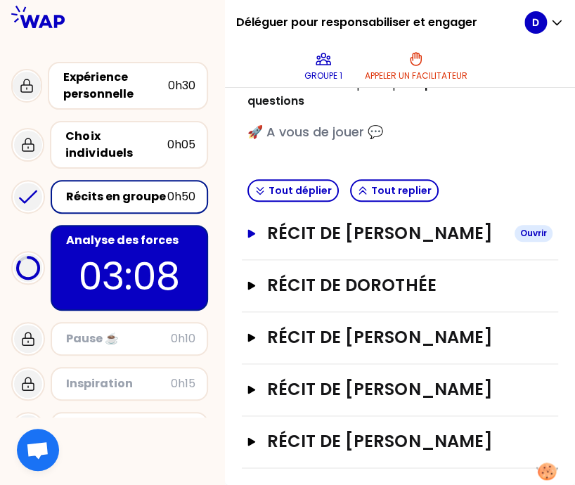
click at [257, 229] on icon "button" at bounding box center [251, 233] width 11 height 8
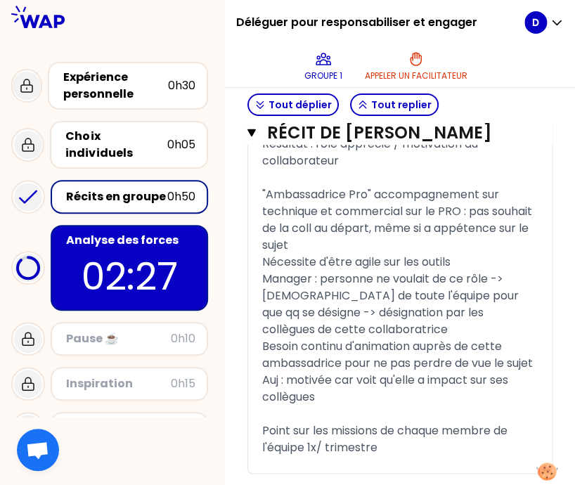
scroll to position [1437, 0]
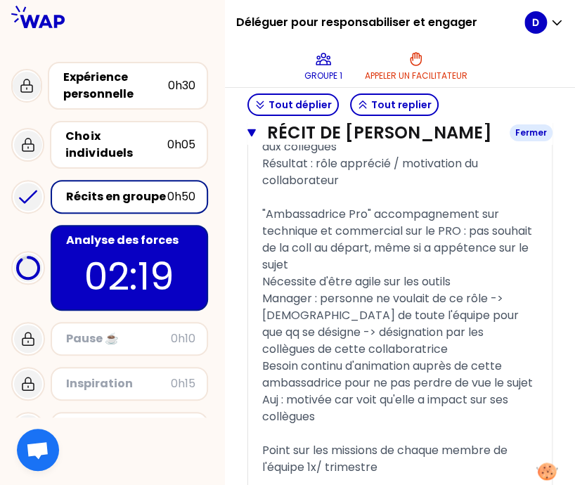
click at [256, 137] on icon "button" at bounding box center [251, 133] width 8 height 8
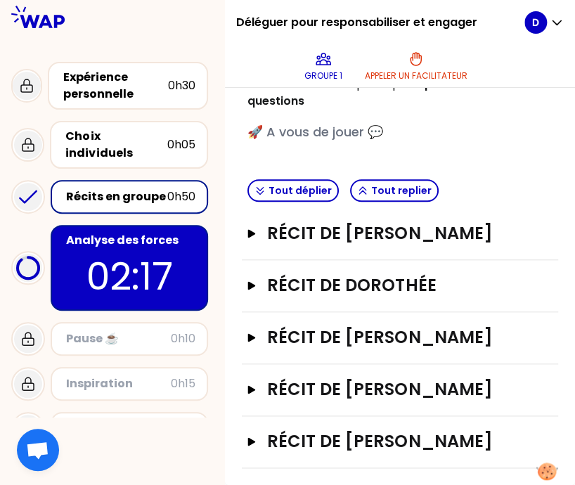
click at [189, 250] on p "02:17" at bounding box center [129, 276] width 132 height 55
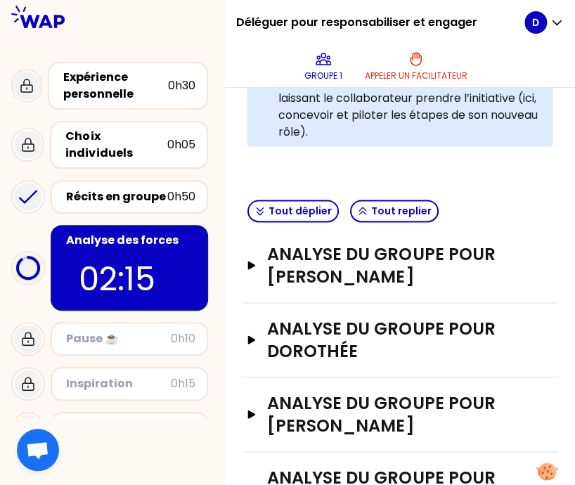
scroll to position [553, 0]
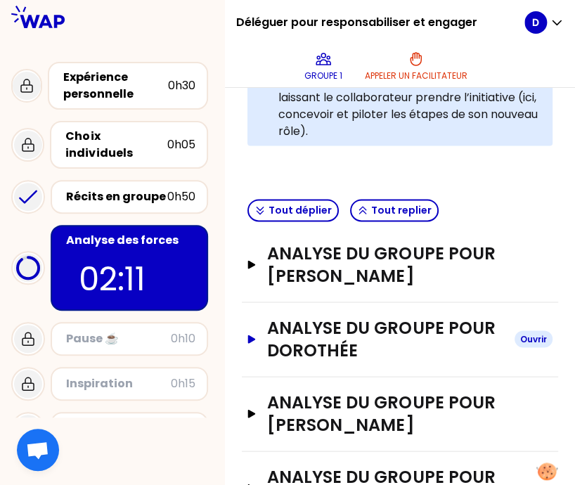
click at [257, 335] on icon "button" at bounding box center [251, 339] width 11 height 8
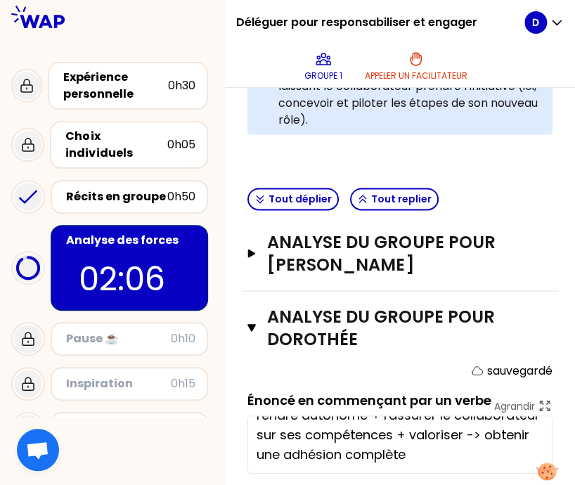
scroll to position [59, 0]
drag, startPoint x: 320, startPoint y: 396, endPoint x: 263, endPoint y: 236, distance: 170.1
click at [256, 249] on icon "button" at bounding box center [252, 253] width 8 height 8
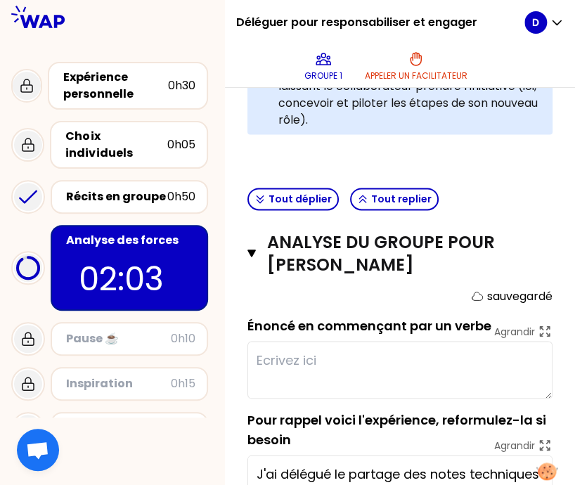
click at [290, 357] on textarea at bounding box center [399, 370] width 305 height 58
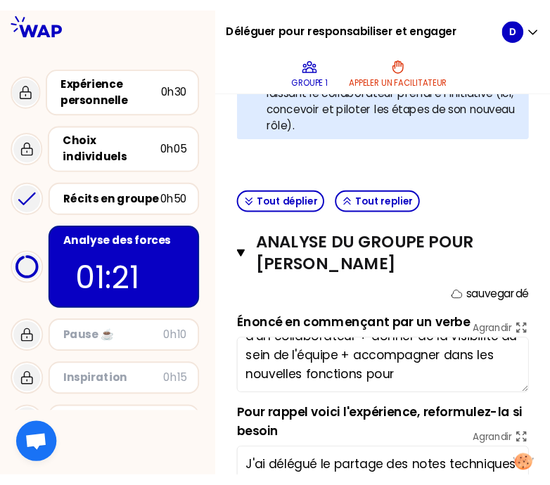
scroll to position [56, 0]
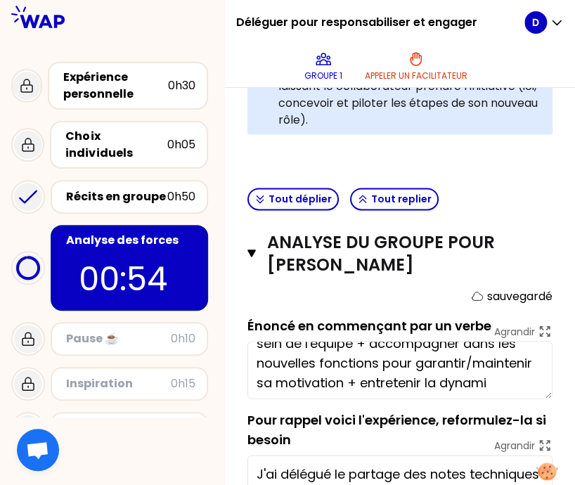
type textarea "Motiver + rendre acteur + révéler les qualités d'un collaborateur + donner de l…"
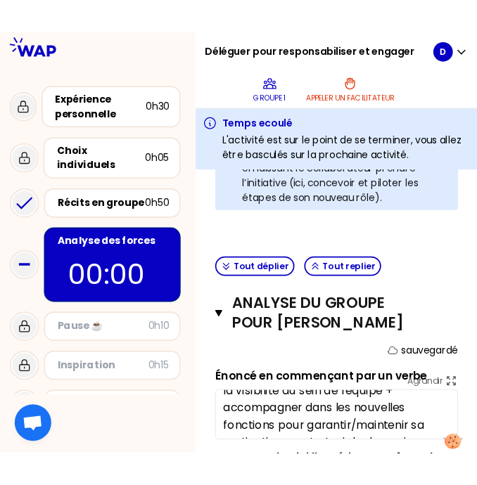
scroll to position [730, 0]
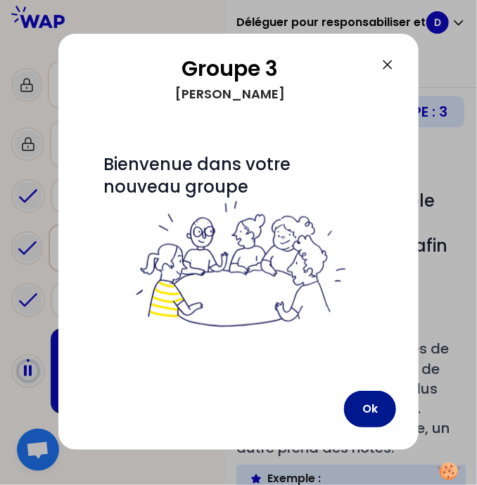
click at [379, 401] on button "Ok" at bounding box center [370, 409] width 52 height 37
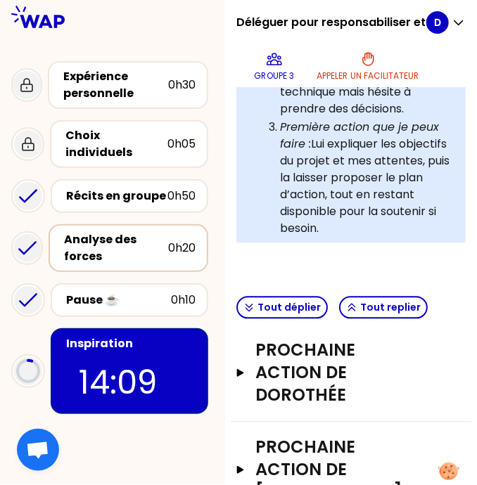
scroll to position [593, 0]
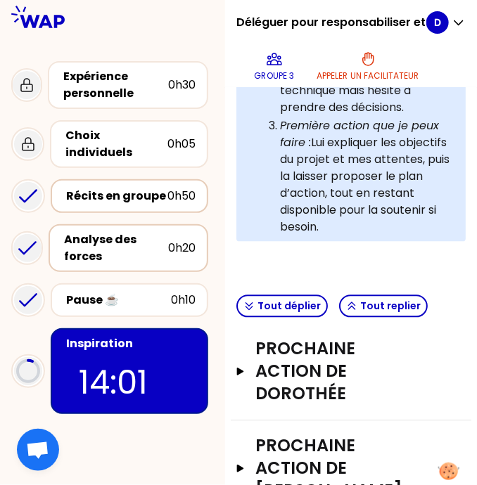
click at [120, 188] on div "Récits en groupe" at bounding box center [116, 196] width 101 height 17
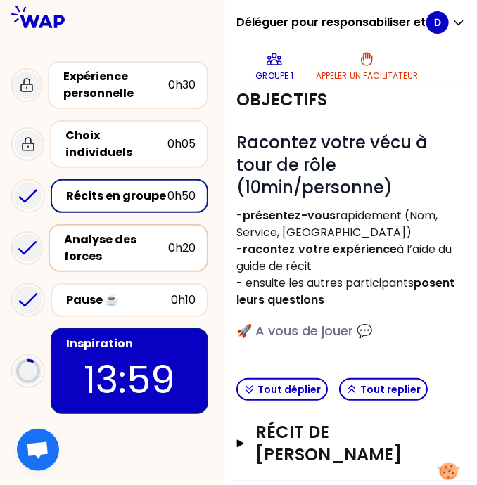
scroll to position [474, 0]
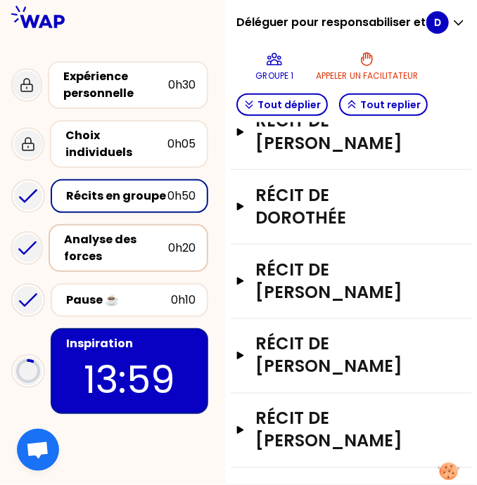
click at [120, 188] on div "Récits en groupe" at bounding box center [116, 196] width 101 height 17
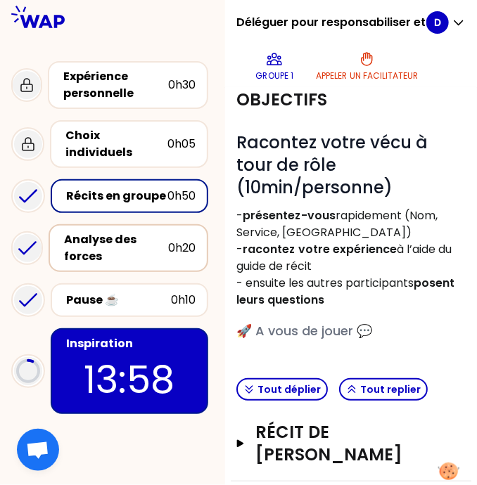
scroll to position [474, 0]
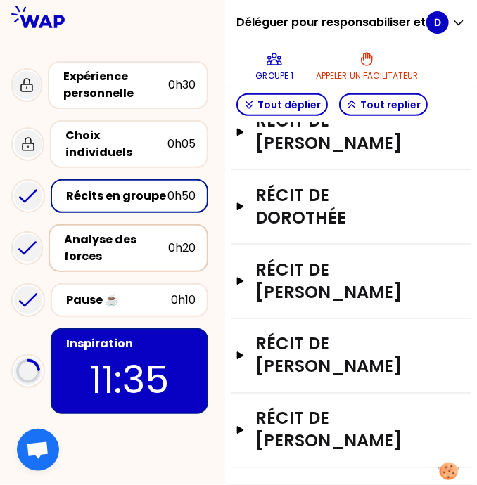
click at [186, 352] on p "11:35" at bounding box center [129, 379] width 132 height 55
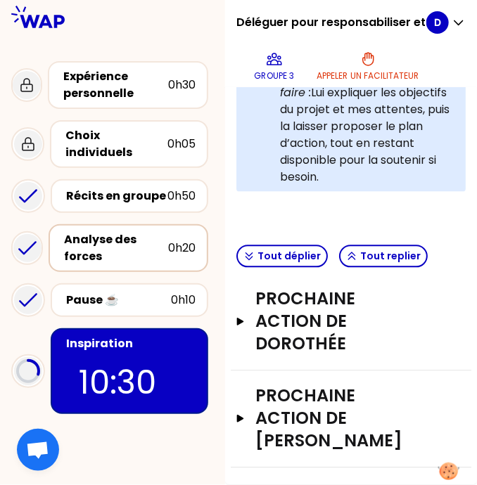
scroll to position [811, 0]
click at [246, 318] on icon "button" at bounding box center [240, 322] width 11 height 8
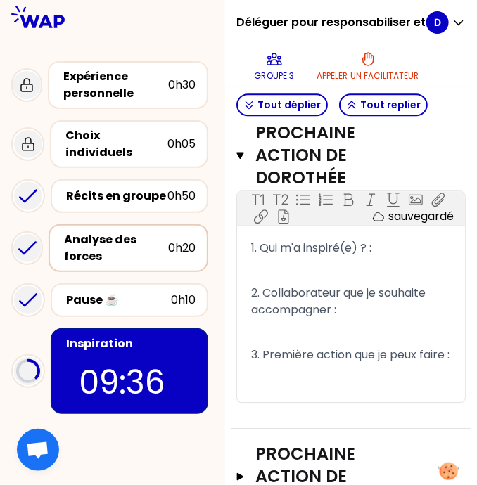
click at [324, 282] on p "﻿" at bounding box center [351, 270] width 200 height 22
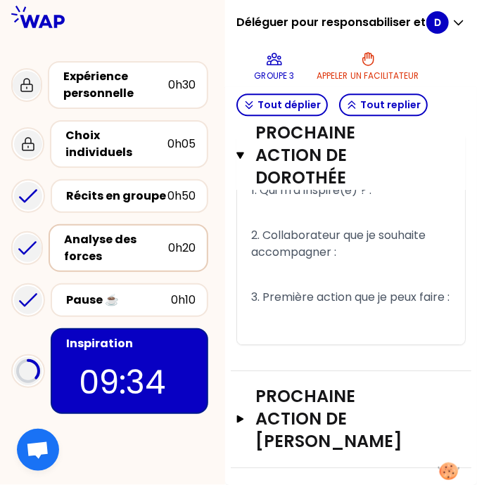
scroll to position [879, 0]
click at [137, 189] on div "Récits en groupe" at bounding box center [116, 196] width 101 height 17
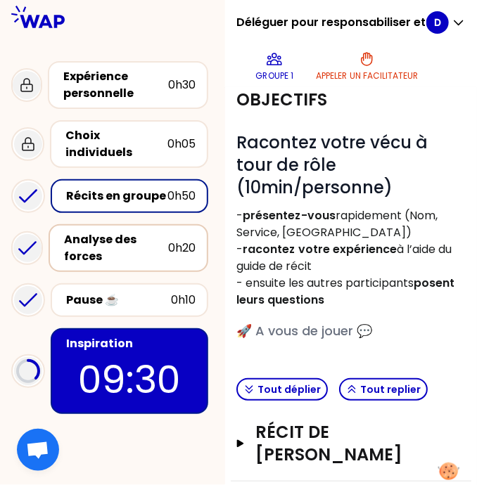
scroll to position [474, 0]
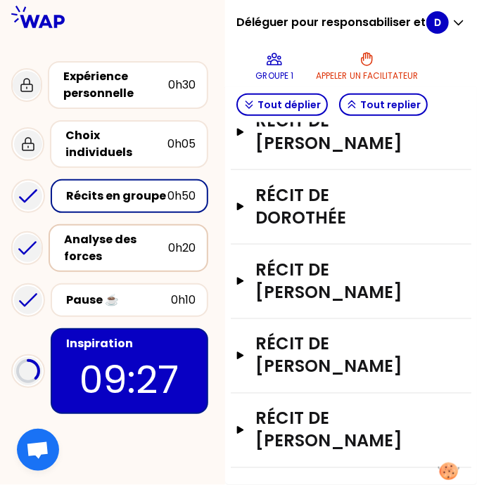
click at [198, 372] on div "Inspiration 09:27" at bounding box center [129, 371] width 157 height 86
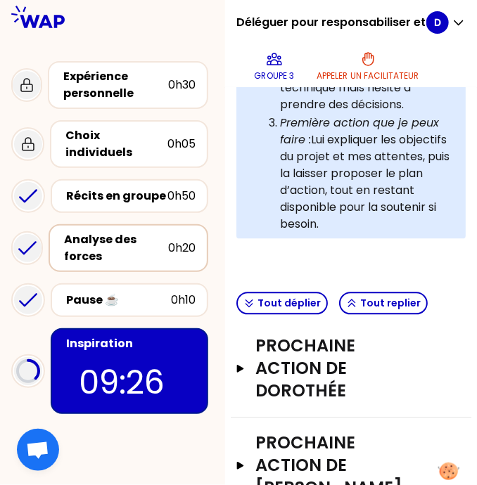
scroll to position [811, 0]
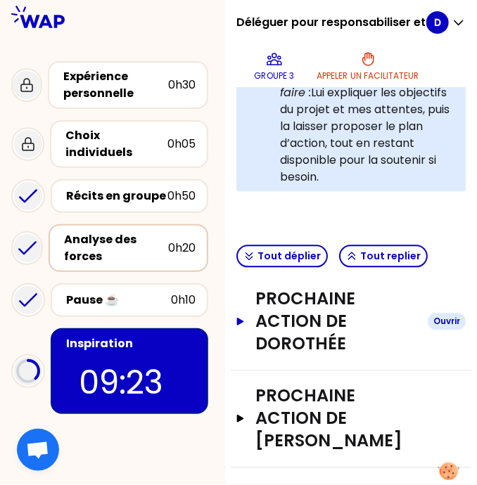
click at [244, 318] on icon "button" at bounding box center [240, 322] width 7 height 8
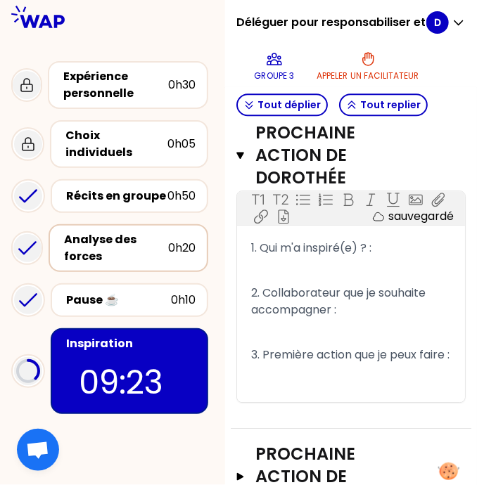
click at [270, 318] on span "2. Collaborateur que je souhaite accompagner :" at bounding box center [339, 301] width 177 height 33
click at [278, 282] on p "﻿" at bounding box center [351, 270] width 200 height 22
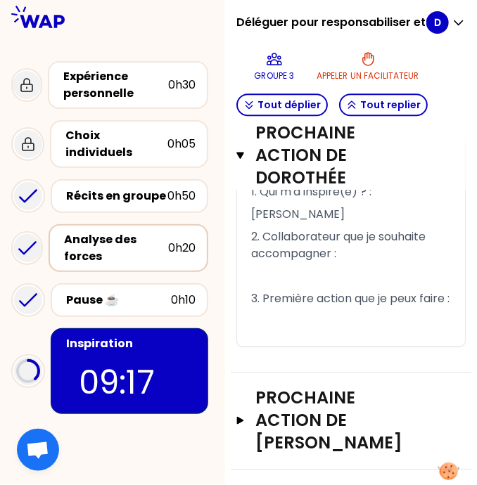
scroll to position [868, 0]
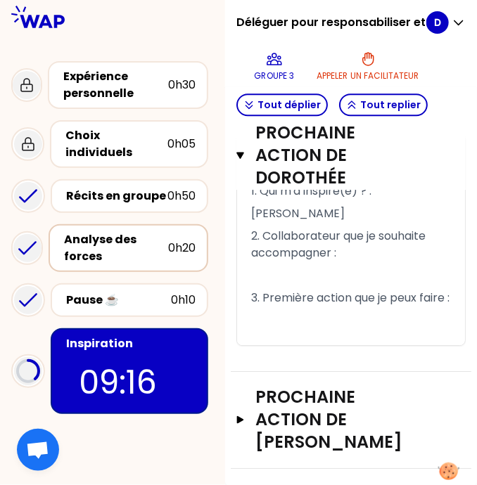
click at [275, 287] on p "﻿" at bounding box center [351, 275] width 200 height 22
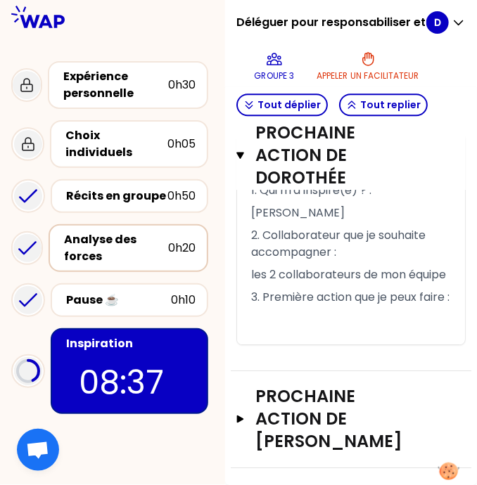
scroll to position [930, 0]
click at [276, 331] on p "﻿" at bounding box center [351, 320] width 200 height 22
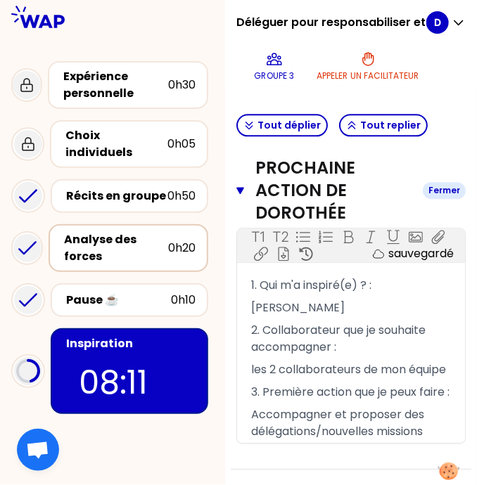
scroll to position [775, 0]
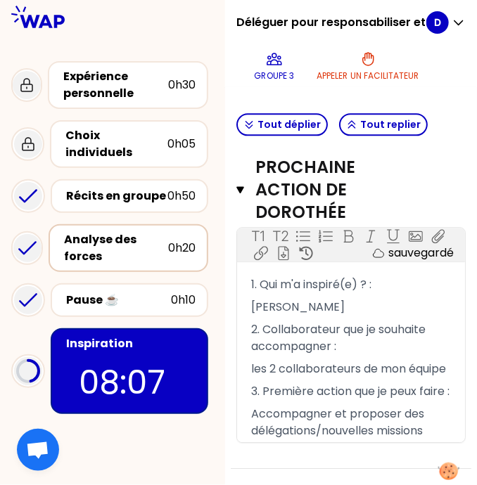
drag, startPoint x: 253, startPoint y: 337, endPoint x: 240, endPoint y: 368, distance: 34.1
drag, startPoint x: 240, startPoint y: 368, endPoint x: 237, endPoint y: 382, distance: 13.8
click at [244, 193] on icon "button" at bounding box center [240, 189] width 8 height 7
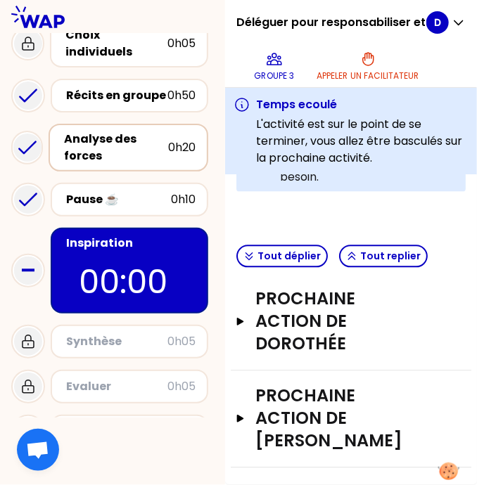
scroll to position [122, 0]
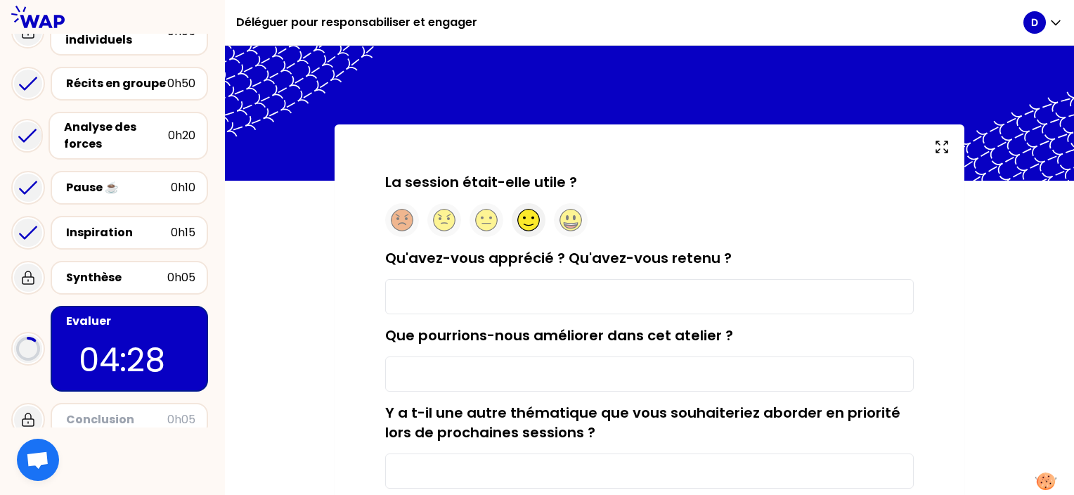
click at [538, 216] on circle at bounding box center [529, 220] width 22 height 22
click at [523, 297] on input "Qu'avez-vous apprécié ? Qu'avez-vous retenu ?" at bounding box center [649, 296] width 529 height 35
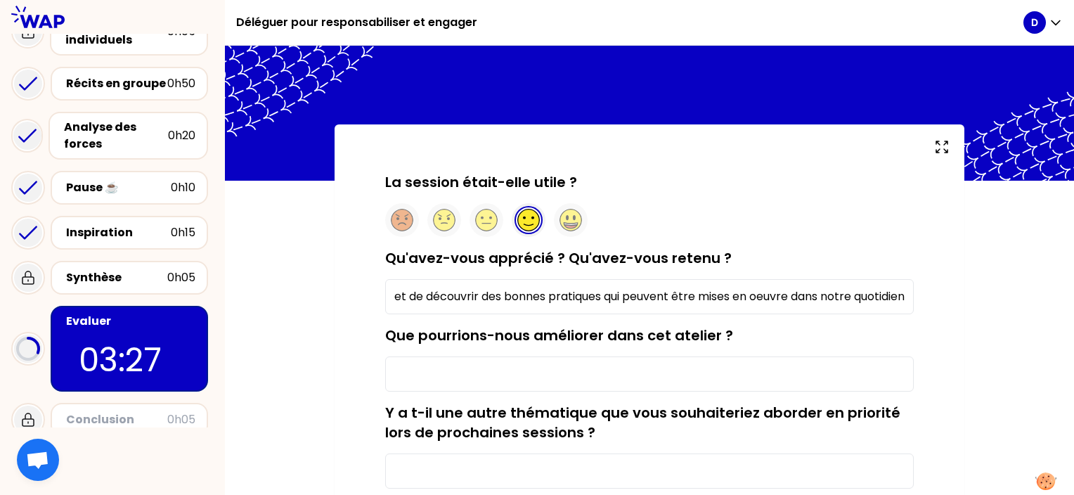
scroll to position [0, 163]
type input "partage d'expérience permet de découvrir des bonnes pratiques qui peuvent être …"
click at [425, 371] on input "Que pourrions-nous améliorer dans cet atelier ?" at bounding box center [649, 373] width 529 height 35
type input "RAS"
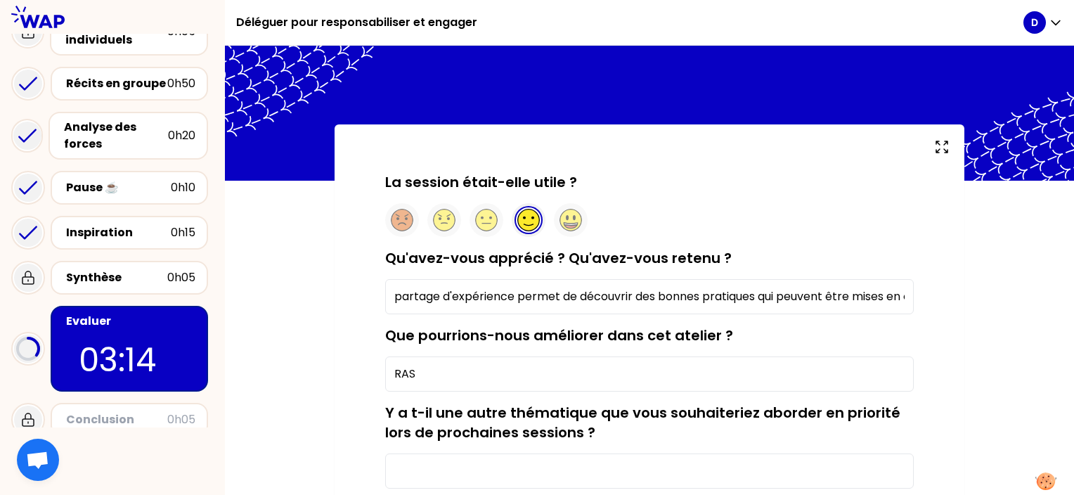
click at [399, 460] on input "Y a t-il une autre thématique que vous souhaiteriez aborder en priorité lors de…" at bounding box center [649, 470] width 529 height 35
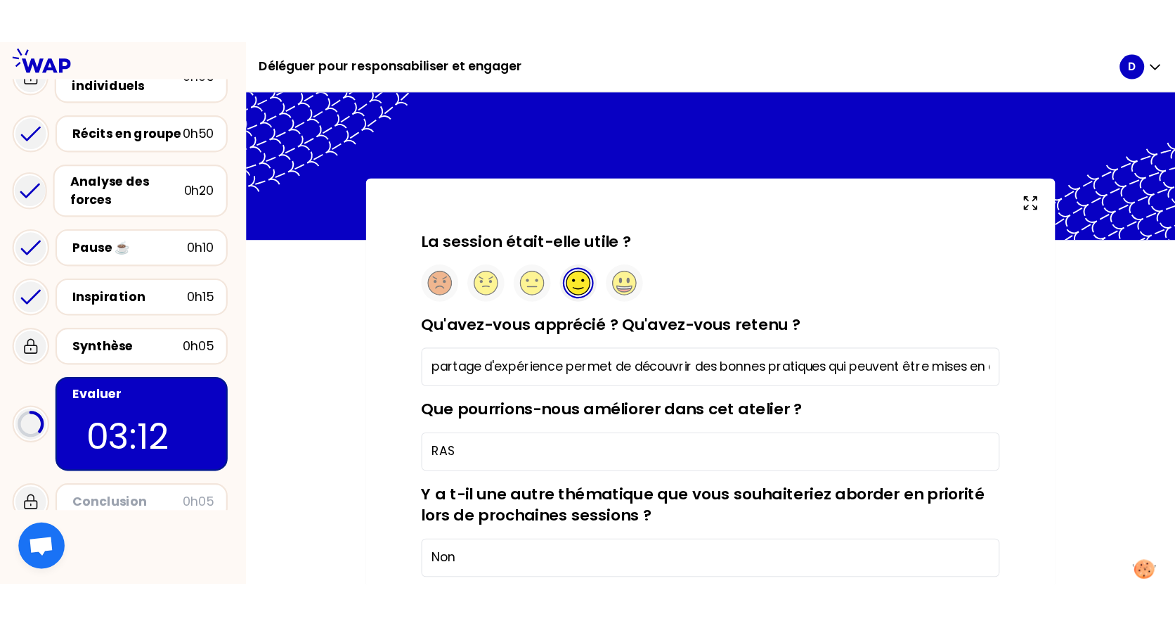
scroll to position [197, 0]
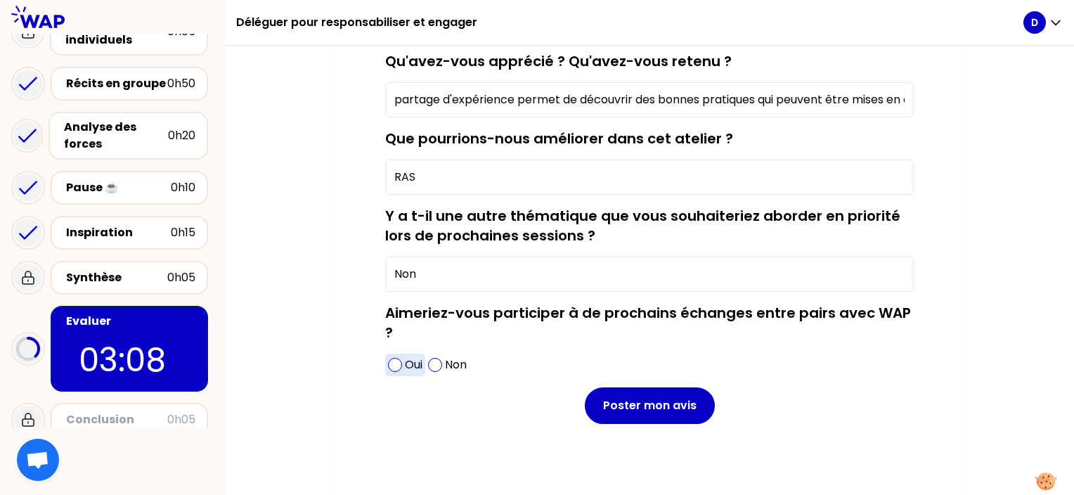
type input "Non"
click at [394, 363] on span at bounding box center [395, 365] width 14 height 14
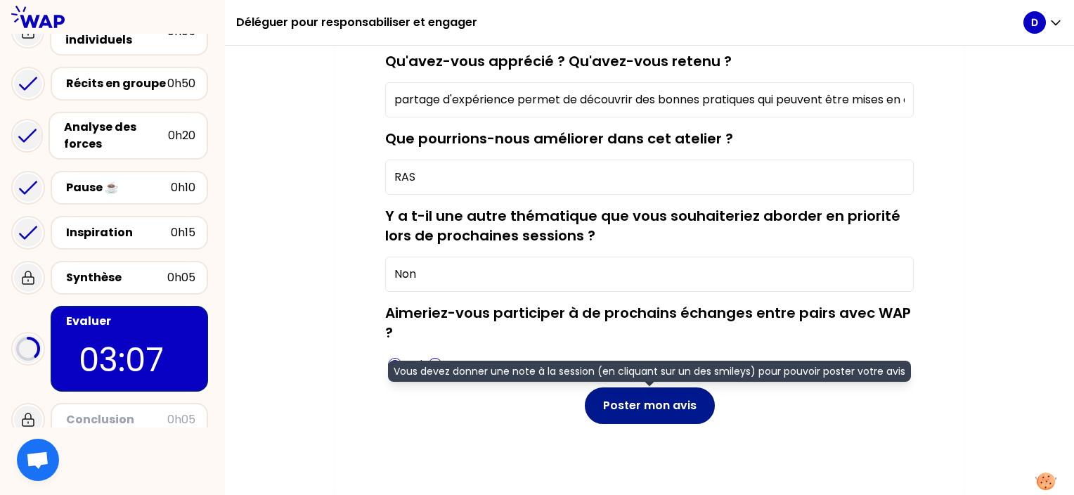
click at [656, 416] on button "Poster mon avis" at bounding box center [650, 405] width 130 height 37
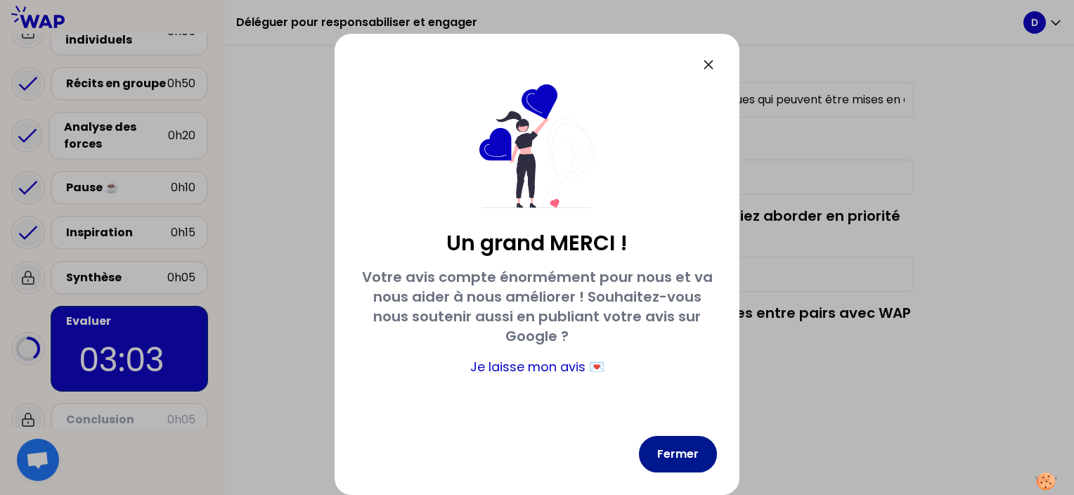
click at [691, 442] on button "Fermer" at bounding box center [678, 454] width 78 height 37
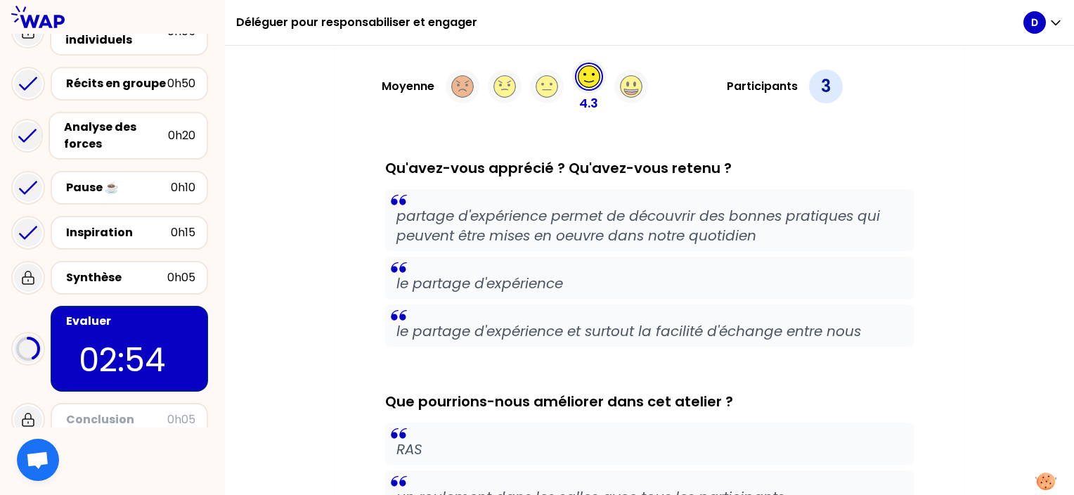
click at [787, 140] on div "La session était-elle utile ? Moyenne 4.3 Participants 3 Qu'avez-vous apprécié …" at bounding box center [649, 465] width 529 height 873
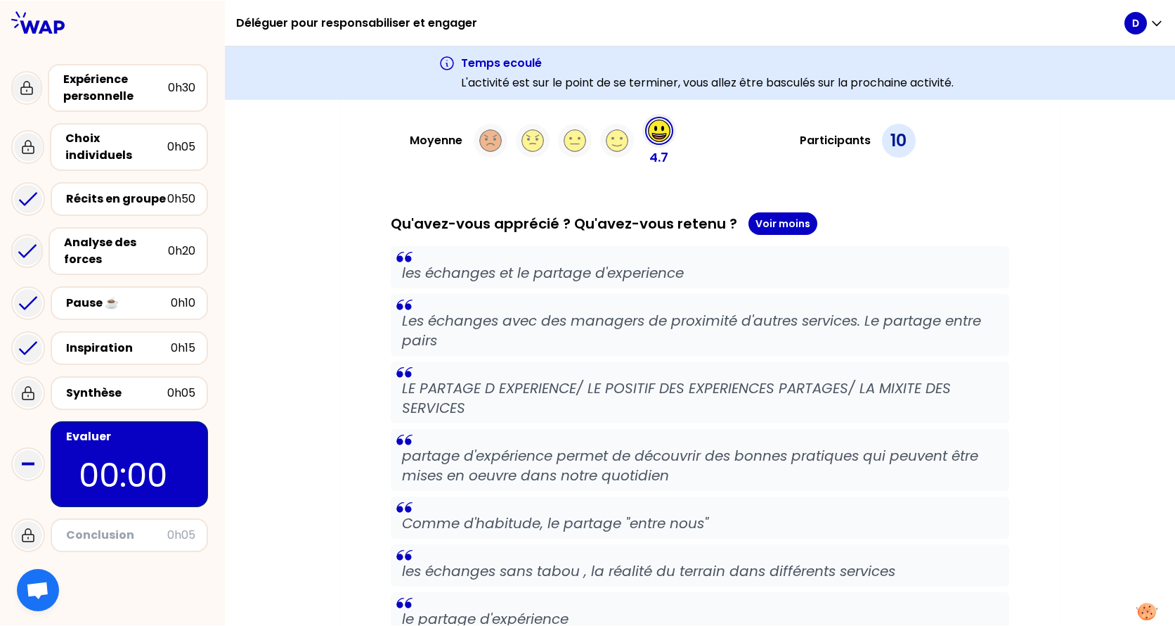
scroll to position [198, 0]
